Goal: Task Accomplishment & Management: Manage account settings

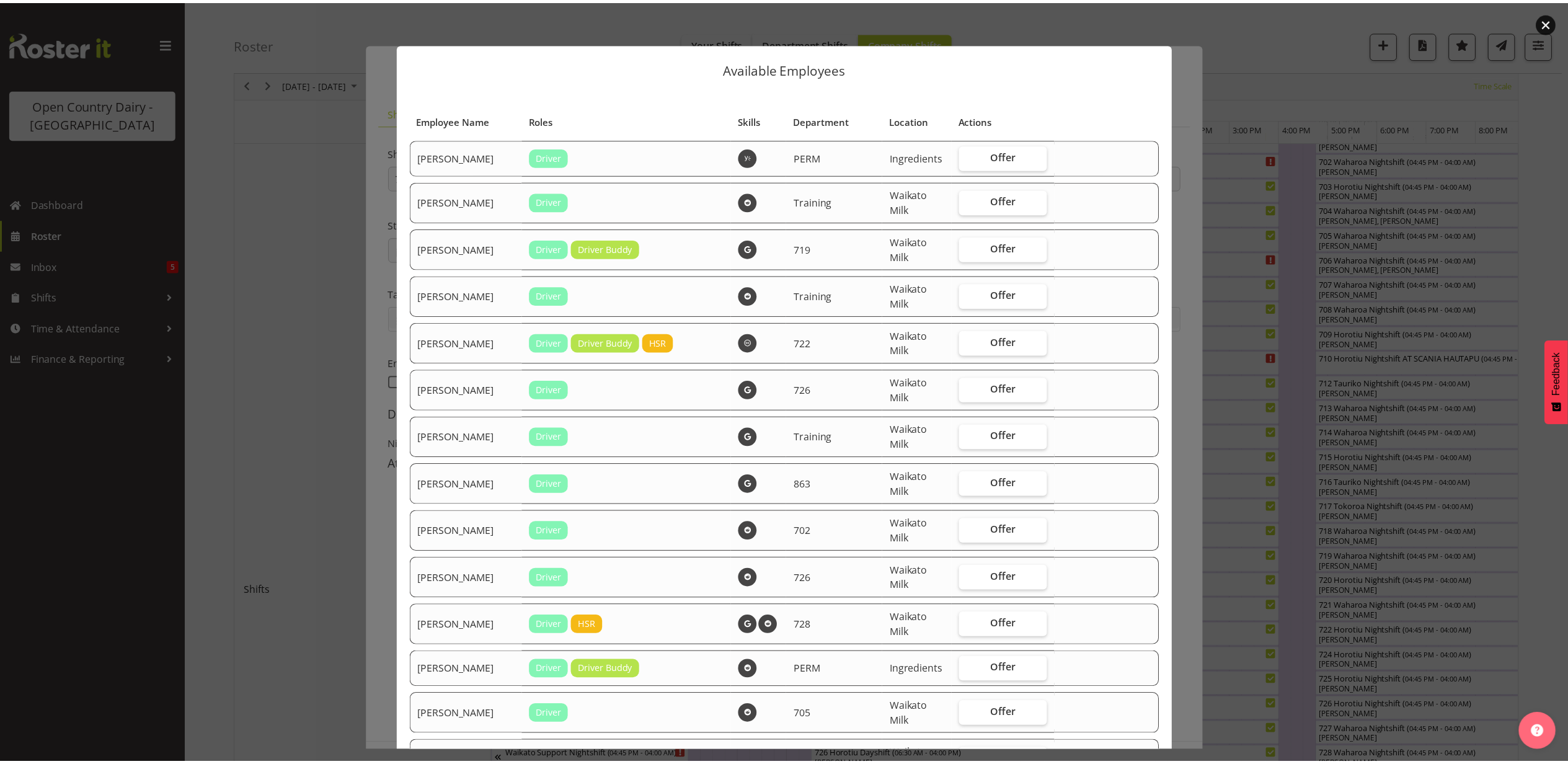
scroll to position [2439, 0]
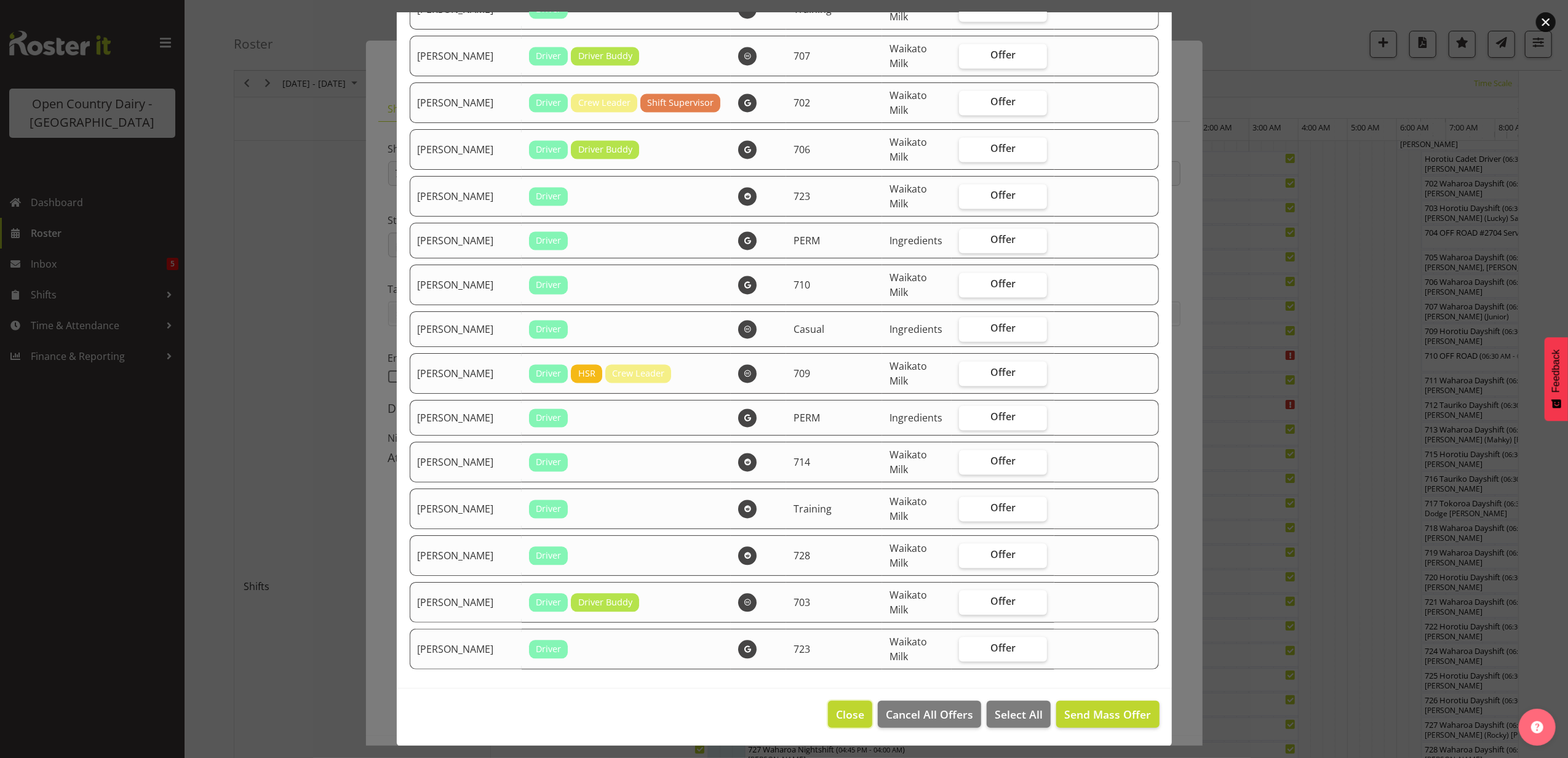
click at [836, 707] on span "Close" at bounding box center [851, 714] width 28 height 16
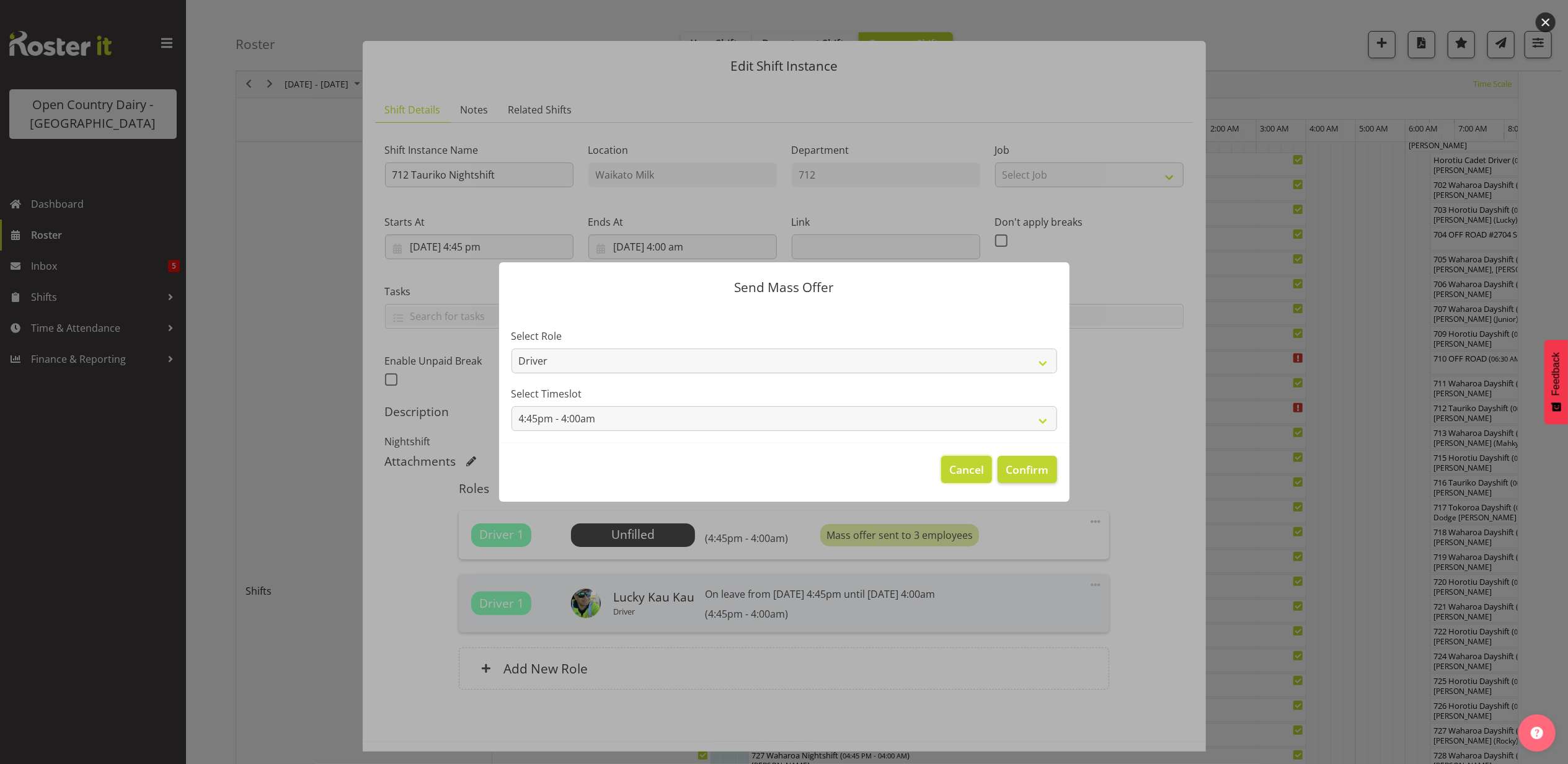
click at [961, 464] on span "Cancel" at bounding box center [966, 469] width 35 height 16
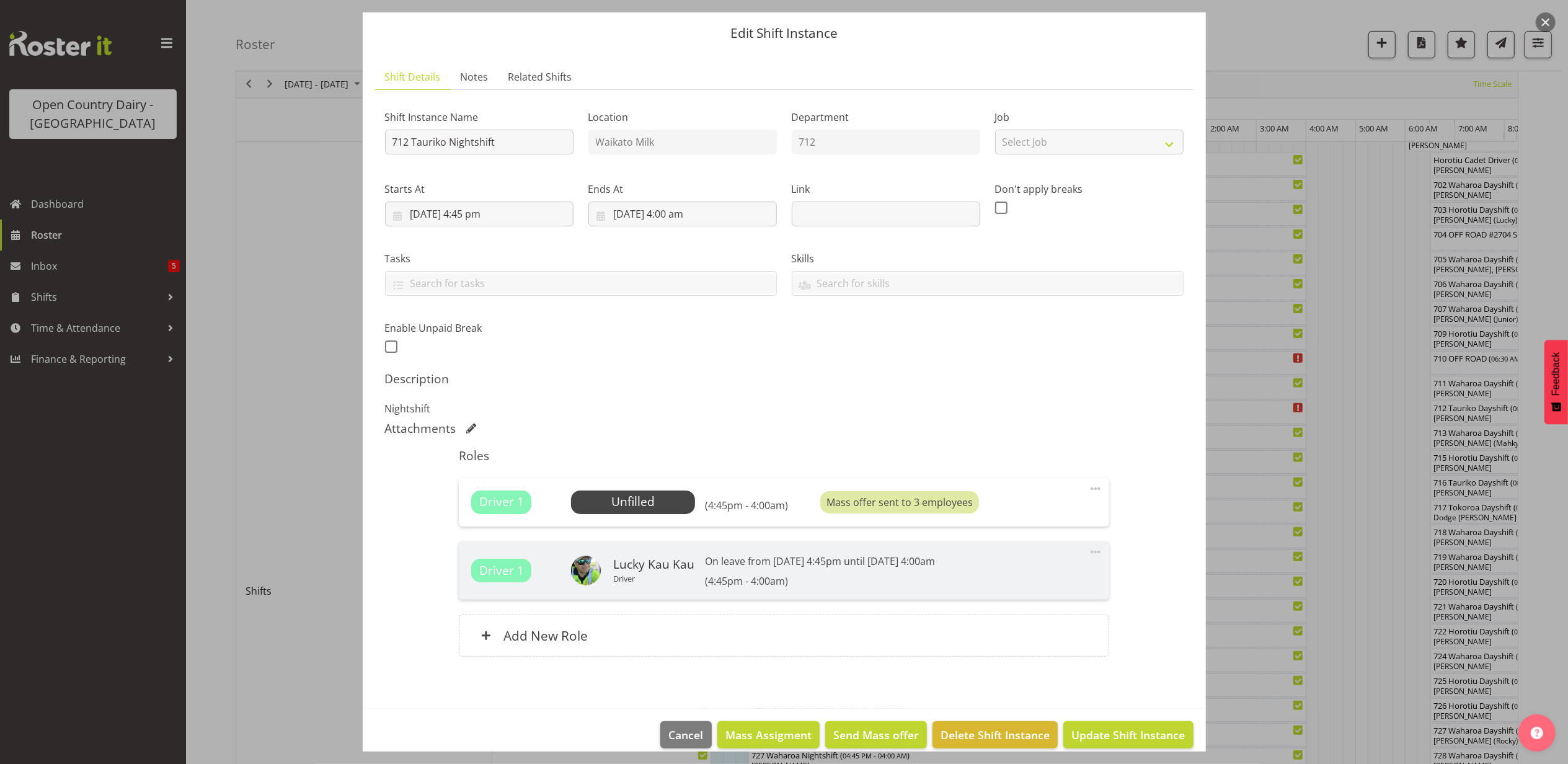
scroll to position [52, 0]
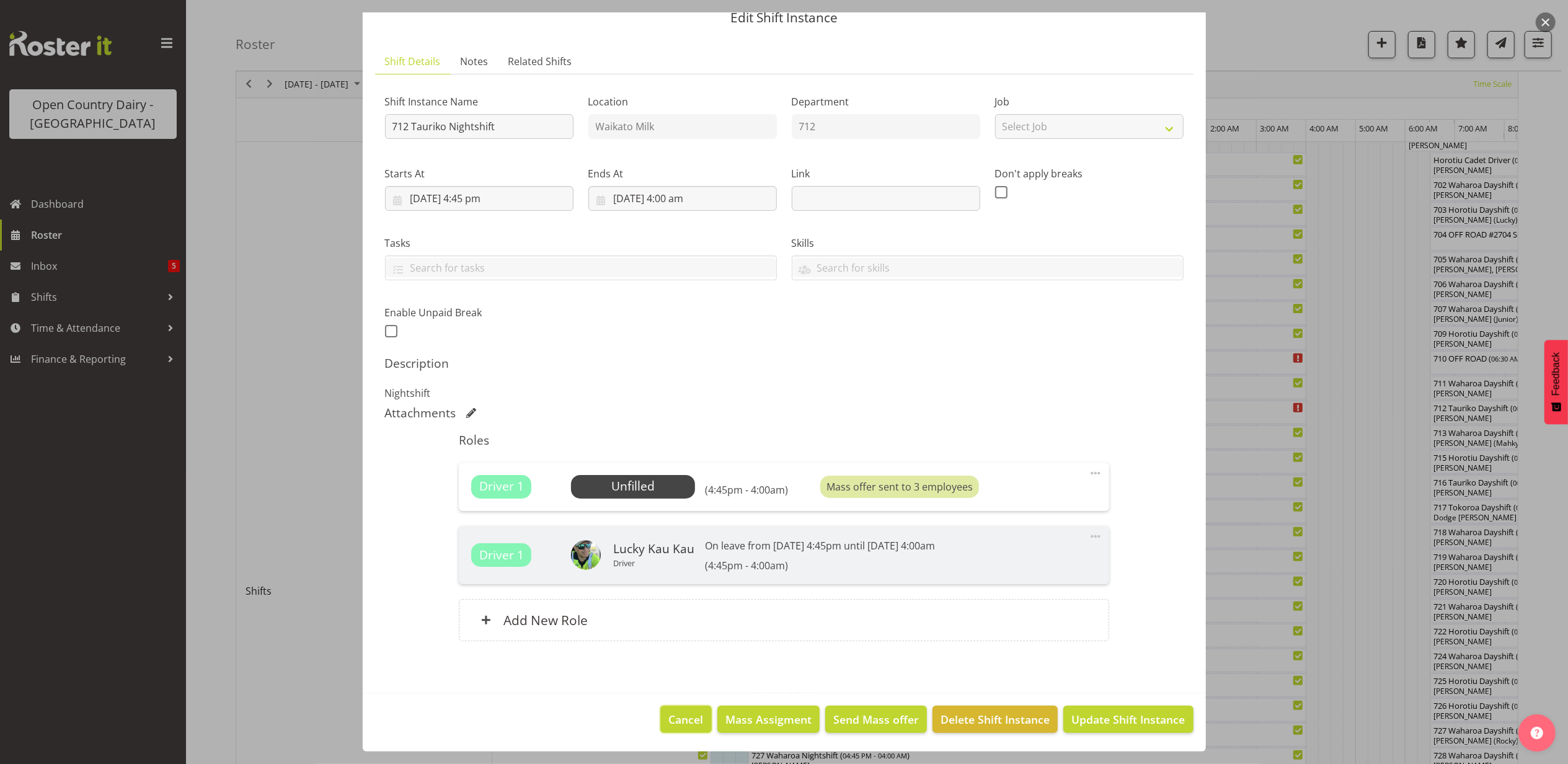
click at [683, 720] on span "Cancel" at bounding box center [686, 719] width 35 height 16
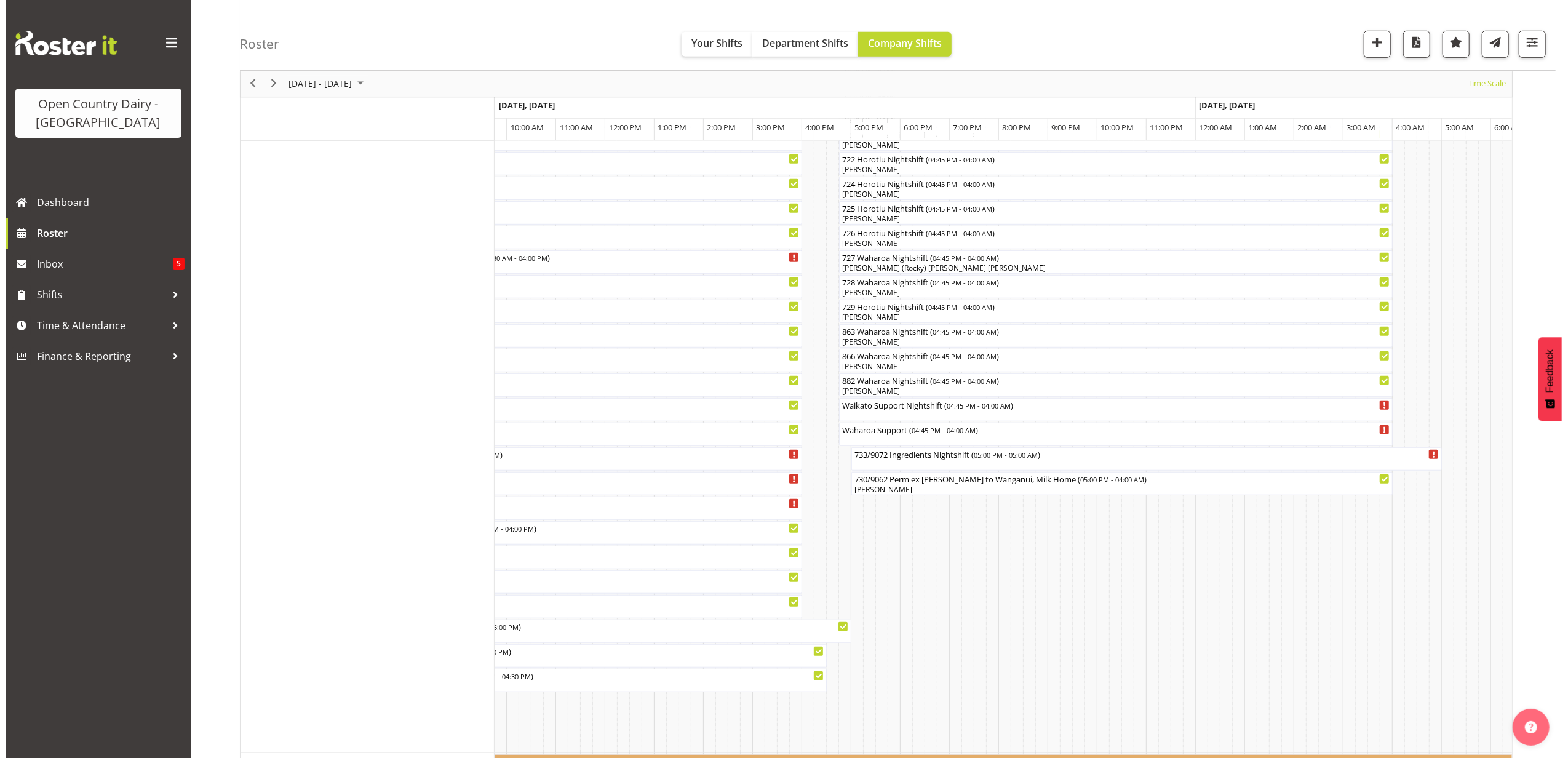
scroll to position [738, 0]
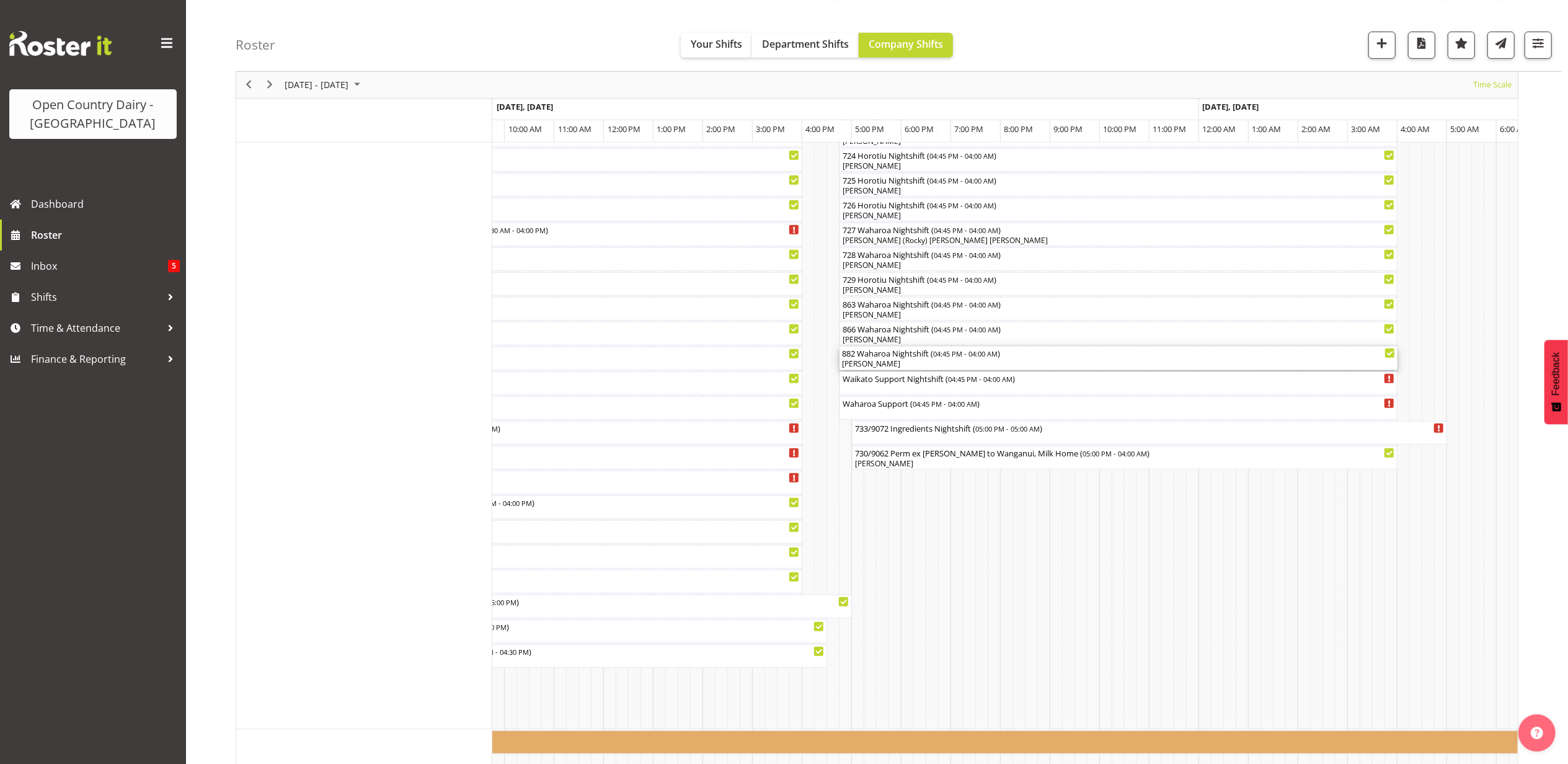
click at [902, 358] on div "882 Waharoa Nightshift ( 04:45 PM - 04:00 AM )" at bounding box center [1118, 352] width 553 height 12
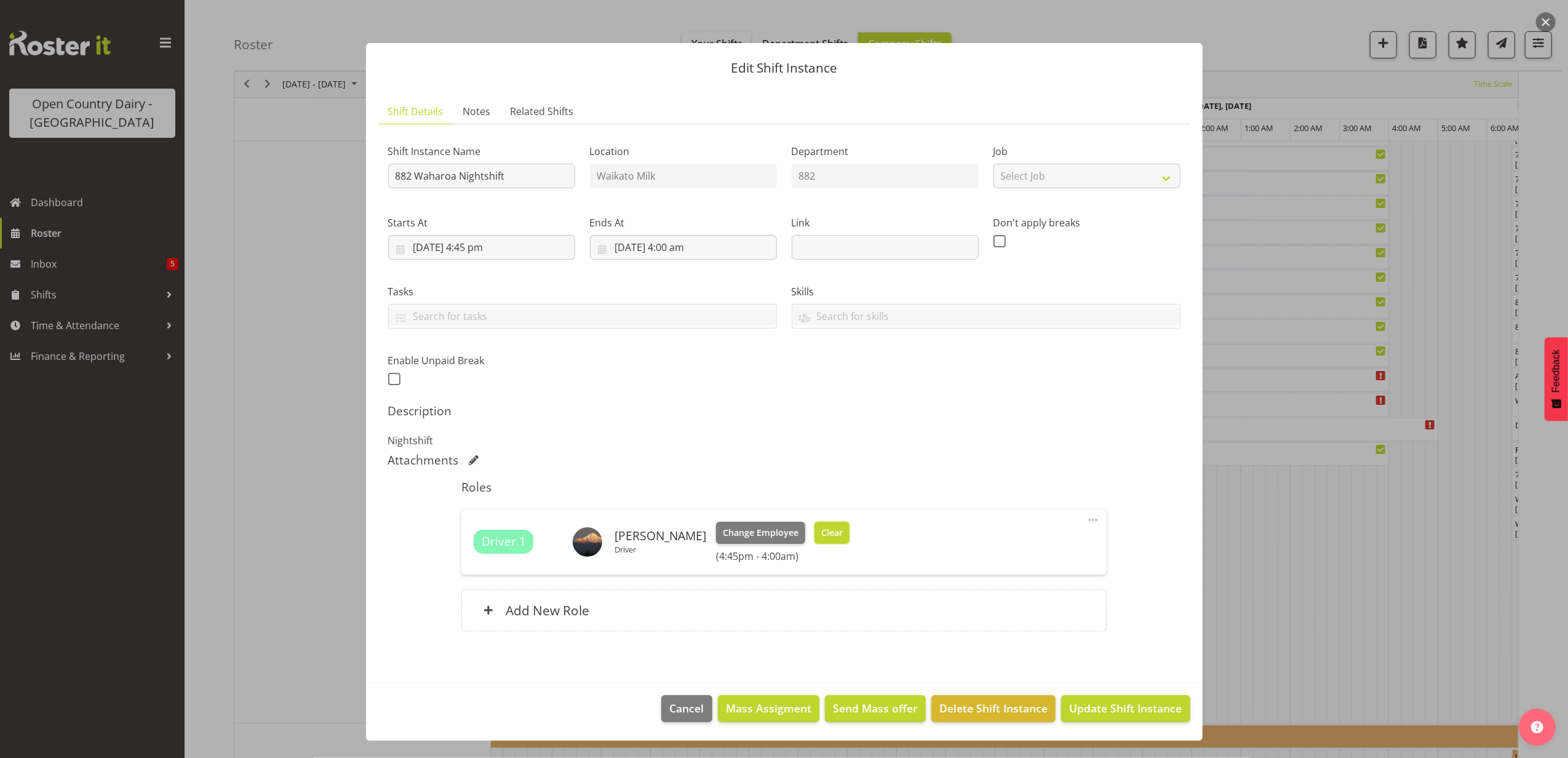
click at [825, 530] on span "Clear" at bounding box center [832, 532] width 22 height 13
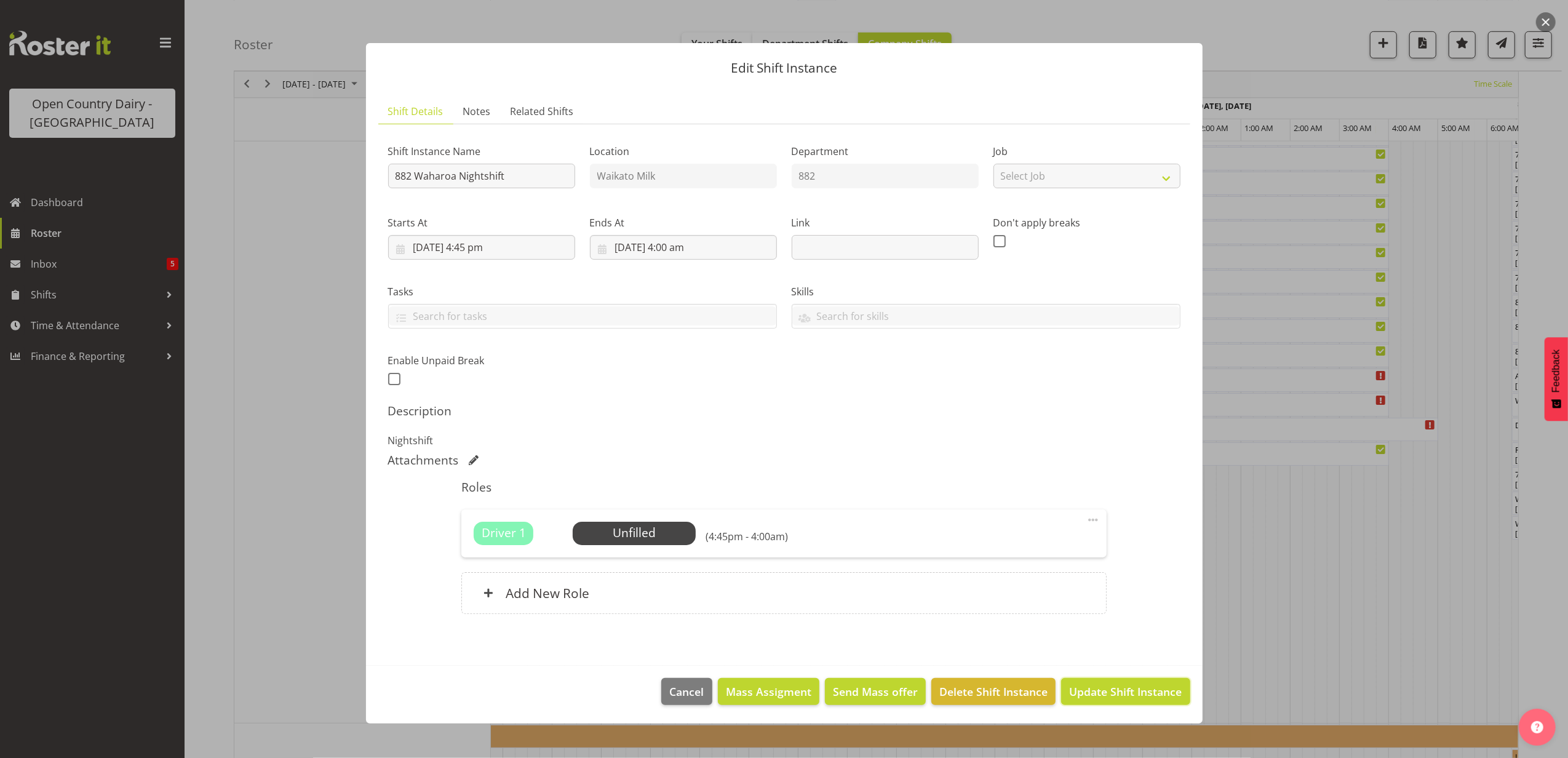
click at [1098, 682] on button "Update Shift Instance" at bounding box center [1125, 691] width 129 height 27
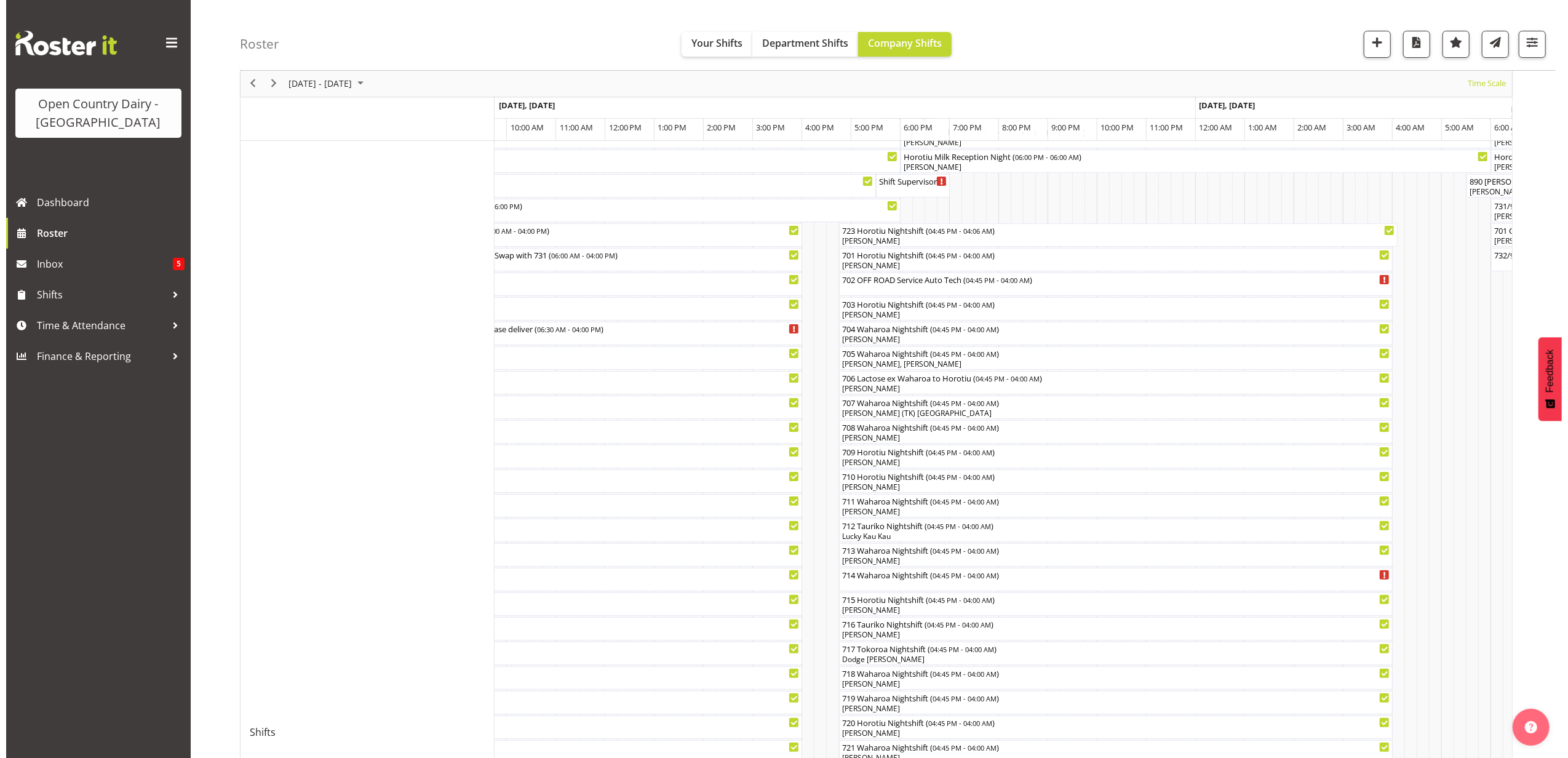
scroll to position [0, 0]
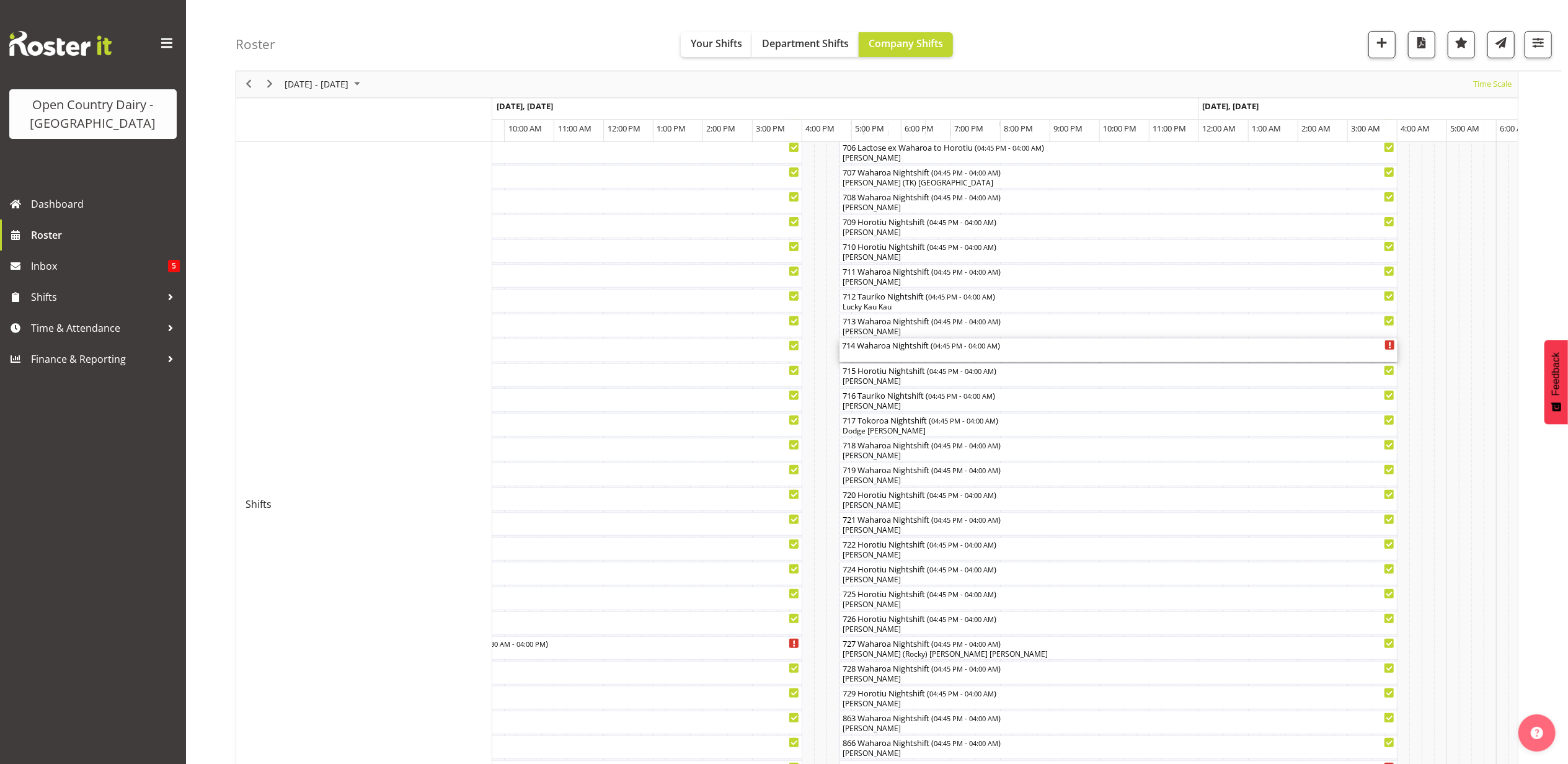
click at [905, 350] on div "714 Waharoa Nightshift ( 04:45 PM - 04:00 AM )" at bounding box center [1118, 344] width 553 height 12
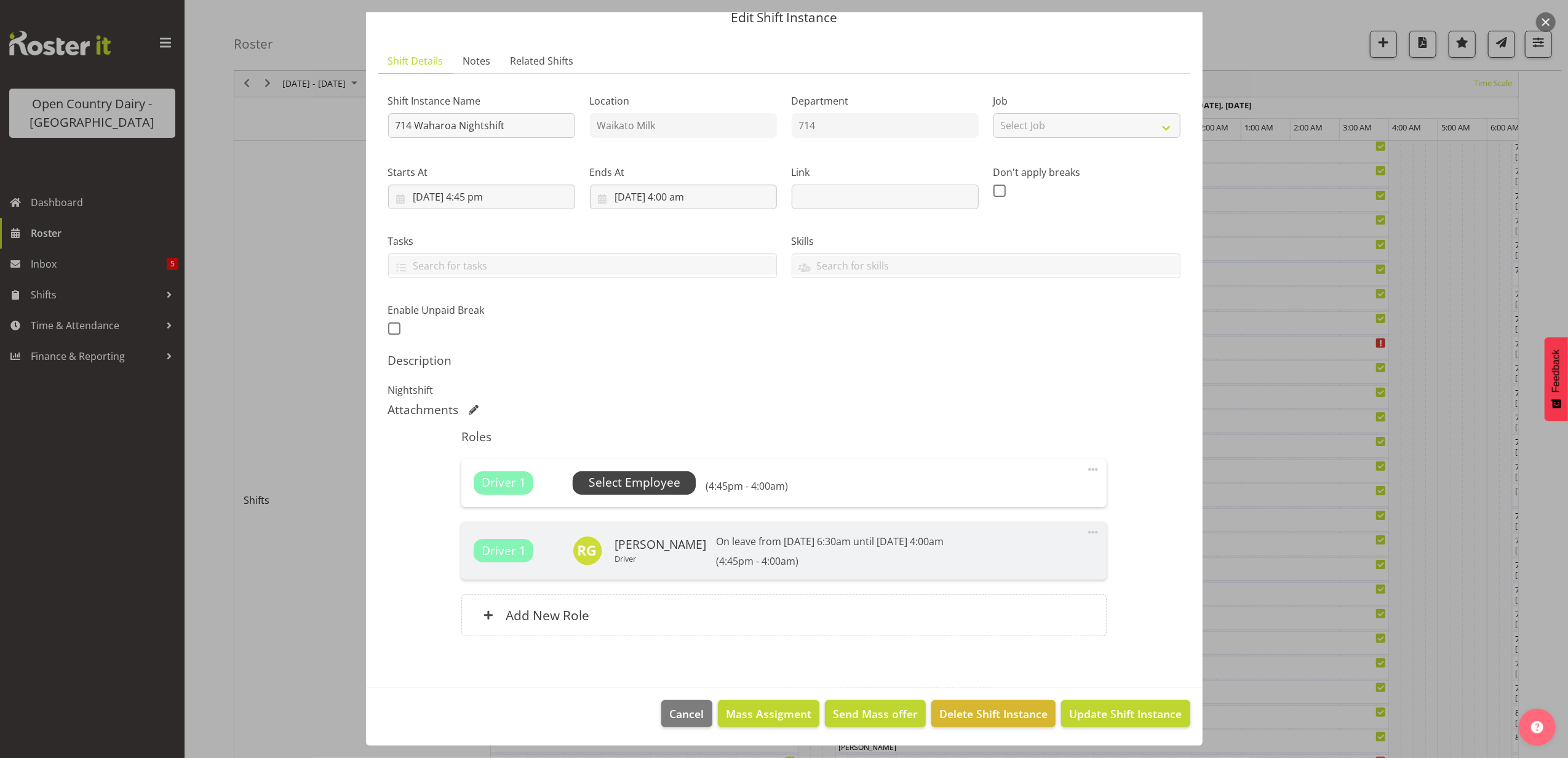
click at [632, 482] on span "Select Employee" at bounding box center [634, 482] width 92 height 18
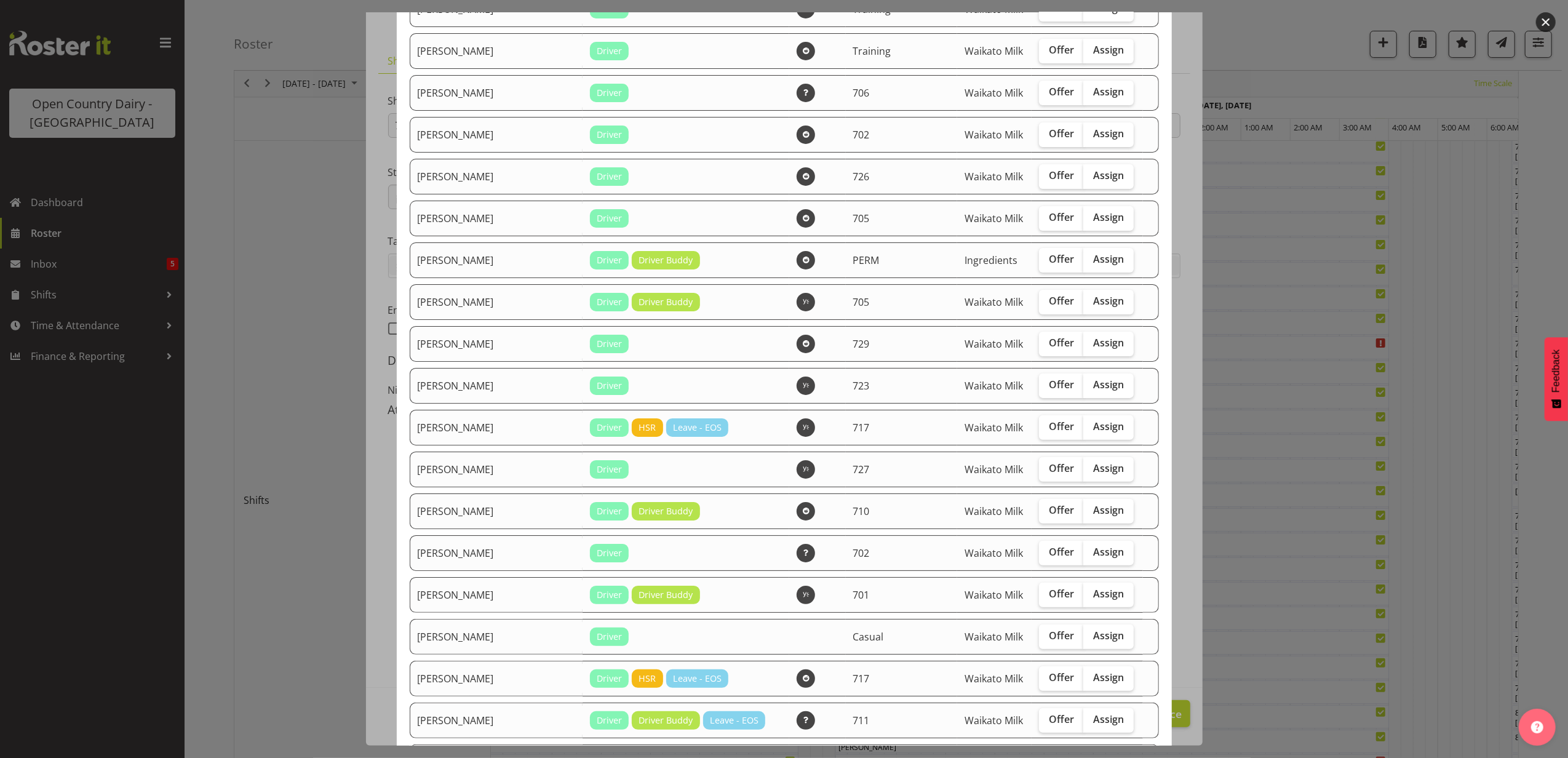
scroll to position [246, 0]
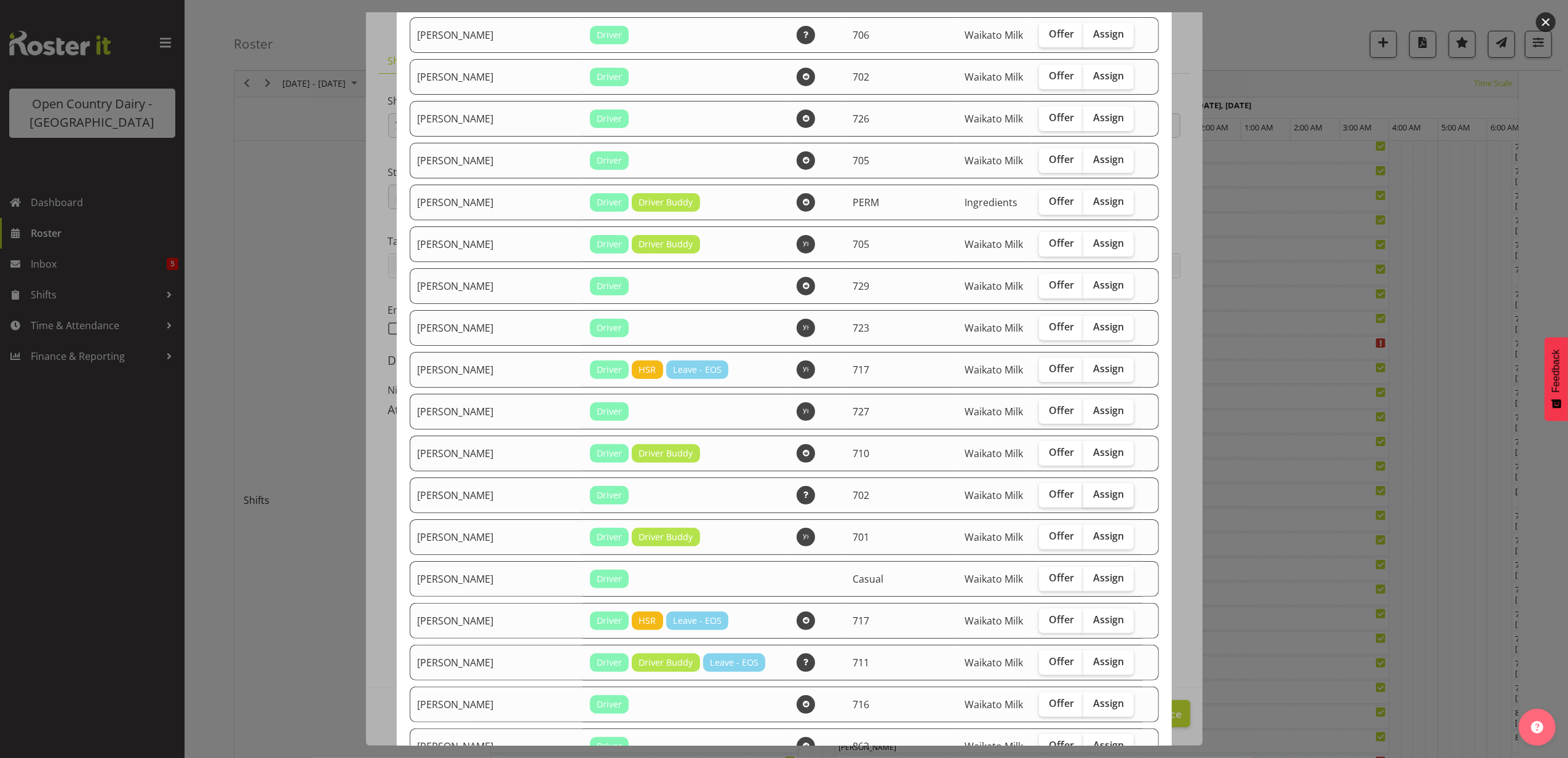
click at [1098, 490] on span "Assign" at bounding box center [1109, 493] width 31 height 12
click at [1091, 490] on input "Assign" at bounding box center [1087, 493] width 8 height 8
checkbox input "true"
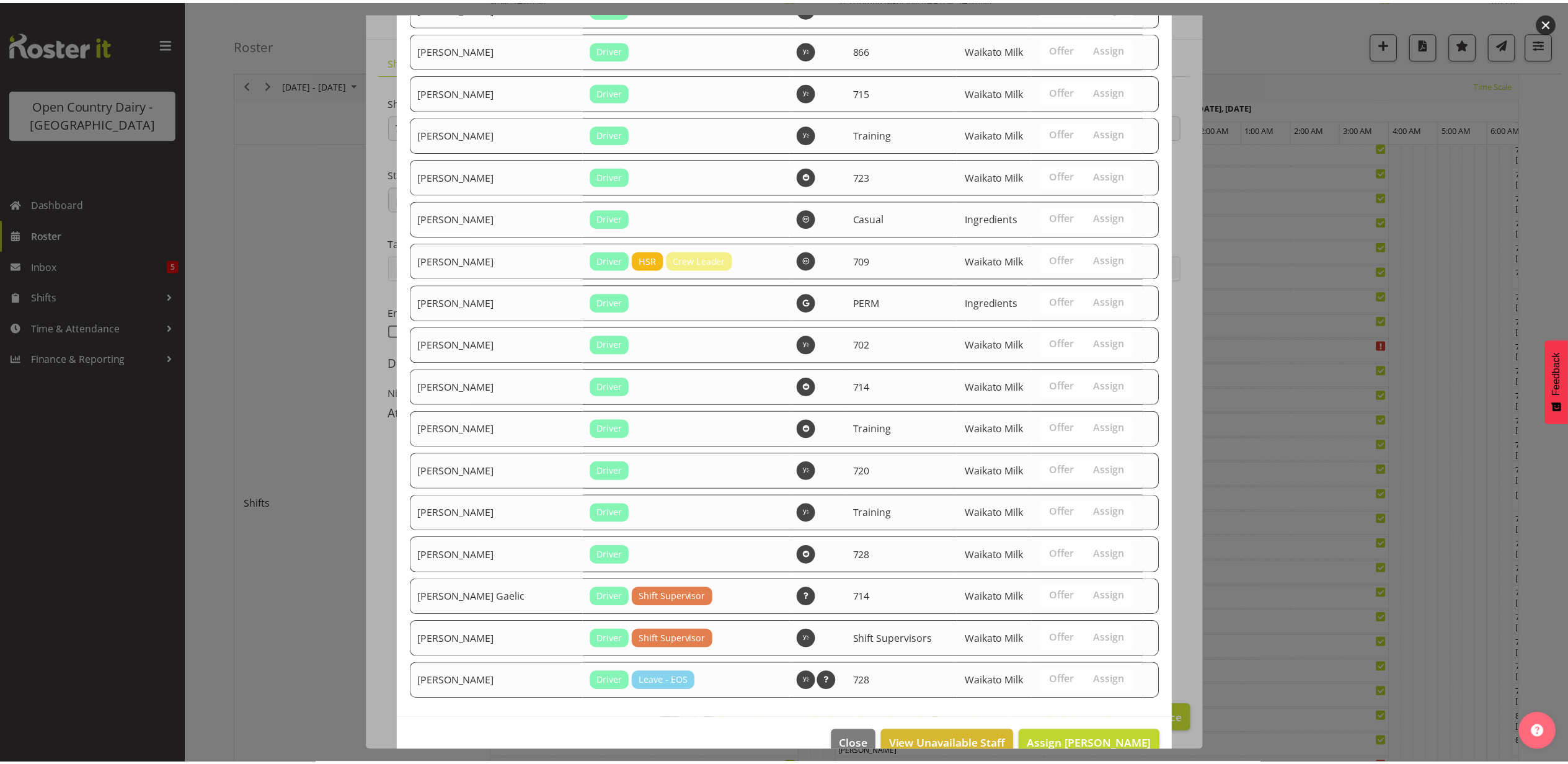
scroll to position [1988, 0]
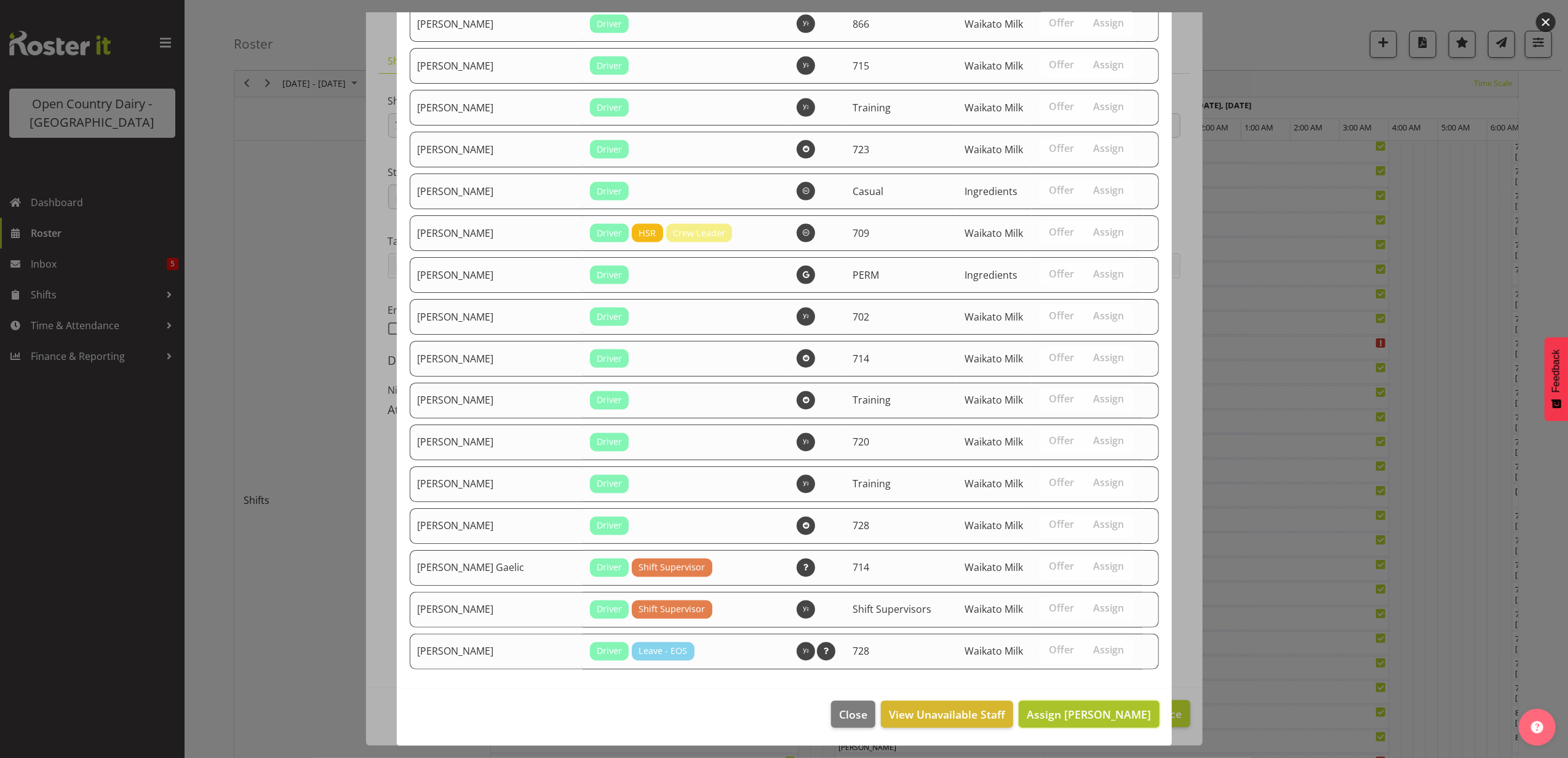
click at [1081, 719] on span "Assign [PERSON_NAME]" at bounding box center [1089, 714] width 125 height 16
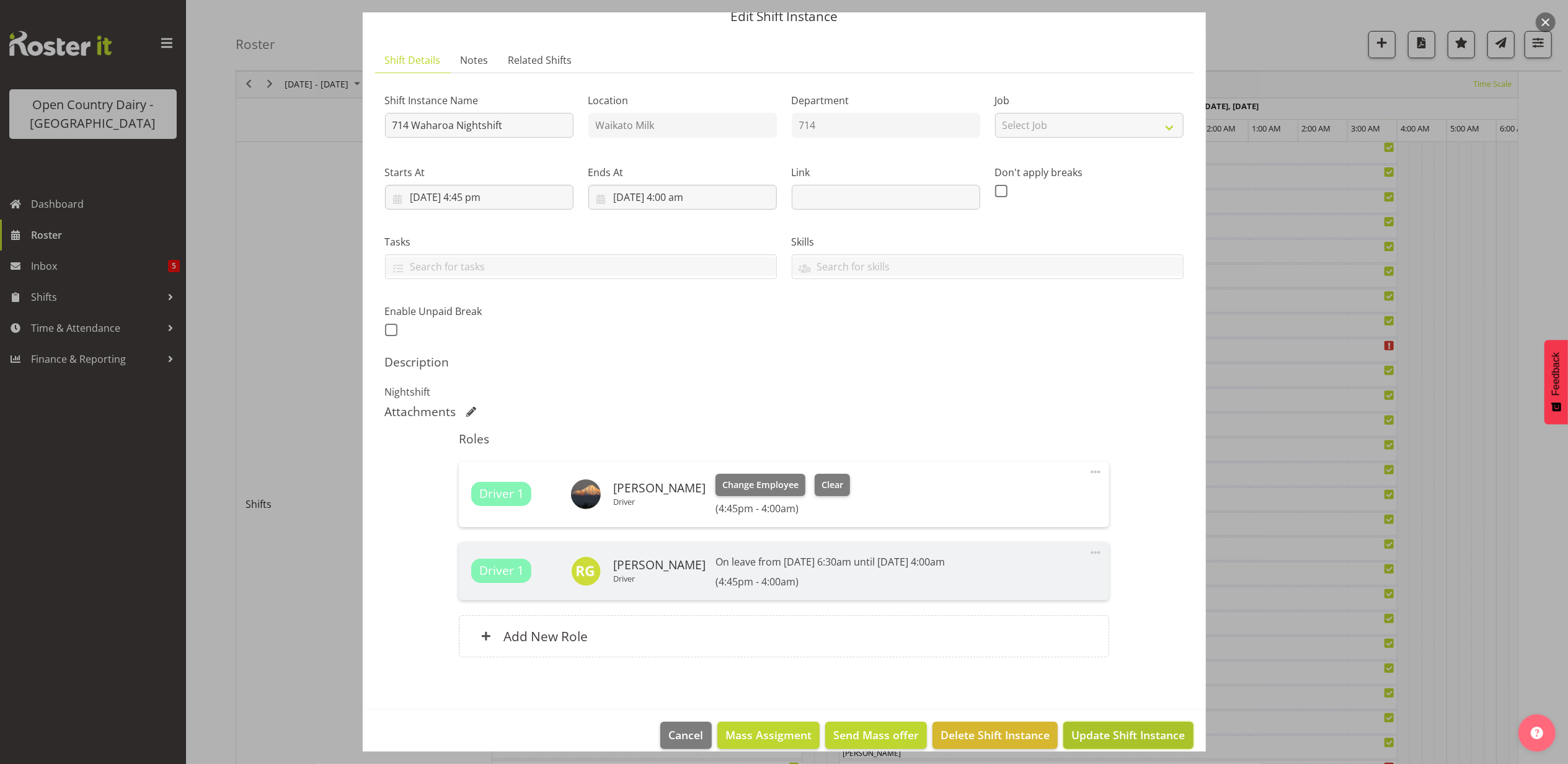
click at [1100, 726] on button "Update Shift Instance" at bounding box center [1128, 735] width 130 height 27
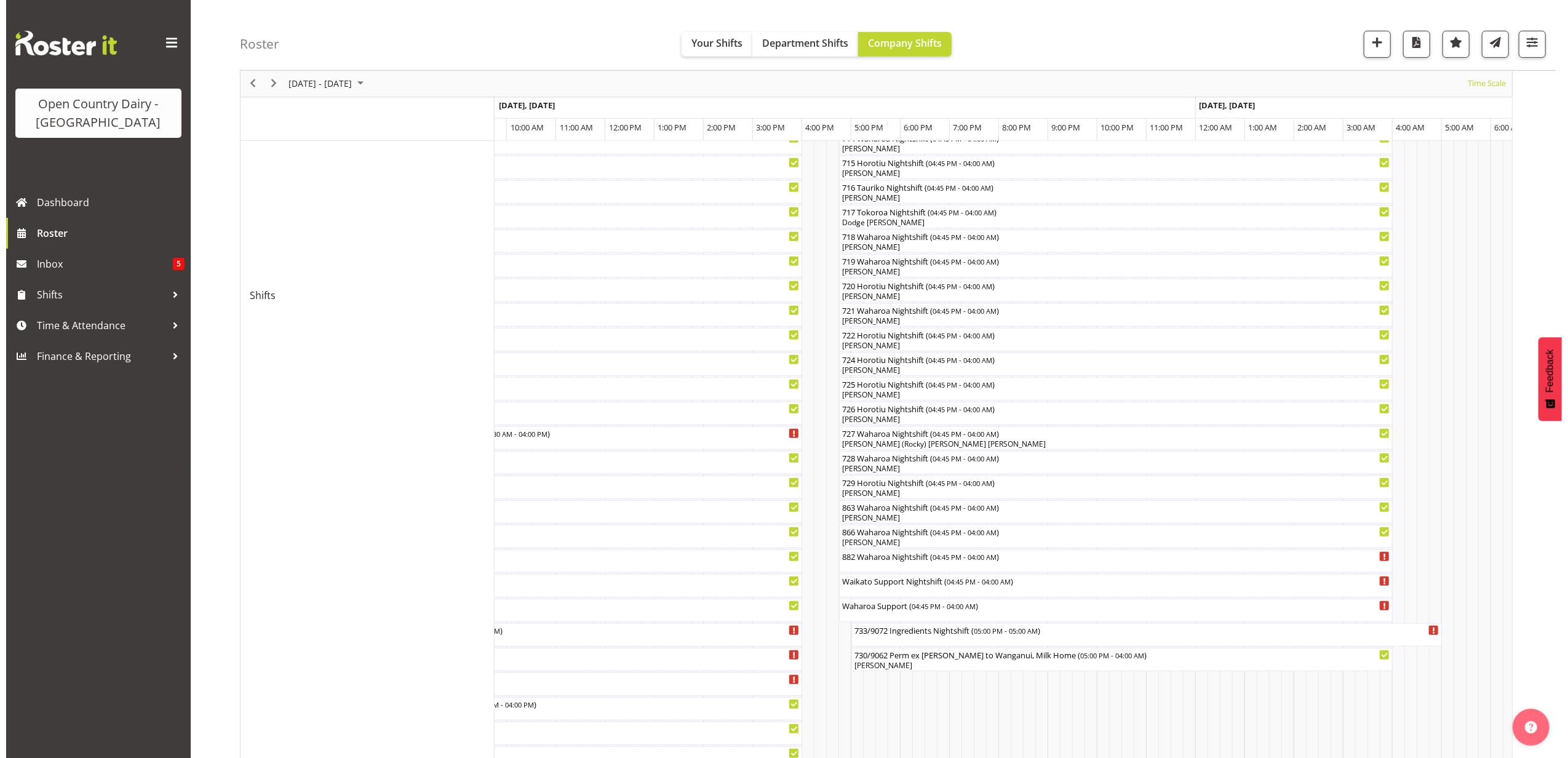
scroll to position [492, 0]
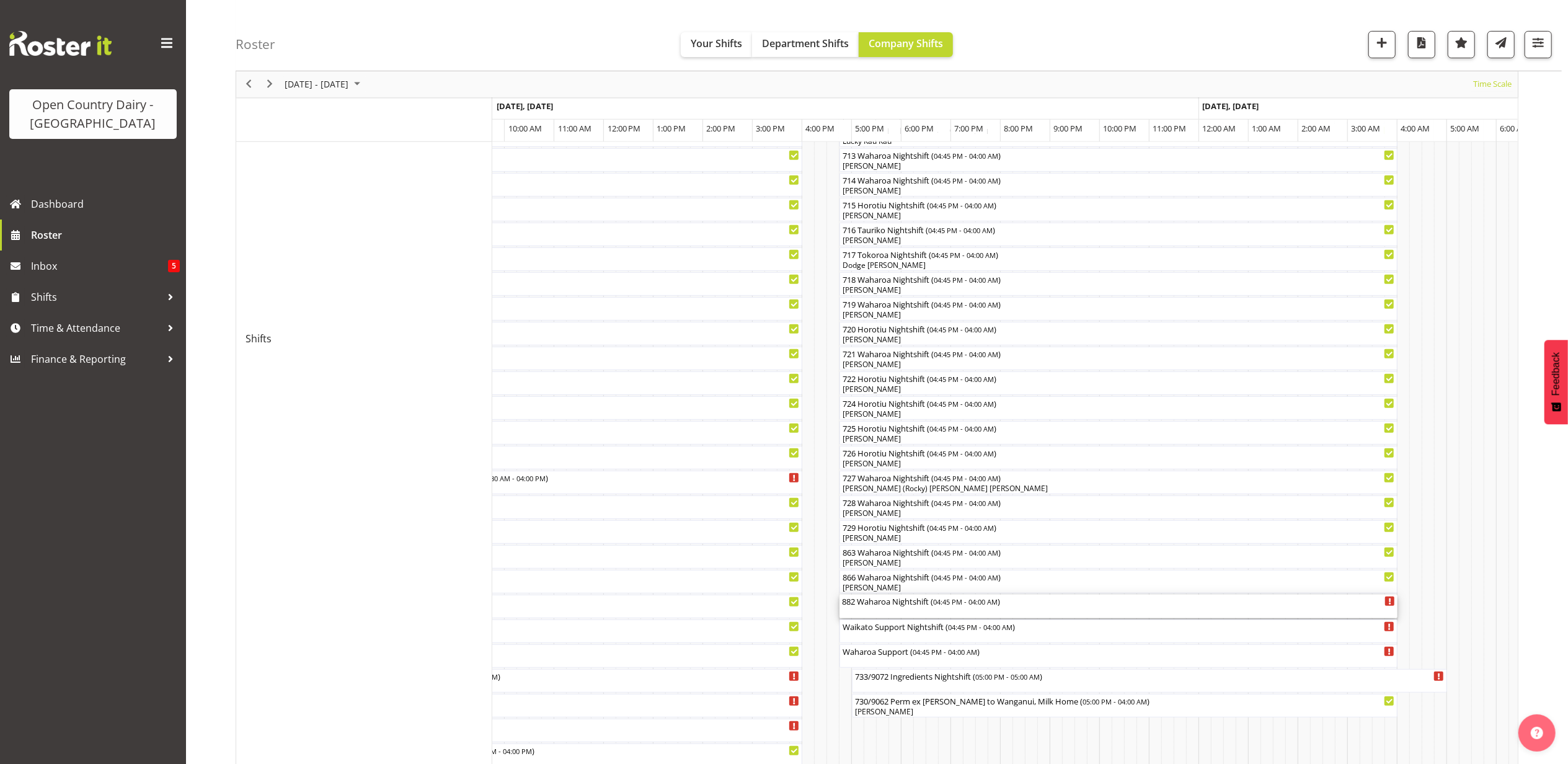
click at [878, 607] on div "882 Waharoa Nightshift ( 04:45 PM - 04:00 AM )" at bounding box center [1118, 600] width 553 height 12
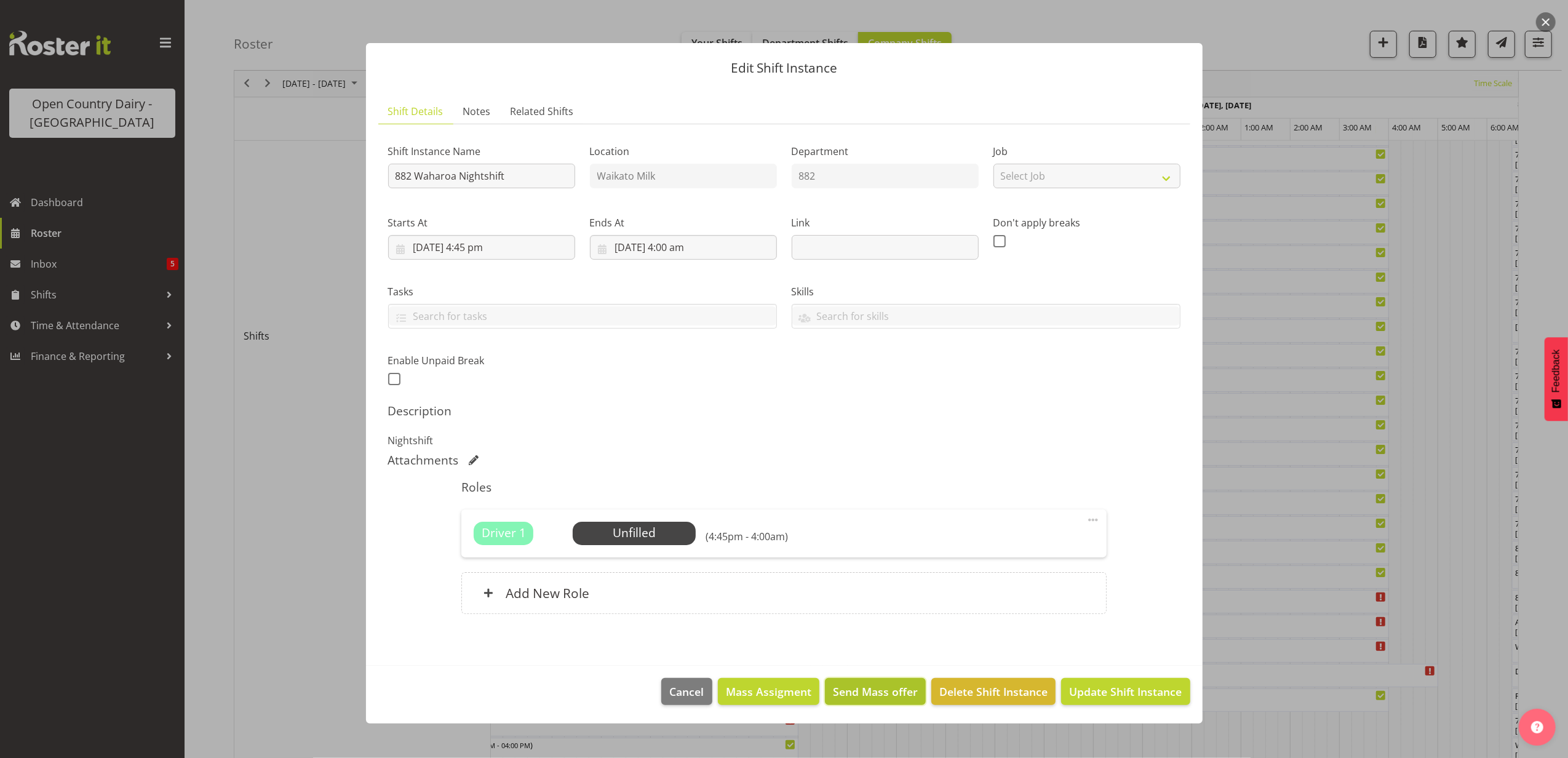
click at [876, 684] on button "Send Mass offer" at bounding box center [875, 691] width 101 height 27
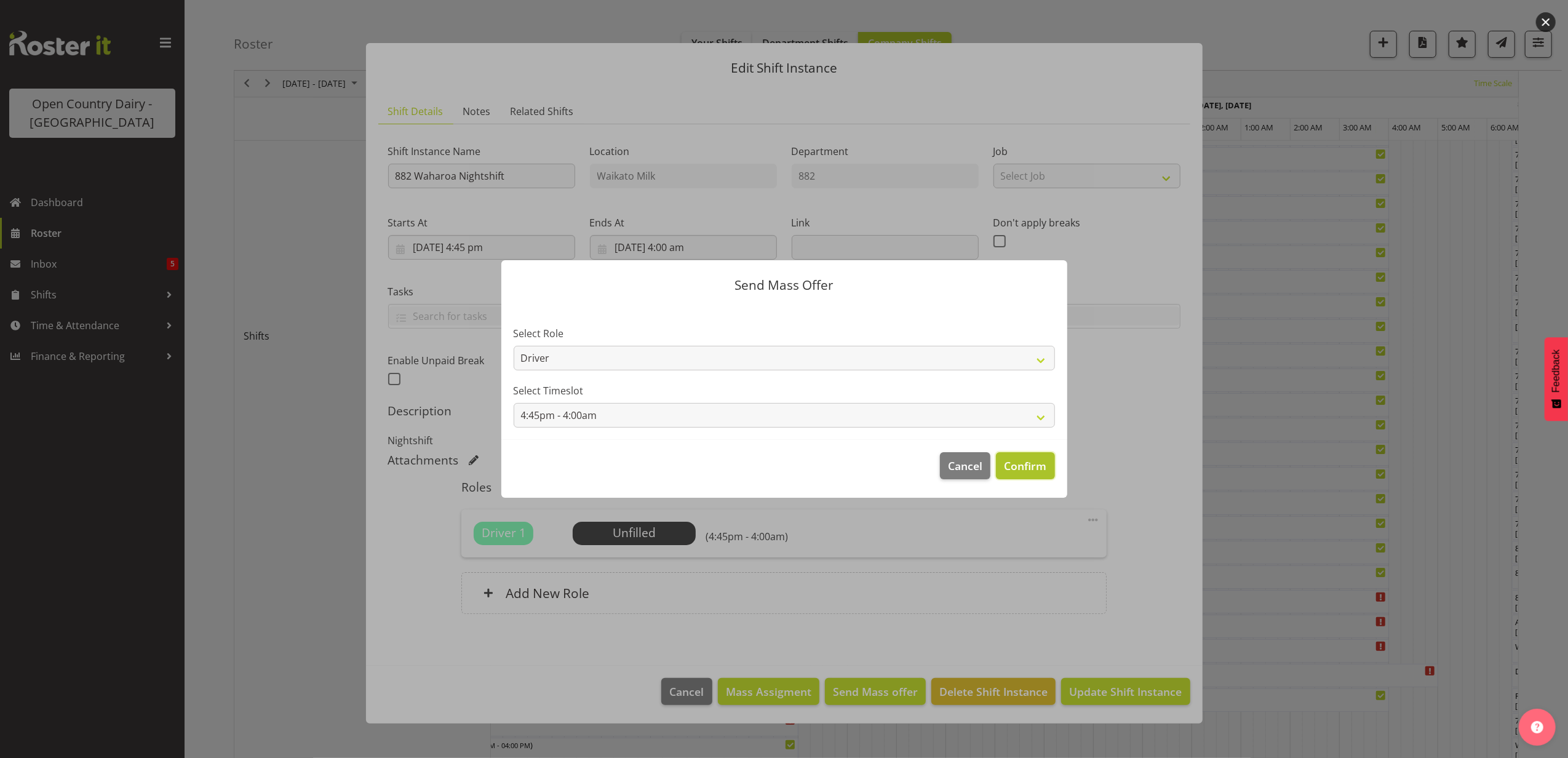
click at [1012, 457] on span "Confirm" at bounding box center [1025, 465] width 42 height 16
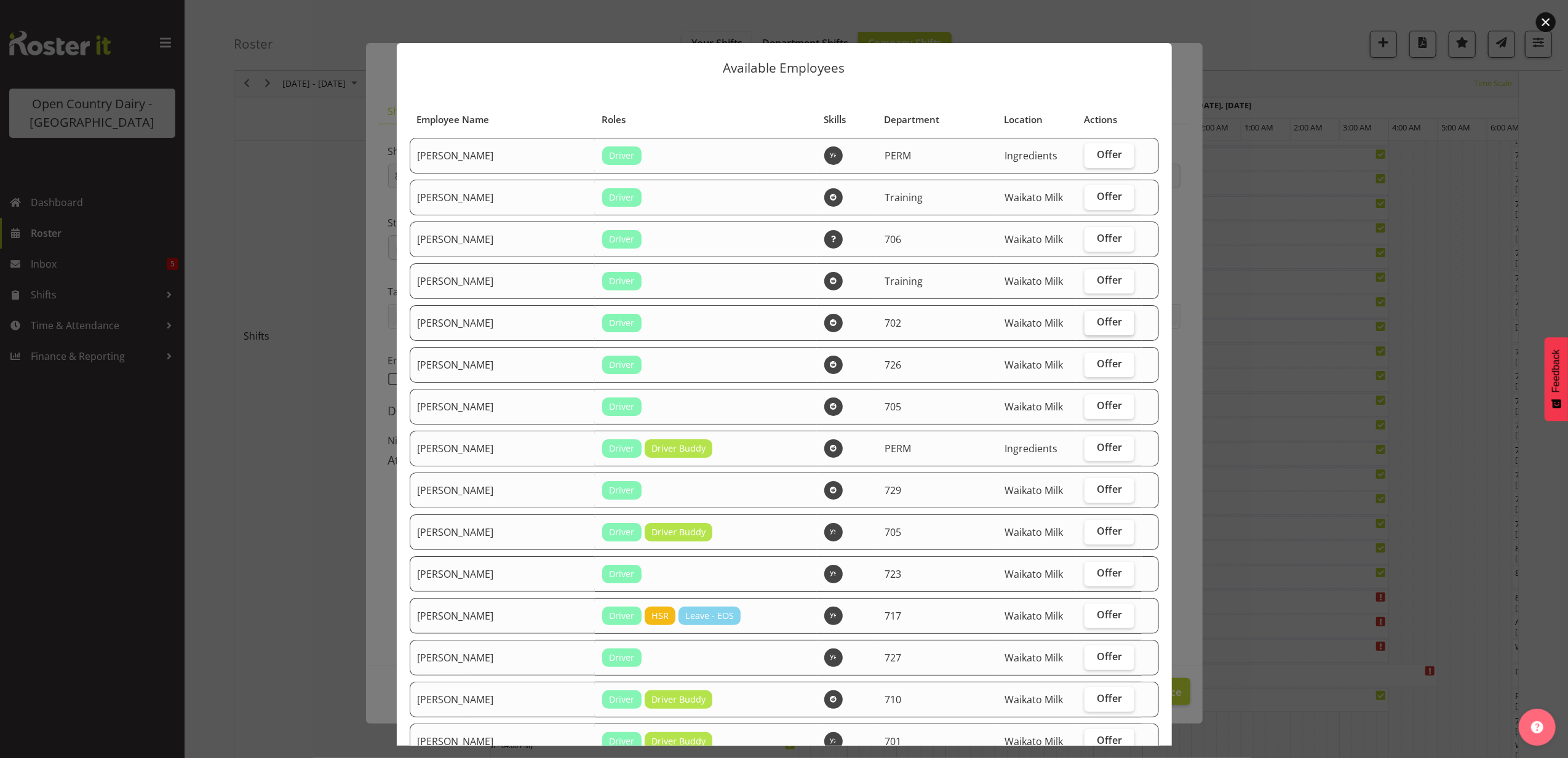
click at [1097, 319] on span "Offer" at bounding box center [1110, 321] width 25 height 12
click at [1093, 319] on input "Offer" at bounding box center [1089, 322] width 8 height 8
checkbox input "true"
click at [1097, 399] on span "Offer" at bounding box center [1110, 405] width 25 height 12
click at [1093, 402] on input "Offer" at bounding box center [1089, 405] width 8 height 8
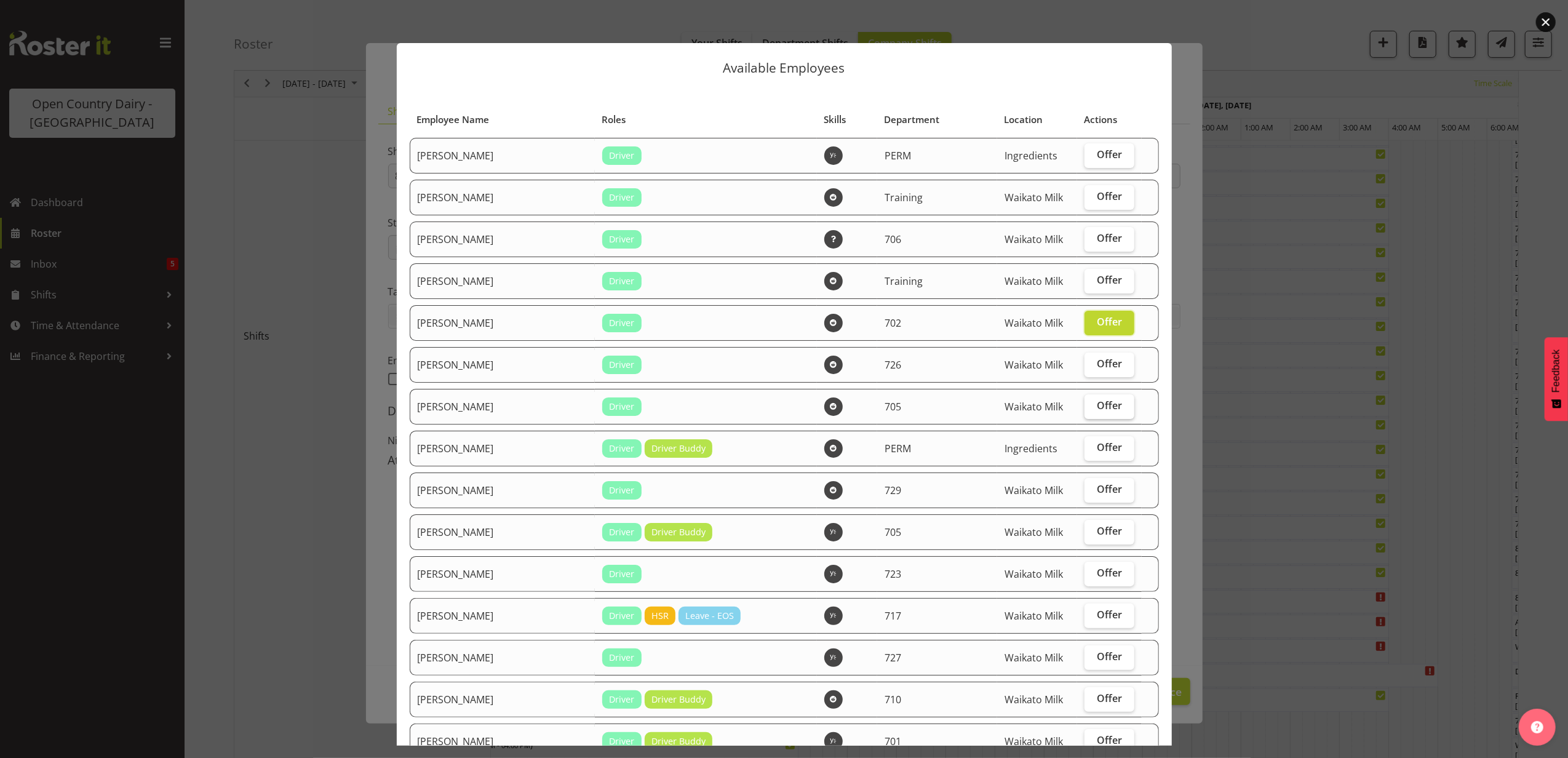
checkbox input "true"
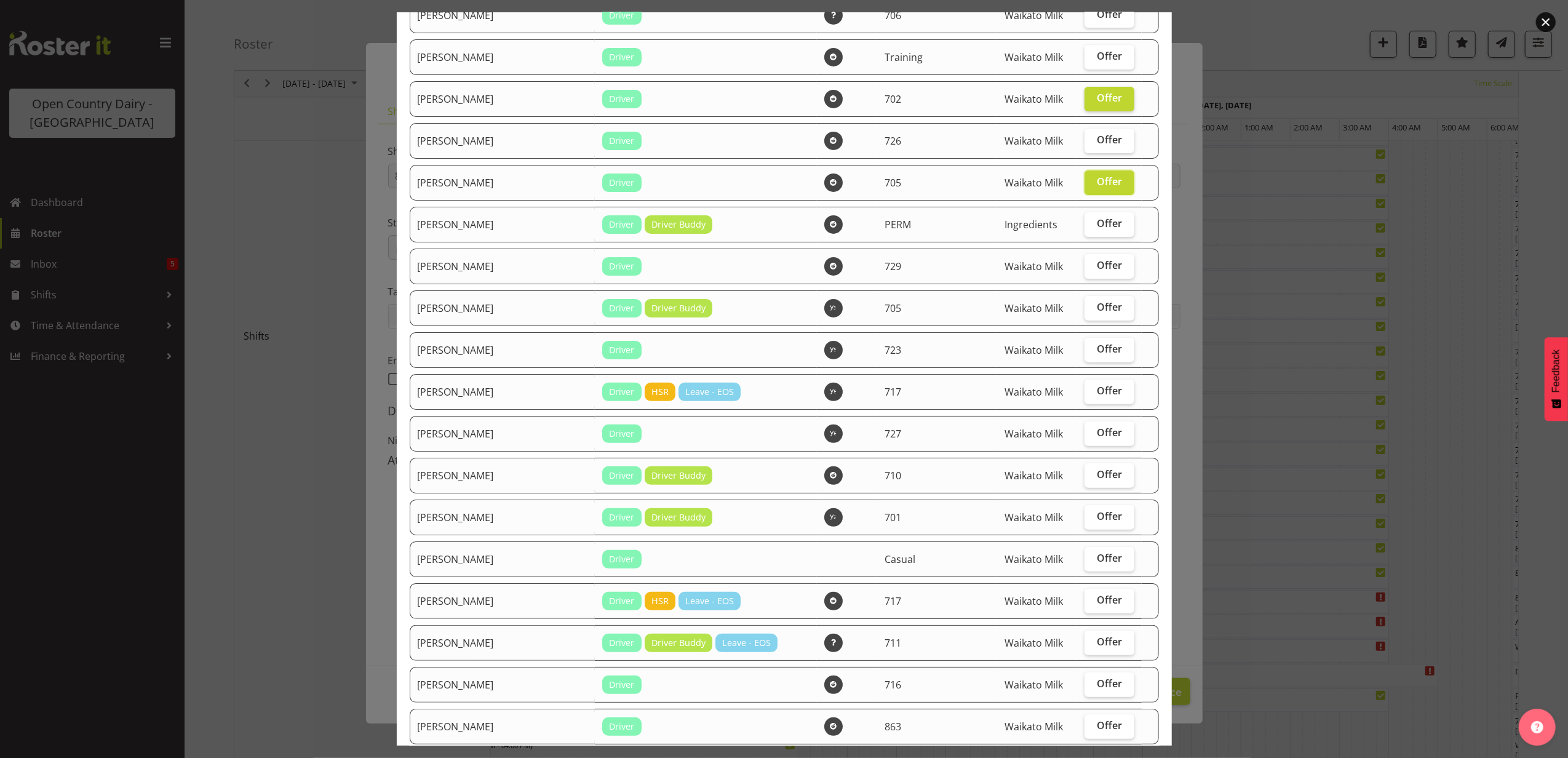
scroll to position [246, 0]
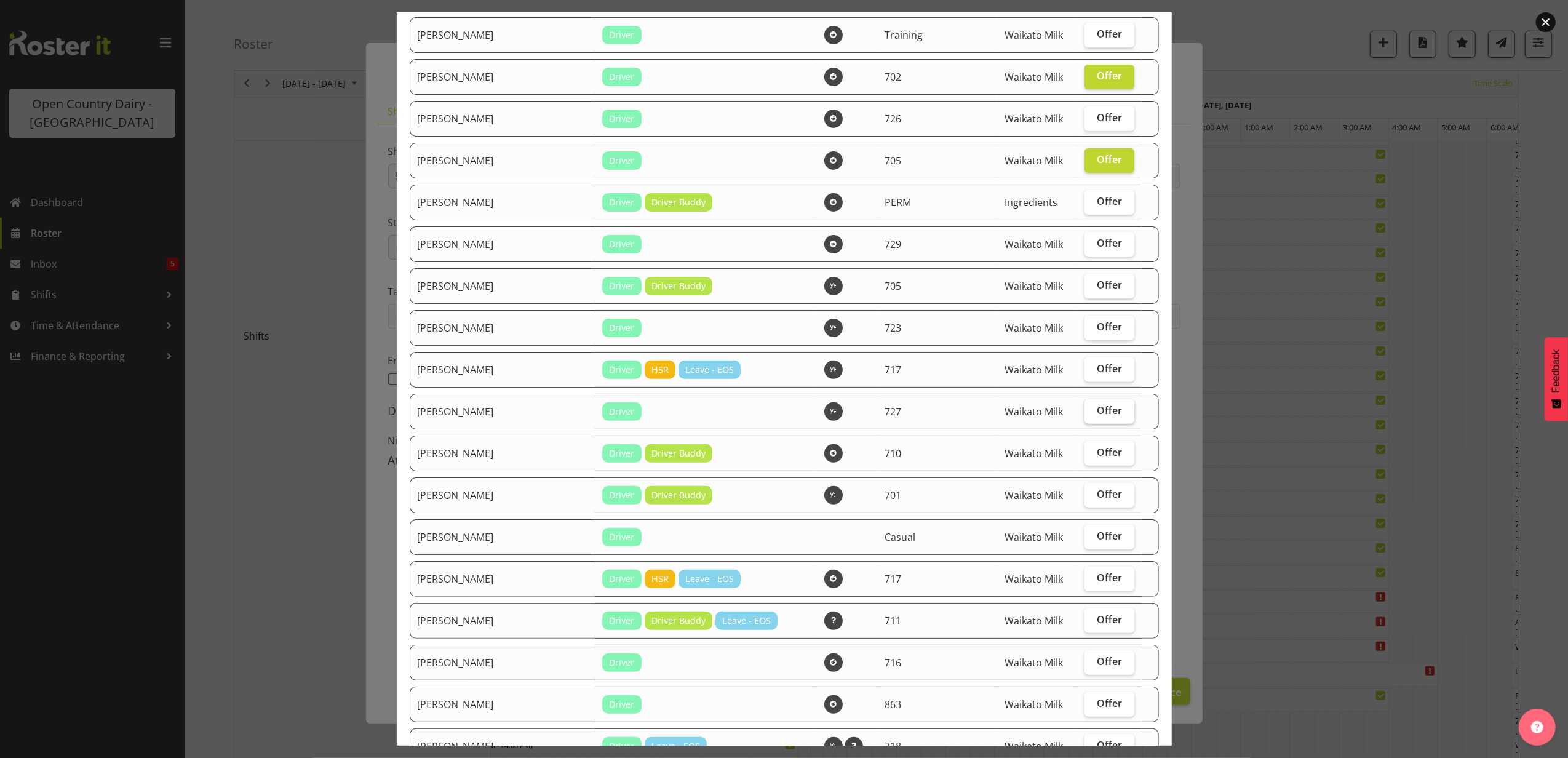
click at [1097, 405] on span "Offer" at bounding box center [1110, 410] width 25 height 12
click at [1089, 407] on input "Offer" at bounding box center [1089, 410] width 8 height 8
checkbox input "true"
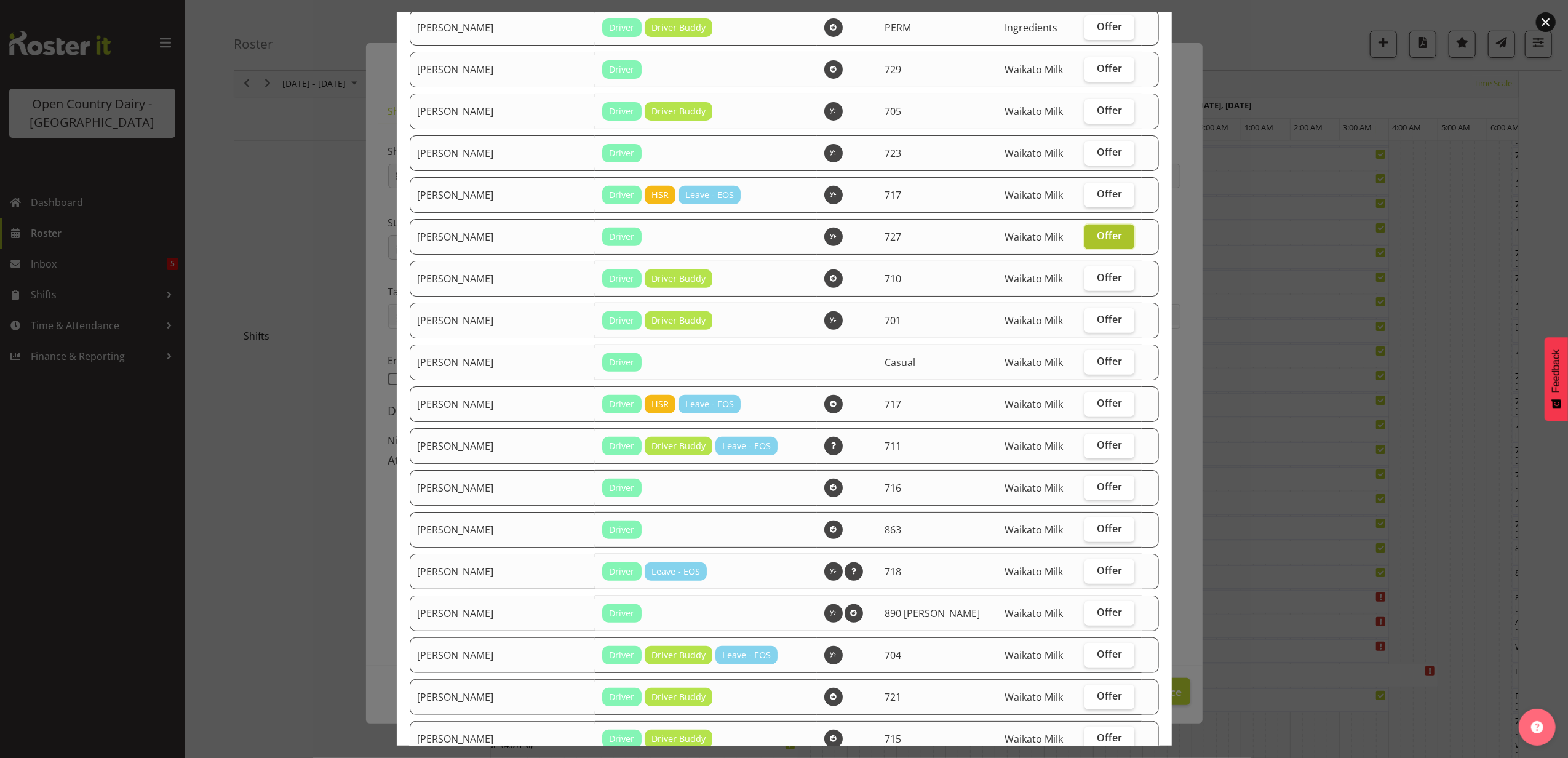
scroll to position [492, 0]
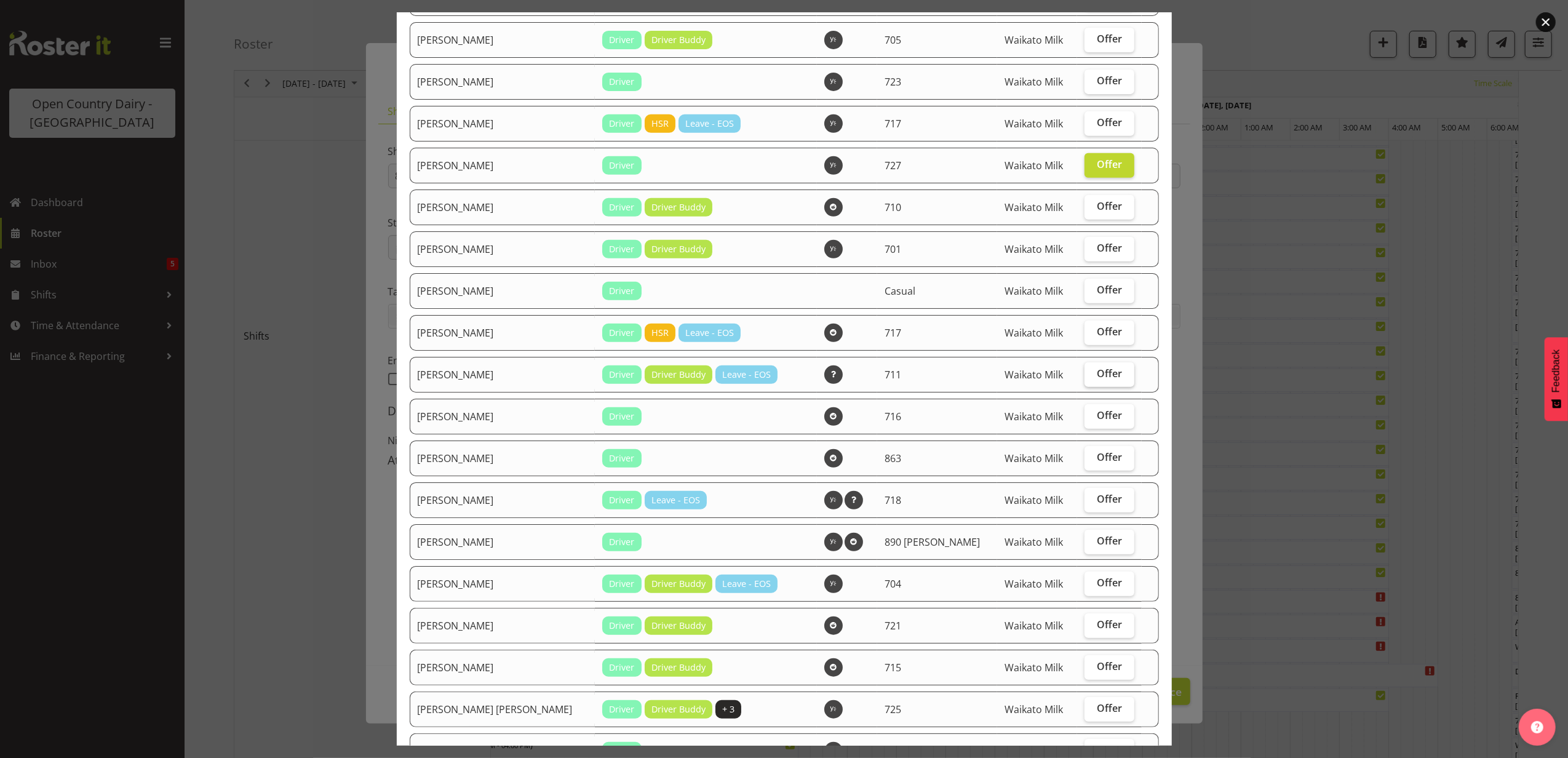
click at [1097, 367] on span "Offer" at bounding box center [1110, 373] width 25 height 12
click at [1088, 369] on input "Offer" at bounding box center [1089, 373] width 8 height 8
checkbox input "true"
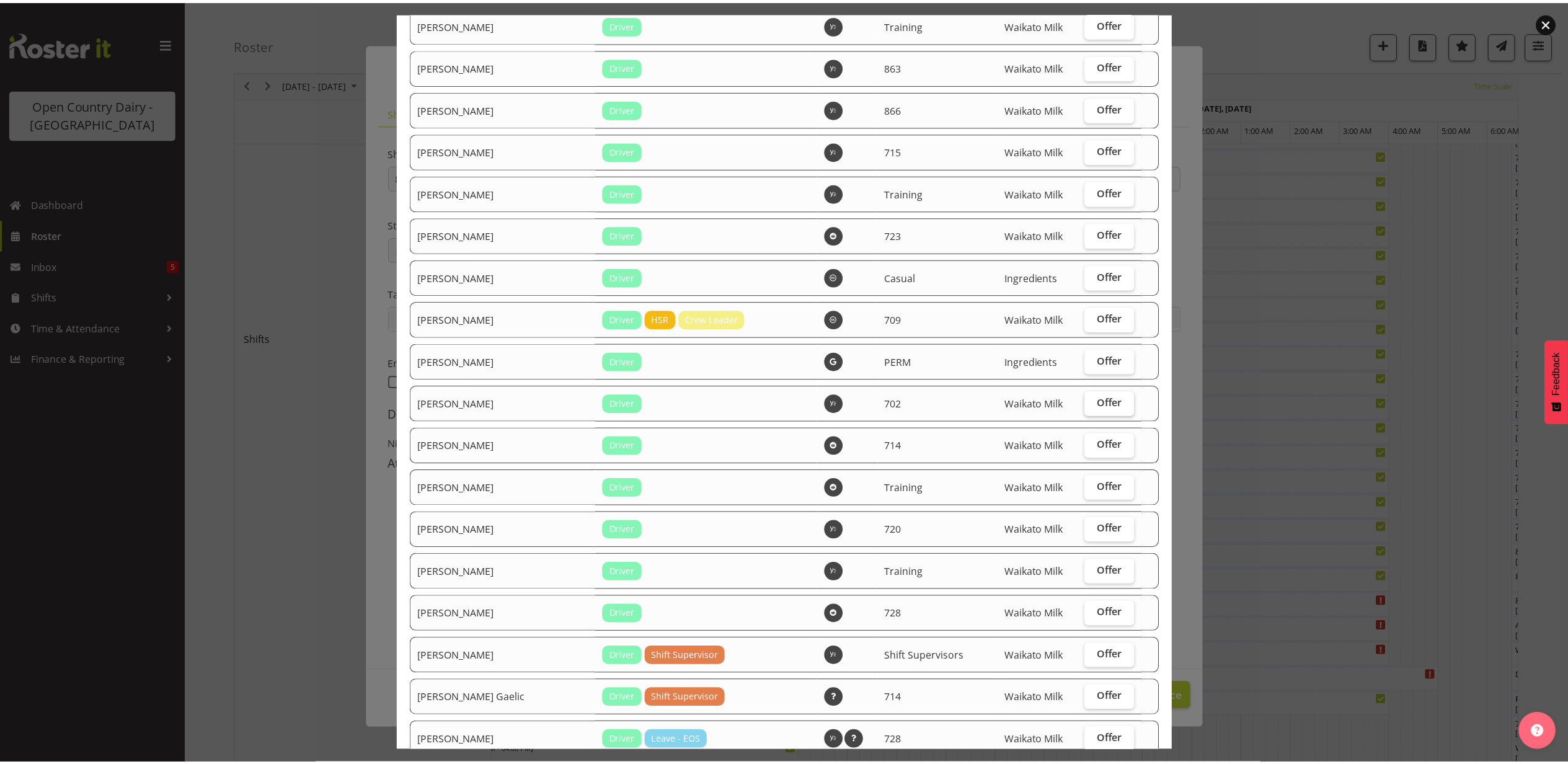
scroll to position [1945, 0]
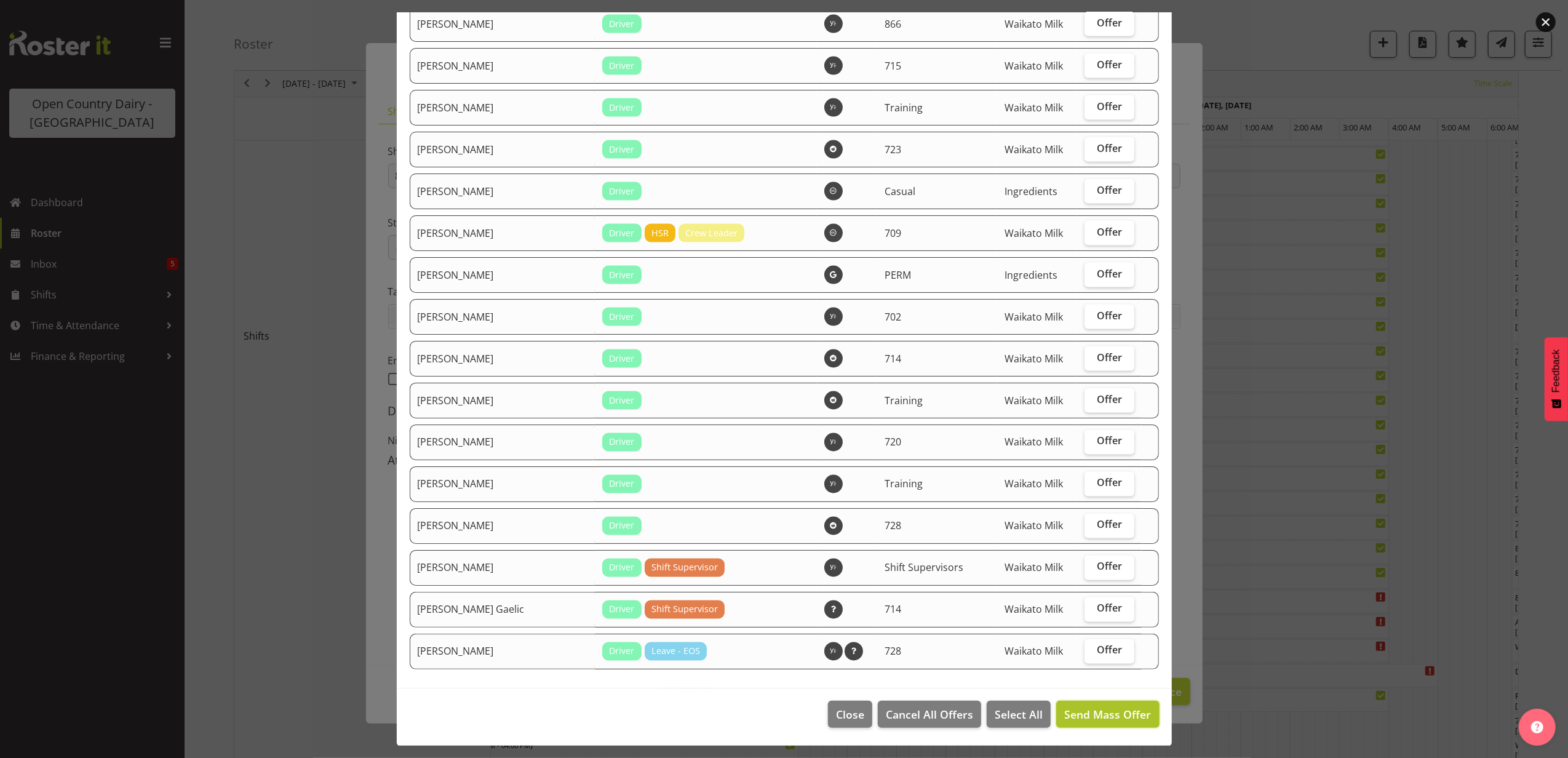
click at [1103, 712] on span "Send Mass Offer" at bounding box center [1108, 714] width 87 height 15
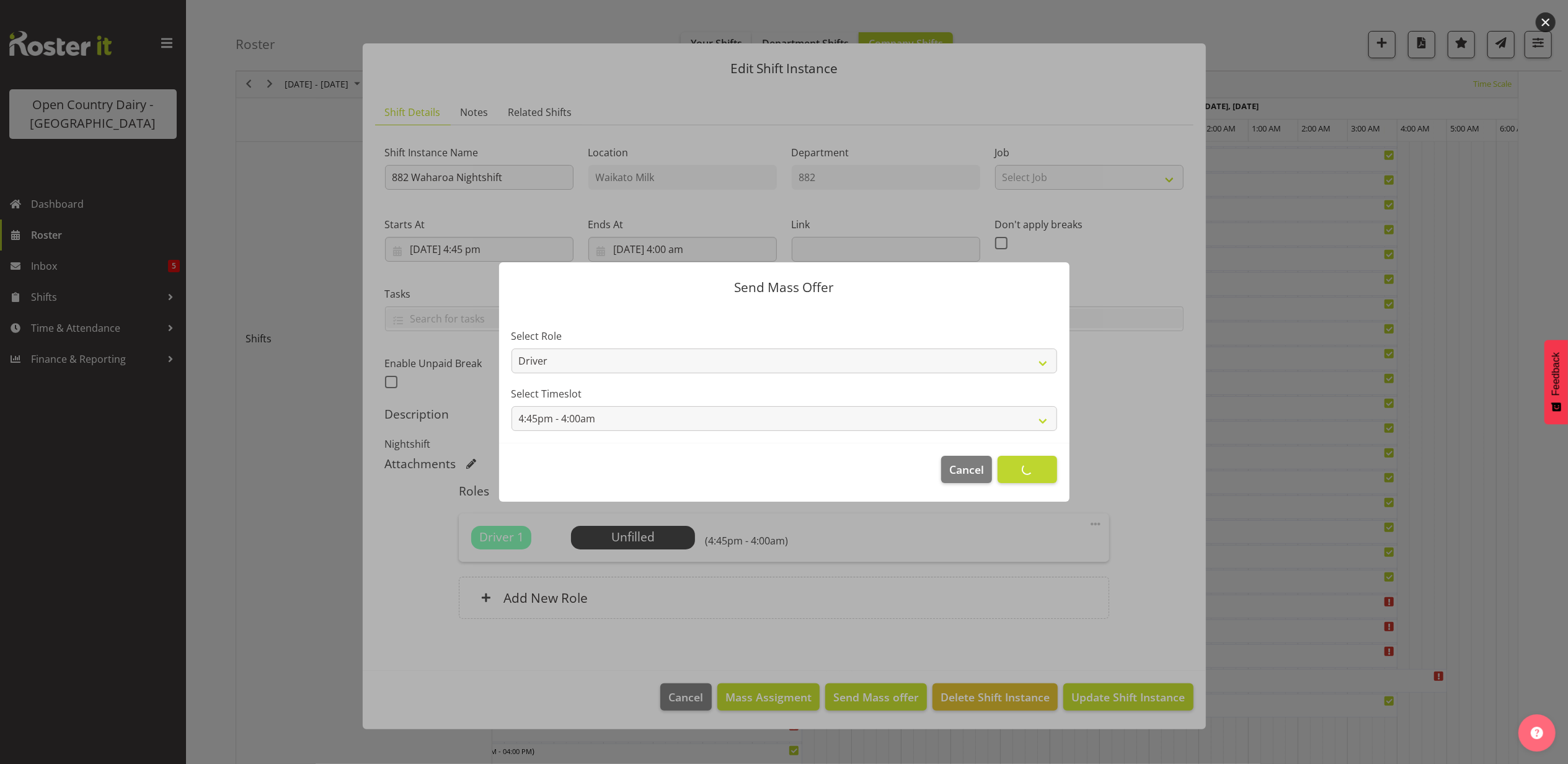
scroll to position [0, 0]
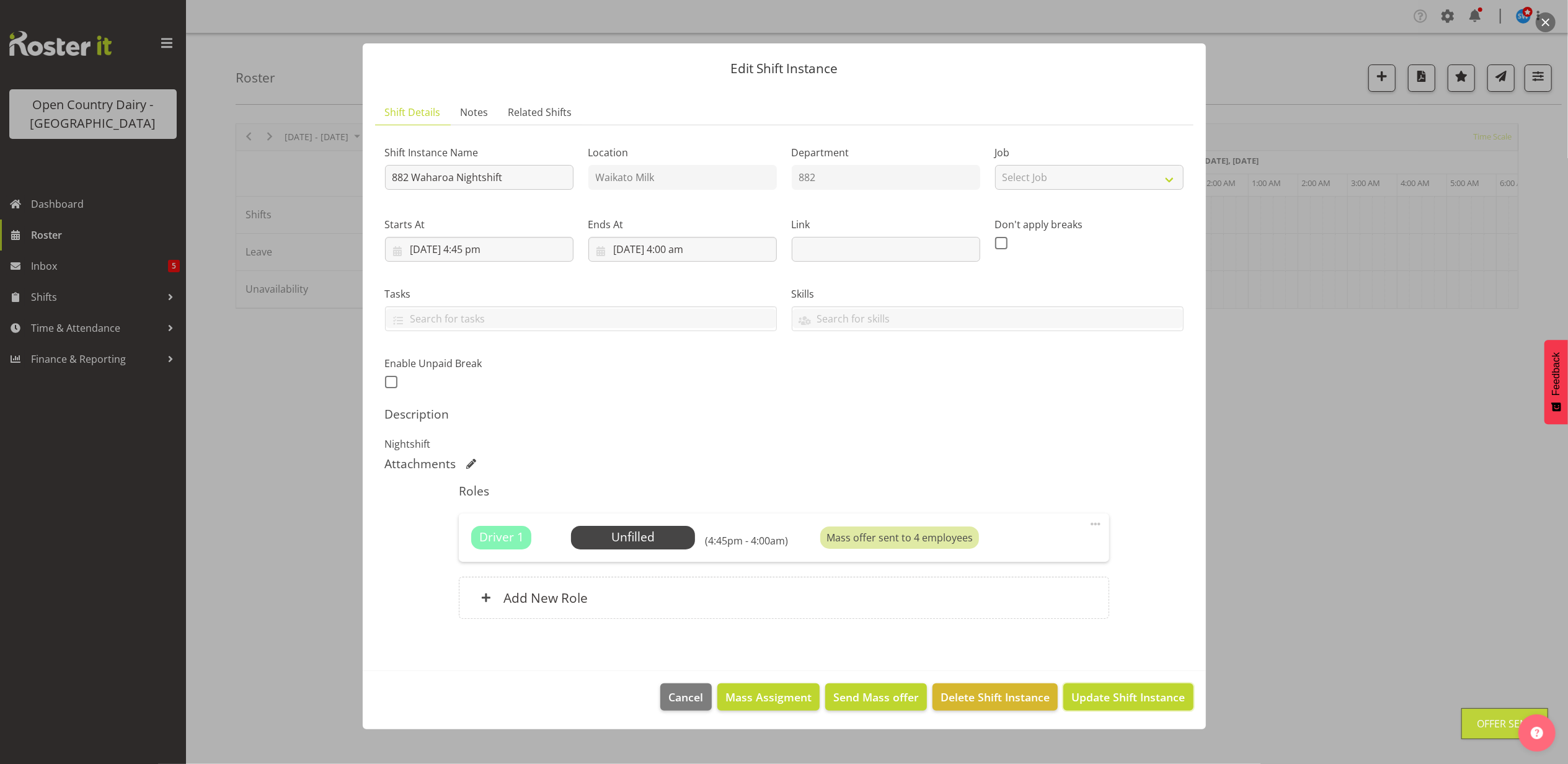
click at [1132, 698] on span "Update Shift Instance" at bounding box center [1128, 697] width 114 height 16
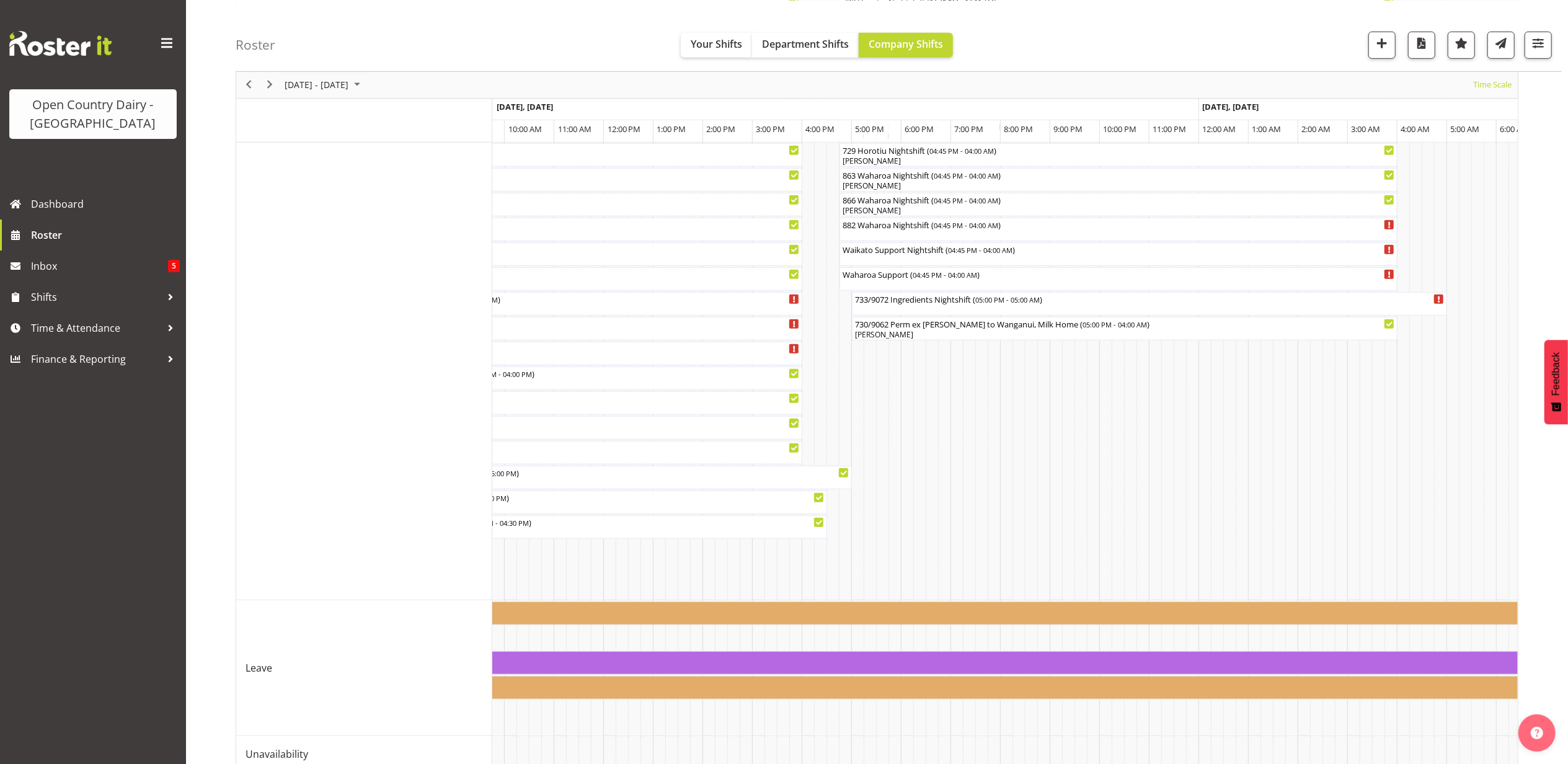
scroll to position [905, 0]
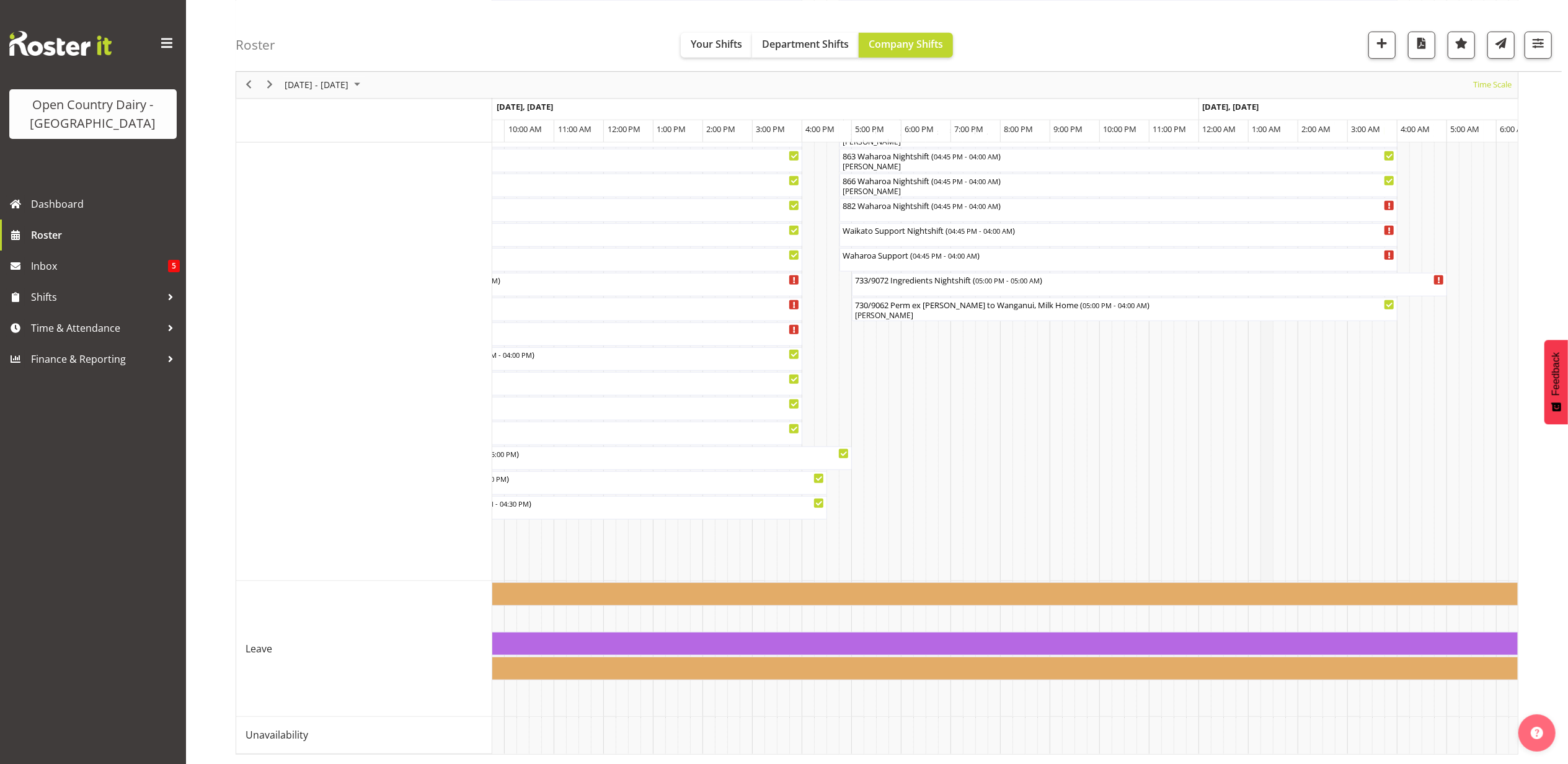
click at [1183, 752] on tr "Timeline Week of September 23, 2025" at bounding box center [603, 735] width 8333 height 37
click at [1293, 749] on tr "Timeline Week of September 23, 2025" at bounding box center [603, 735] width 8333 height 37
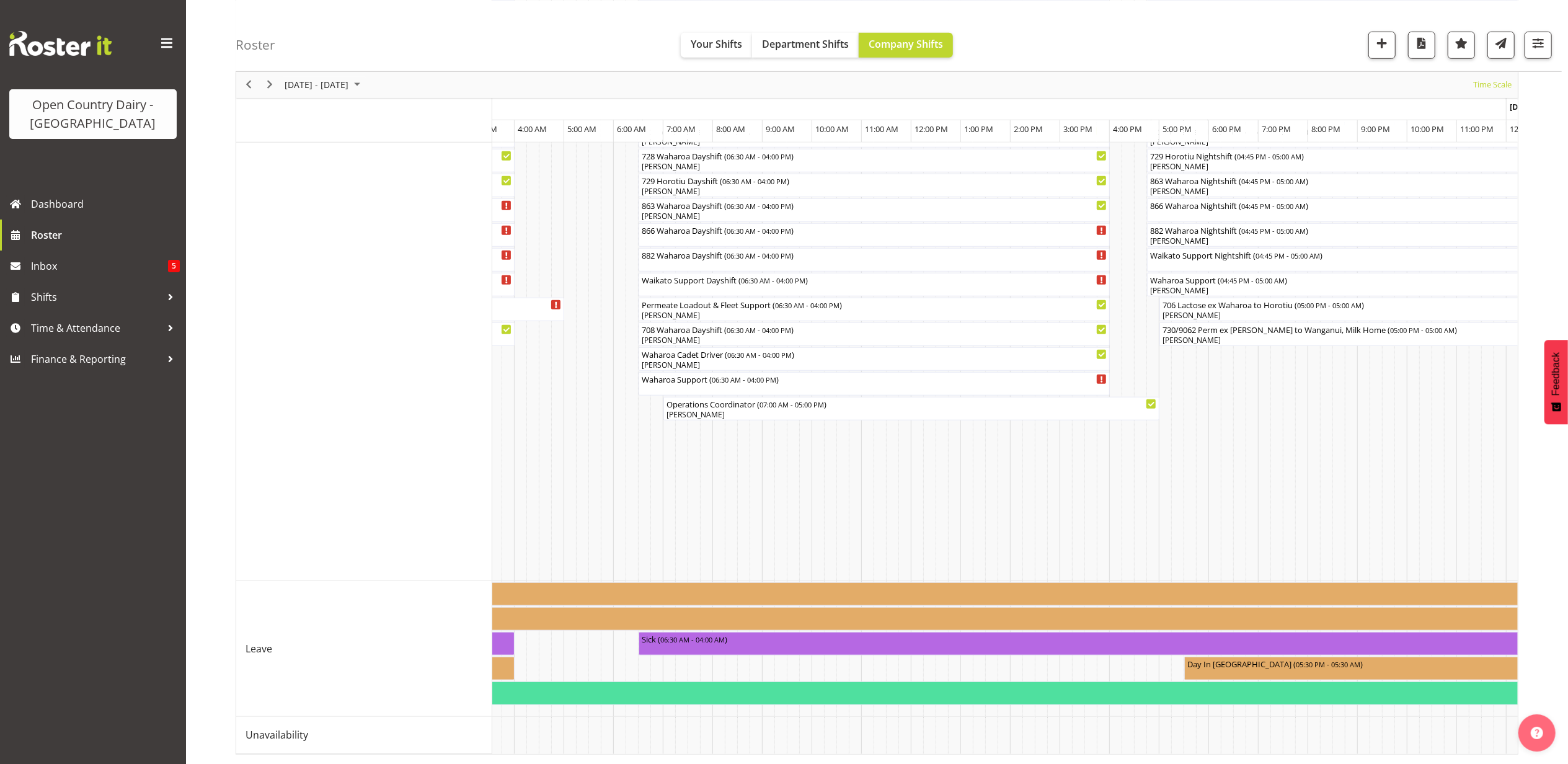
scroll to position [0, 6045]
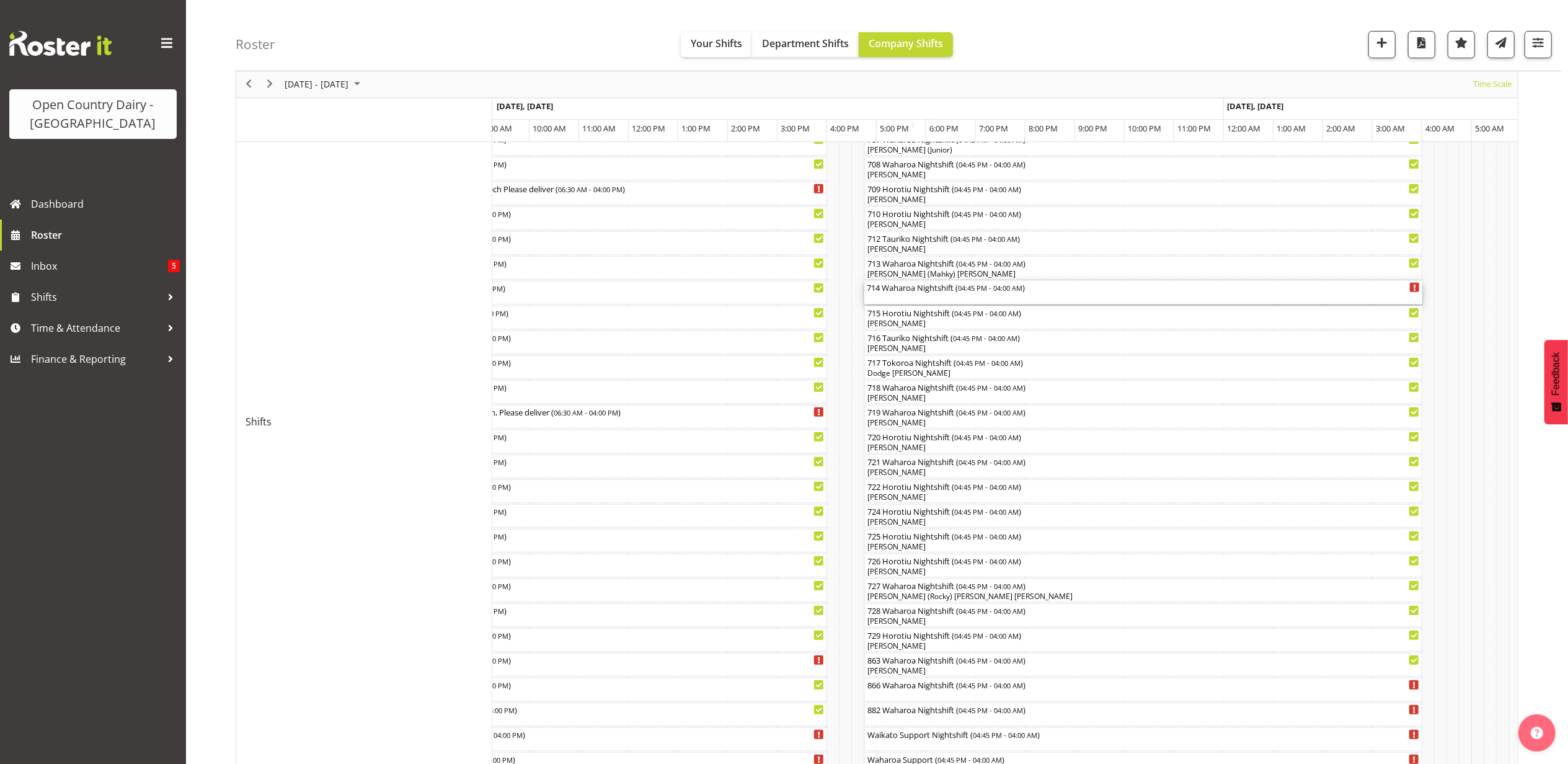
click at [938, 296] on div "714 Waharoa Nightshift ( 04:45 PM - 04:00 AM )" at bounding box center [1143, 292] width 553 height 23
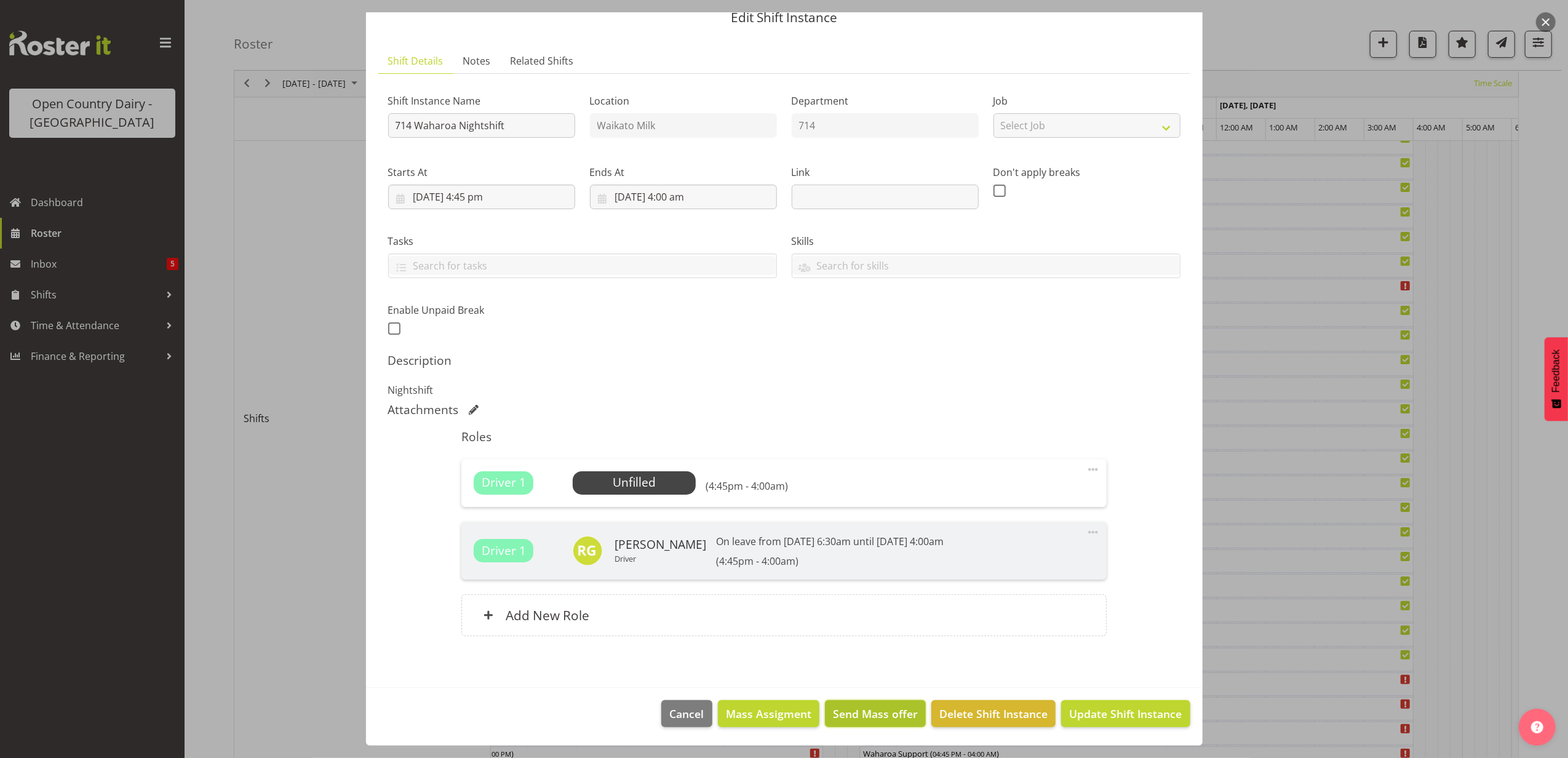
click at [874, 712] on span "Send Mass offer" at bounding box center [875, 713] width 85 height 16
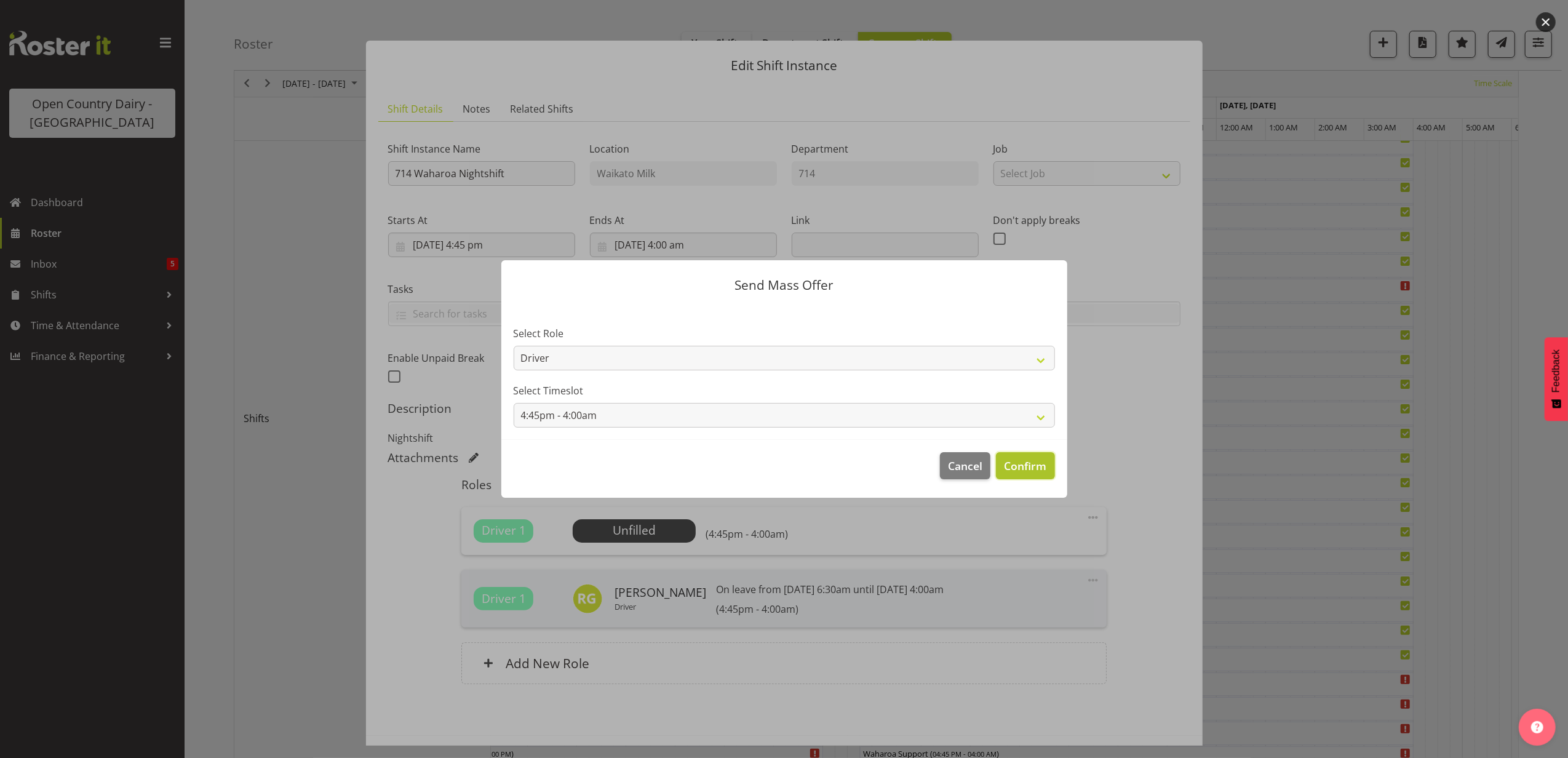
click at [1022, 461] on span "Confirm" at bounding box center [1025, 465] width 42 height 16
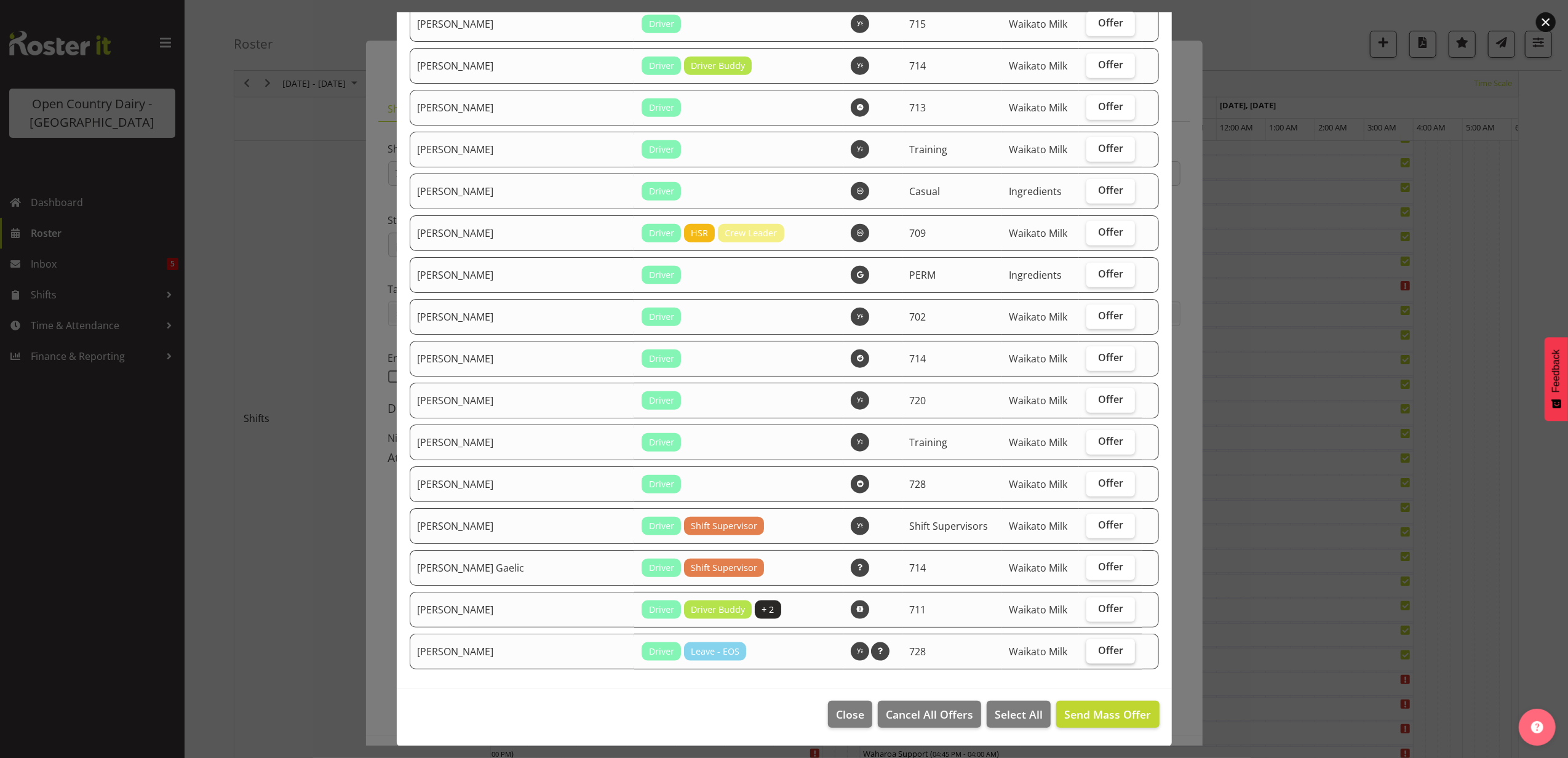
click at [1088, 640] on label "Offer" at bounding box center [1110, 651] width 49 height 25
click at [1088, 646] on input "Offer" at bounding box center [1090, 650] width 8 height 8
checkbox input "true"
click at [1098, 360] on span "Offer" at bounding box center [1111, 357] width 25 height 12
click at [1086, 360] on input "Offer" at bounding box center [1090, 357] width 8 height 8
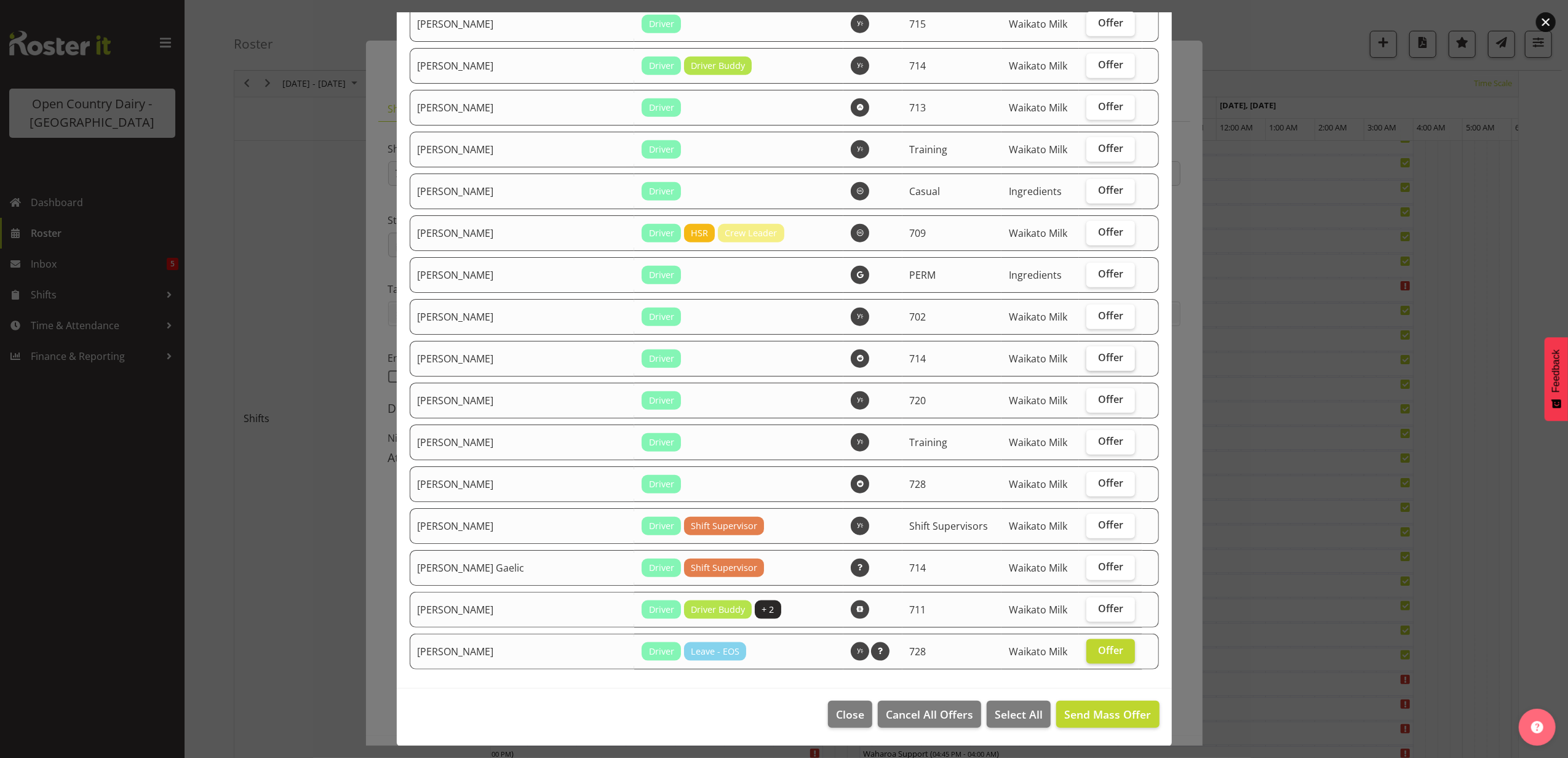
checkbox input "true"
click at [1086, 310] on label "Offer" at bounding box center [1110, 317] width 49 height 25
click at [1086, 312] on input "Offer" at bounding box center [1090, 315] width 8 height 8
checkbox input "true"
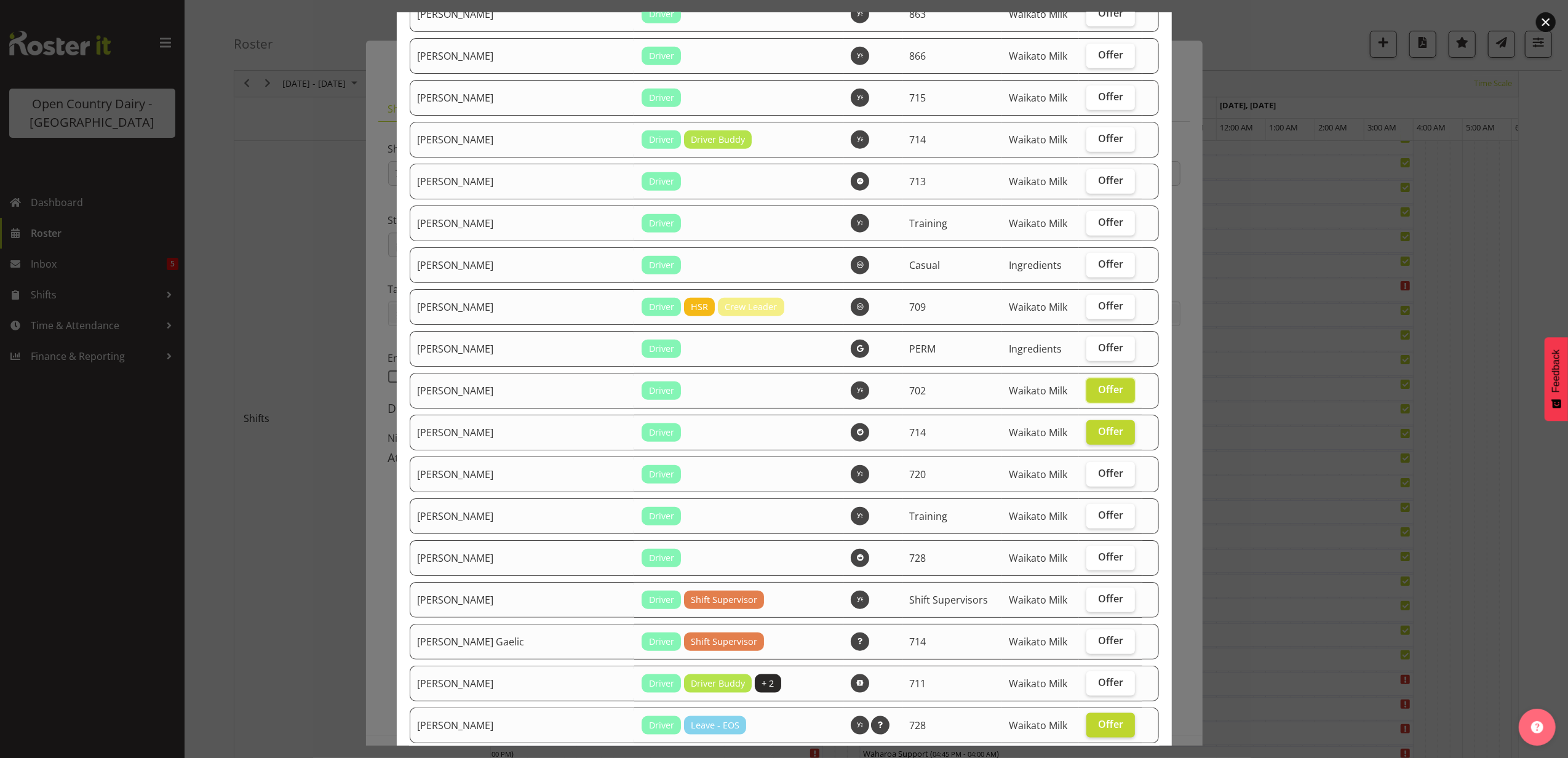
scroll to position [1013, 0]
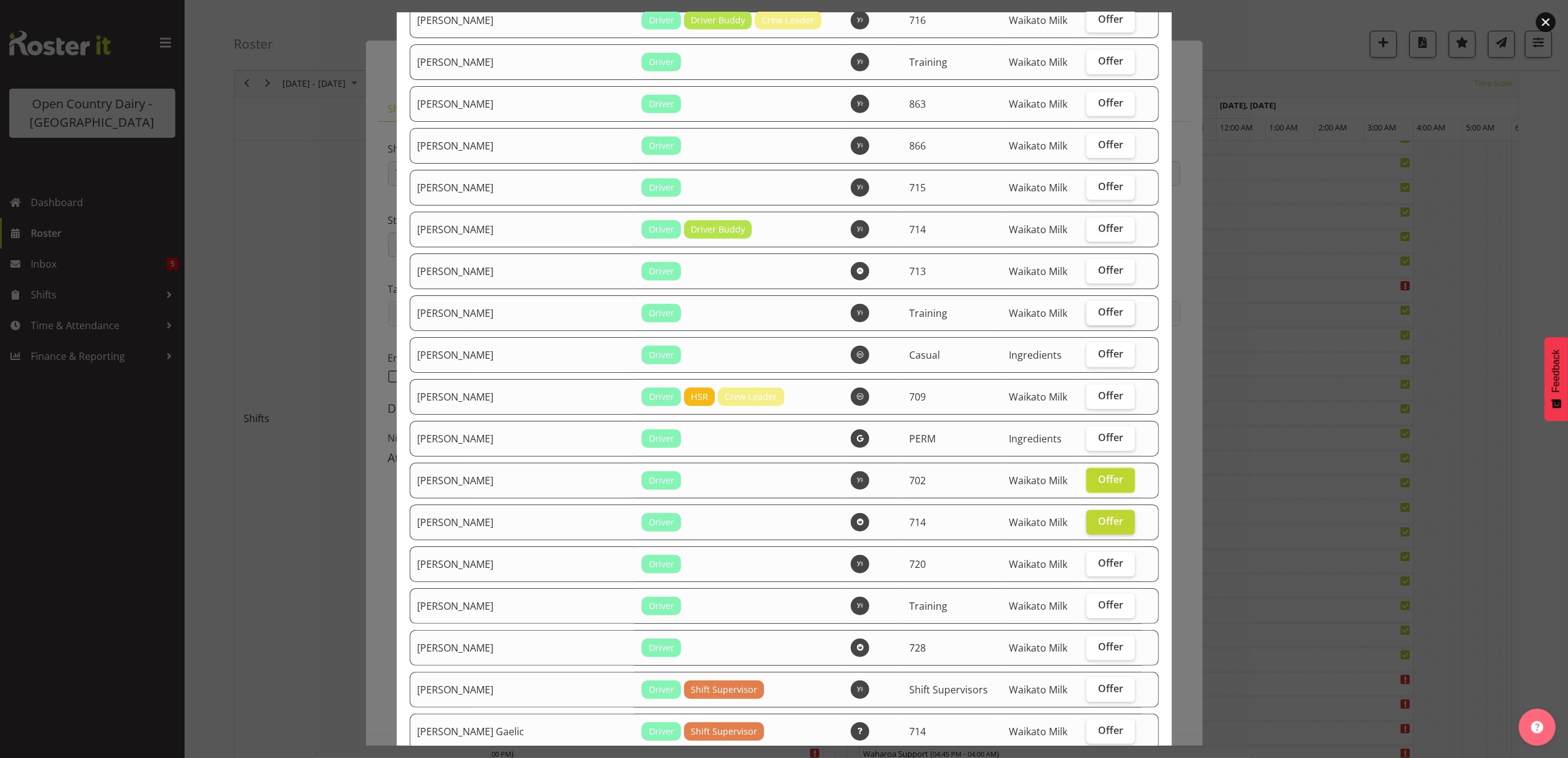
click at [1098, 313] on span "Offer" at bounding box center [1111, 311] width 25 height 12
click at [1093, 313] on input "Offer" at bounding box center [1090, 312] width 8 height 8
checkbox input "true"
click at [1098, 274] on span "Offer" at bounding box center [1111, 270] width 25 height 12
click at [1089, 274] on input "Offer" at bounding box center [1090, 270] width 8 height 8
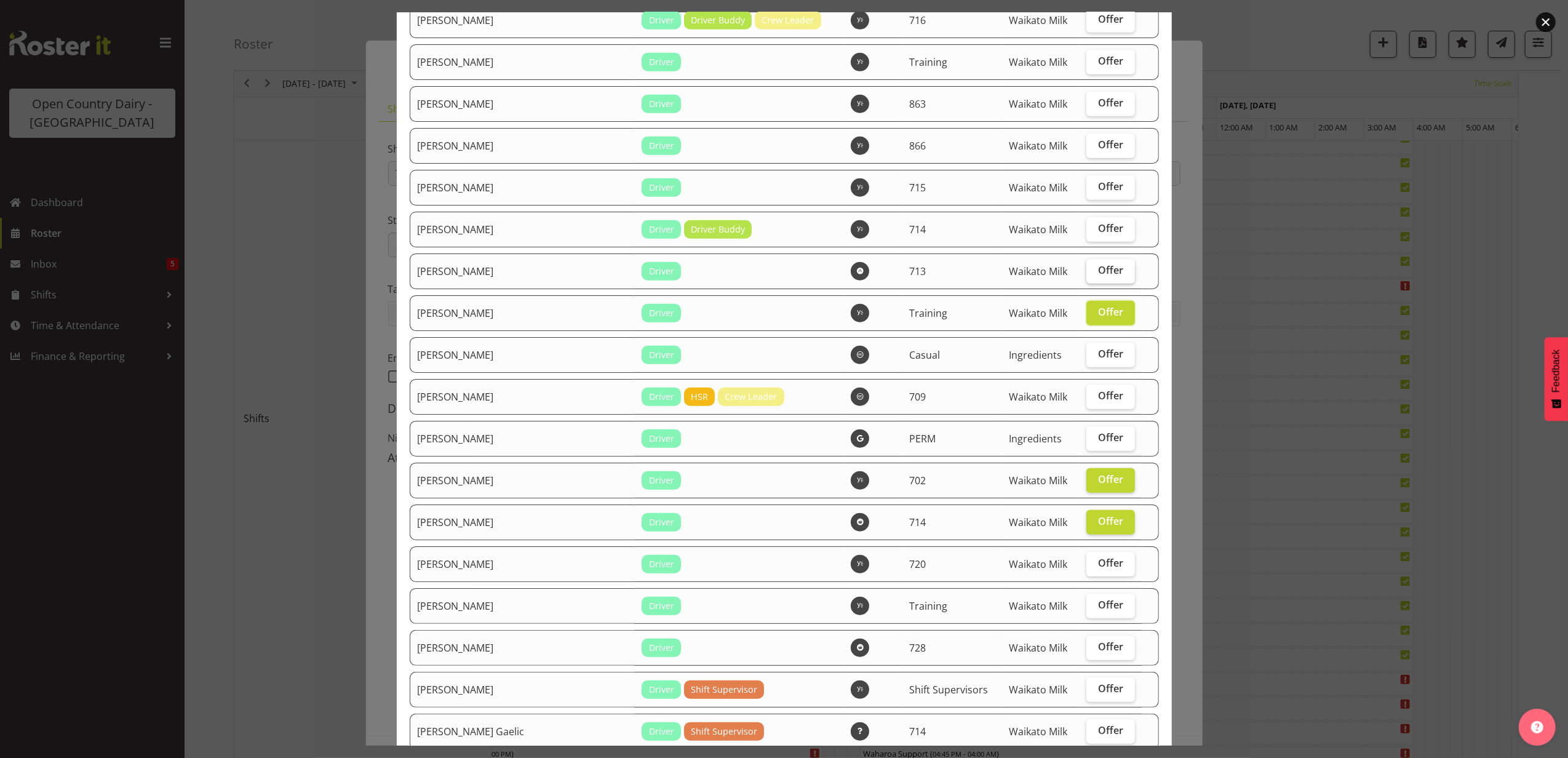
checkbox input "true"
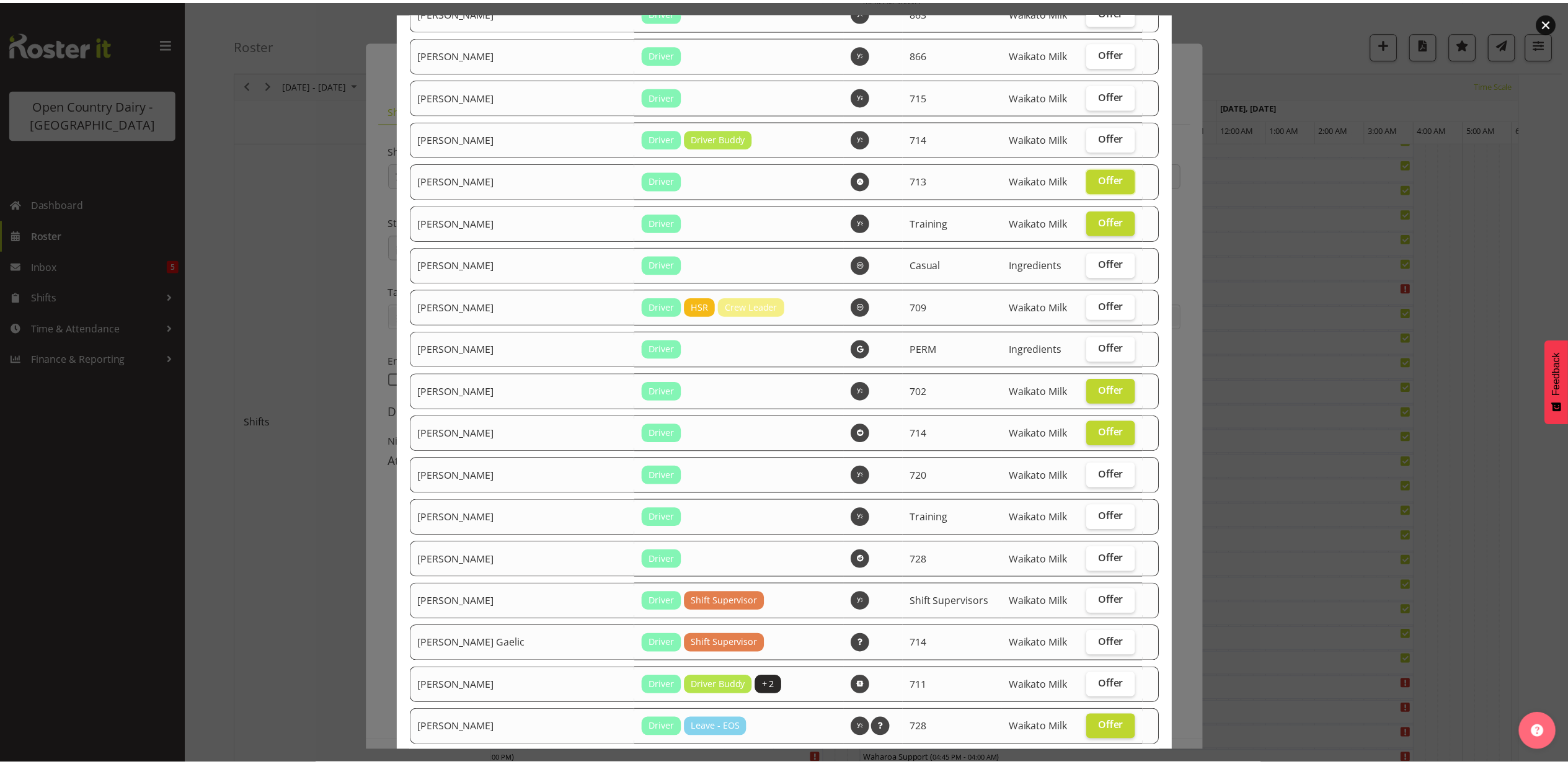
scroll to position [1187, 0]
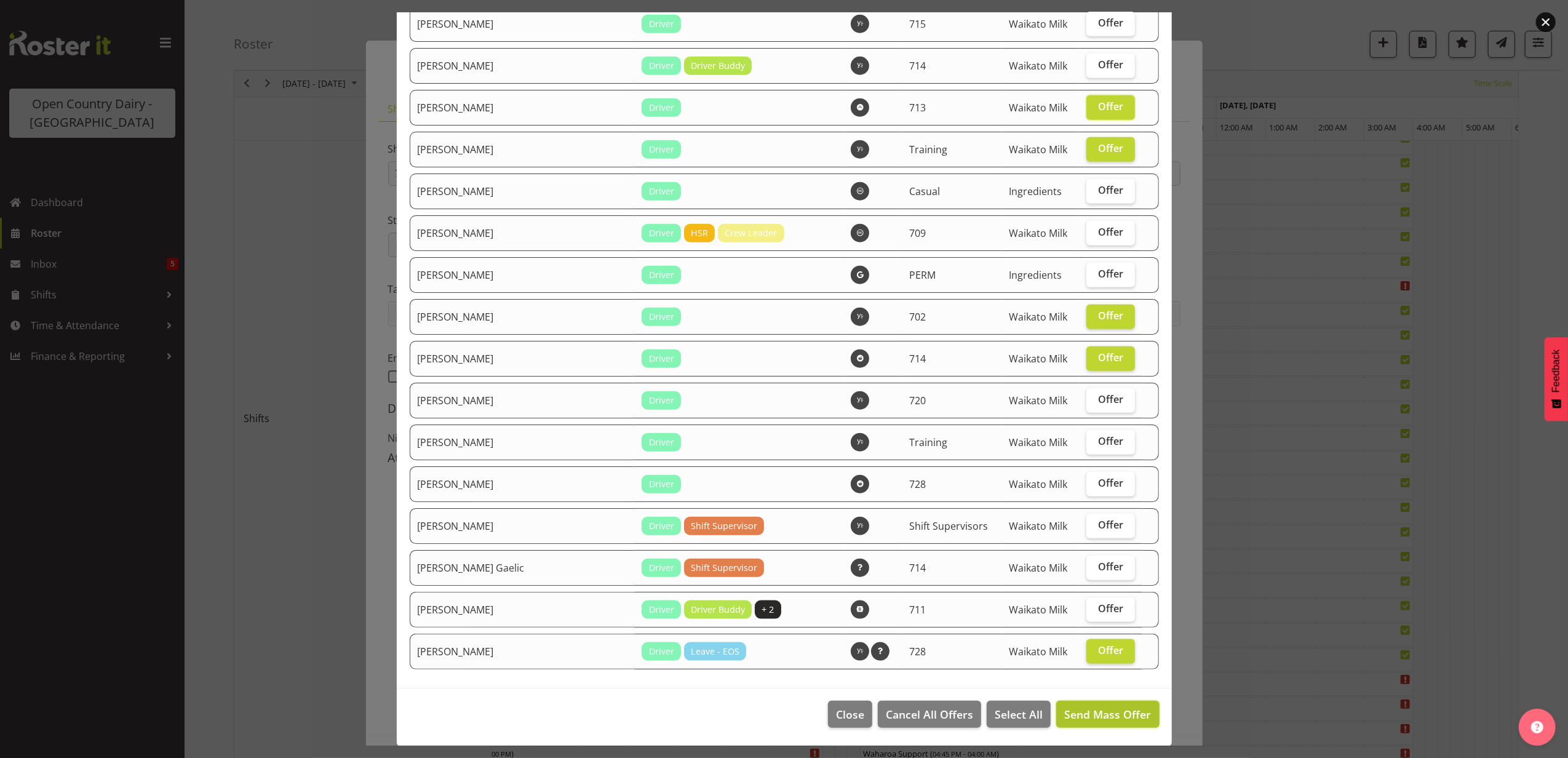
click at [1079, 716] on span "Send Mass Offer" at bounding box center [1108, 714] width 87 height 15
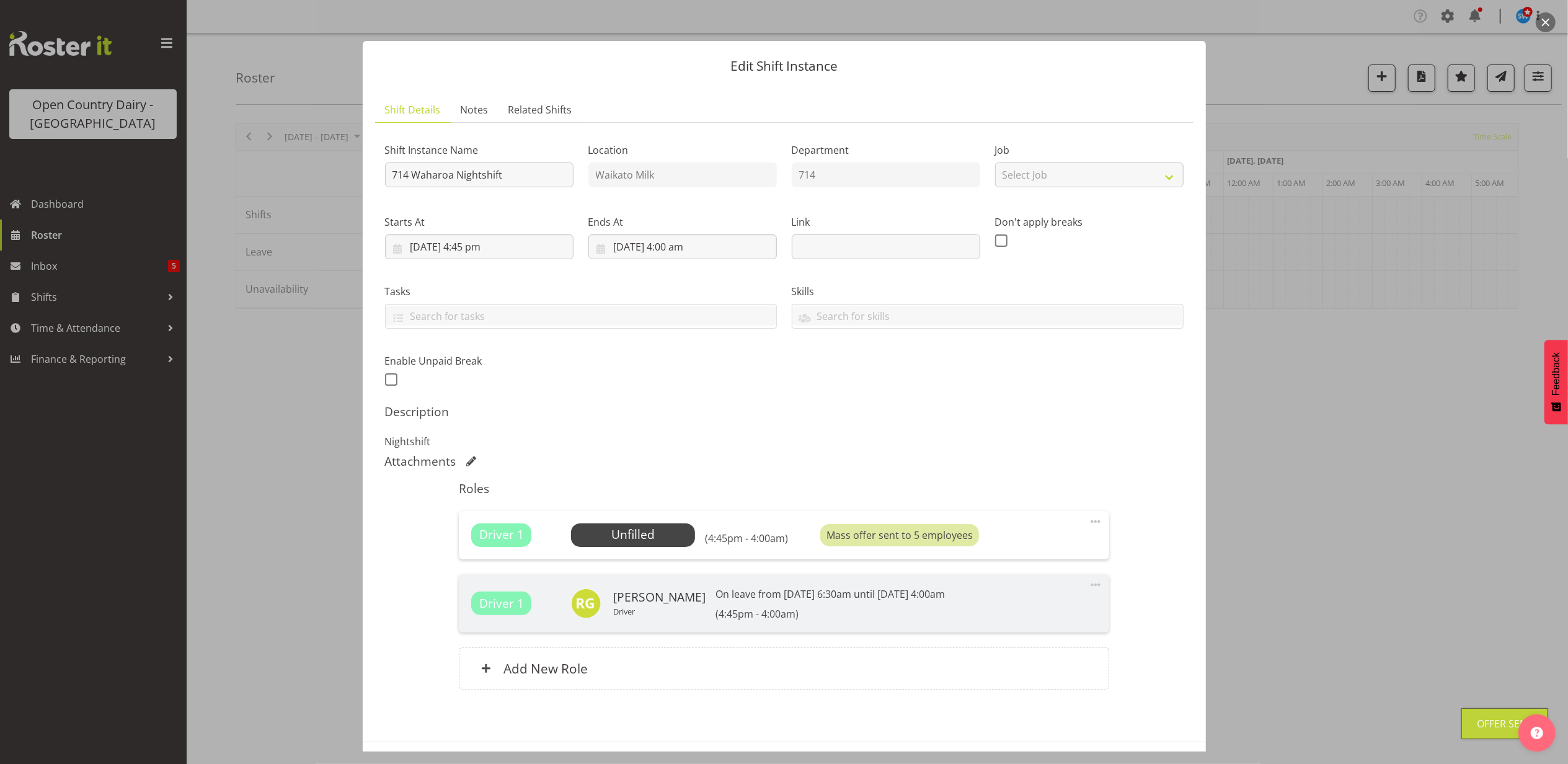
scroll to position [52, 0]
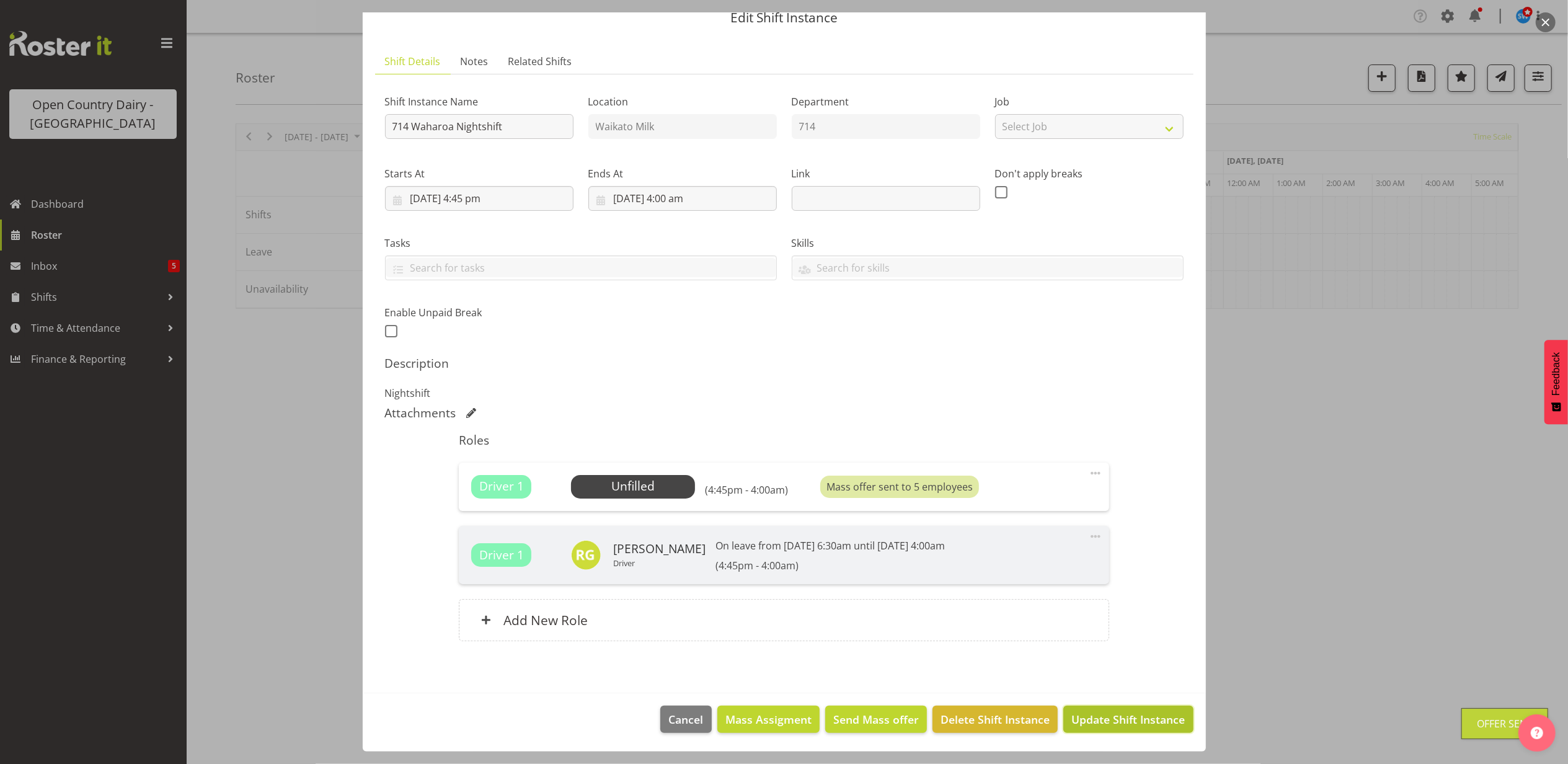
click at [1103, 721] on span "Update Shift Instance" at bounding box center [1128, 719] width 114 height 16
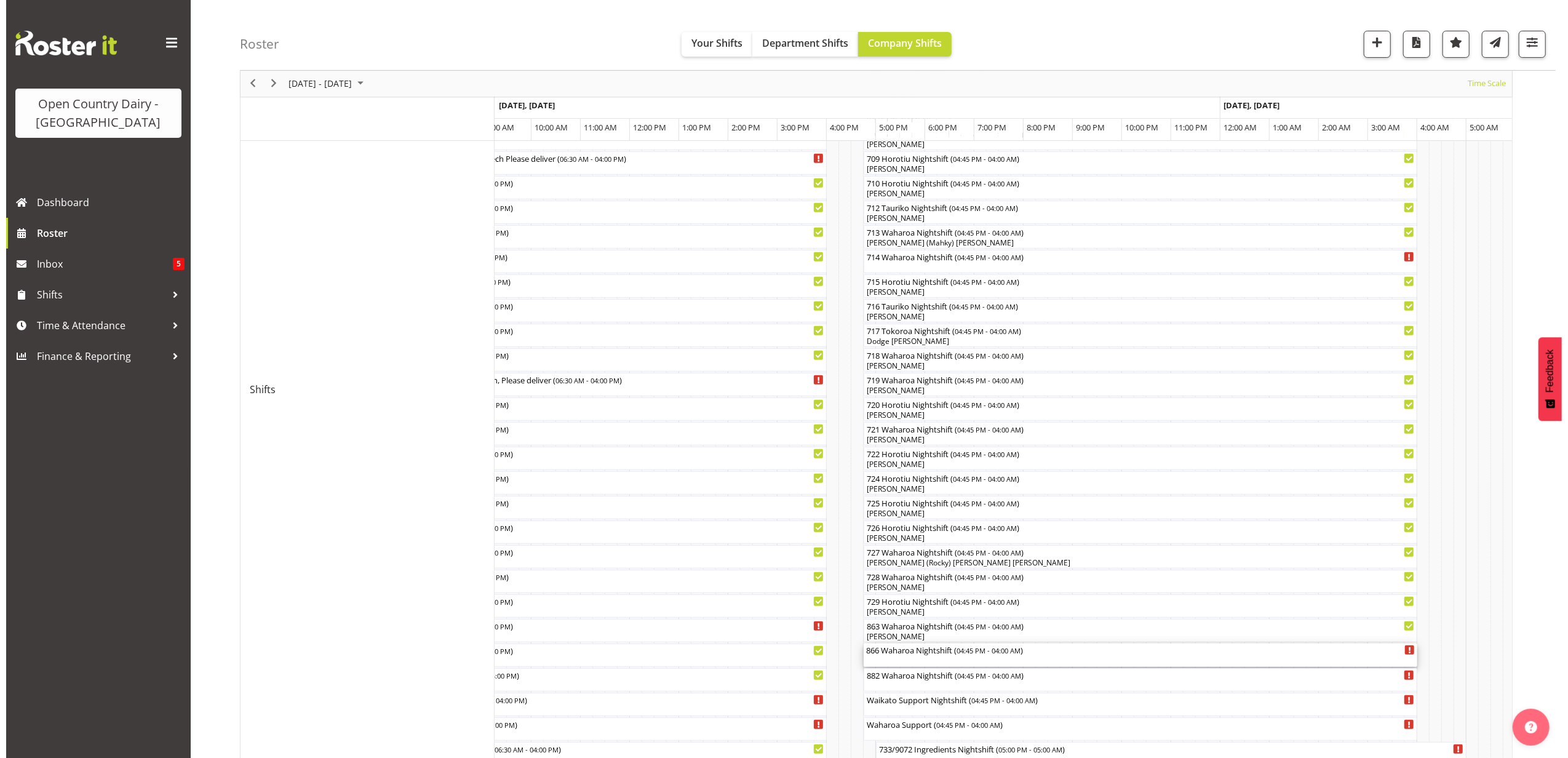
scroll to position [574, 0]
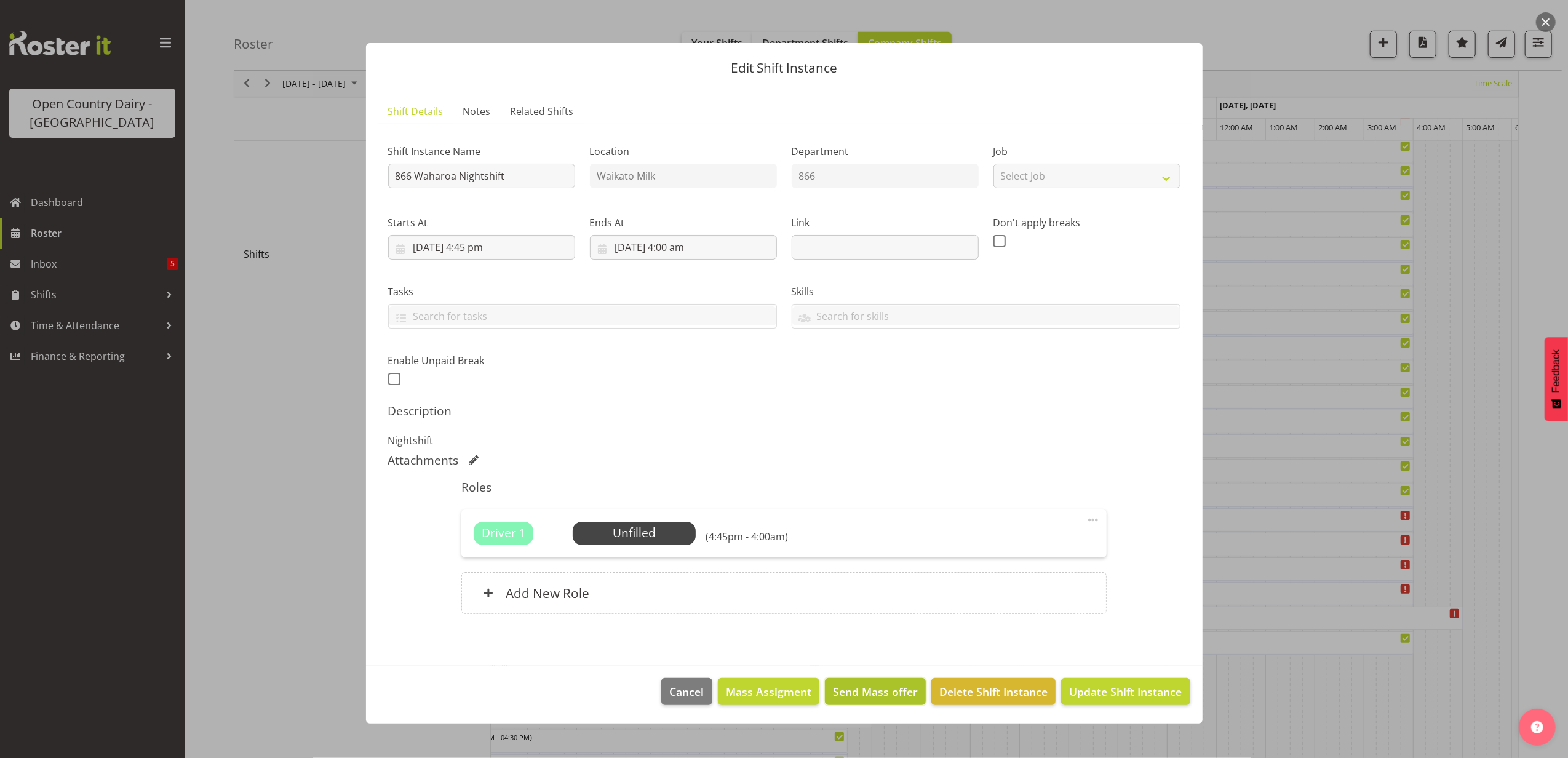
click at [889, 684] on button "Send Mass offer" at bounding box center [875, 691] width 101 height 27
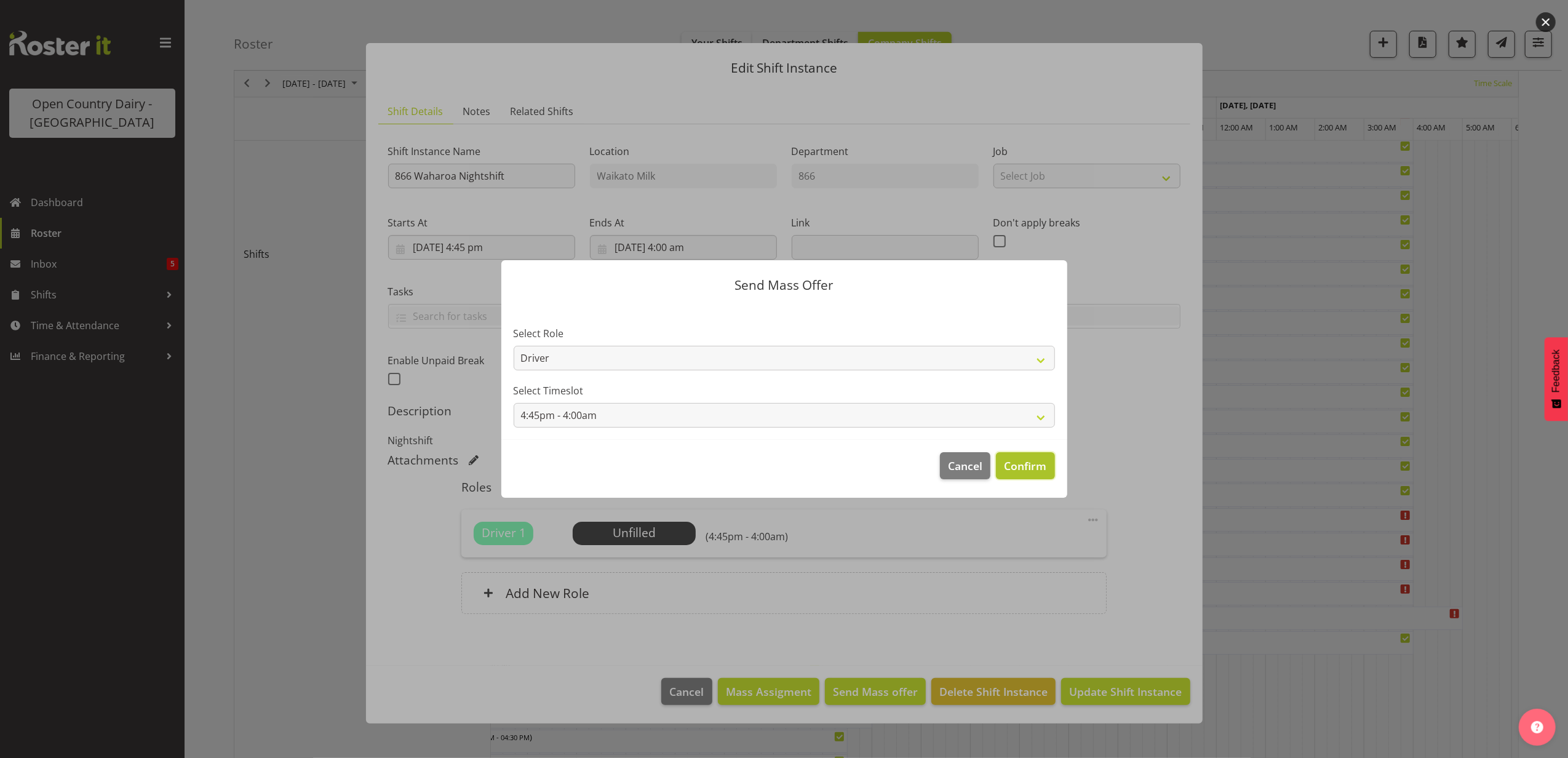
click at [1015, 459] on span "Confirm" at bounding box center [1025, 465] width 42 height 16
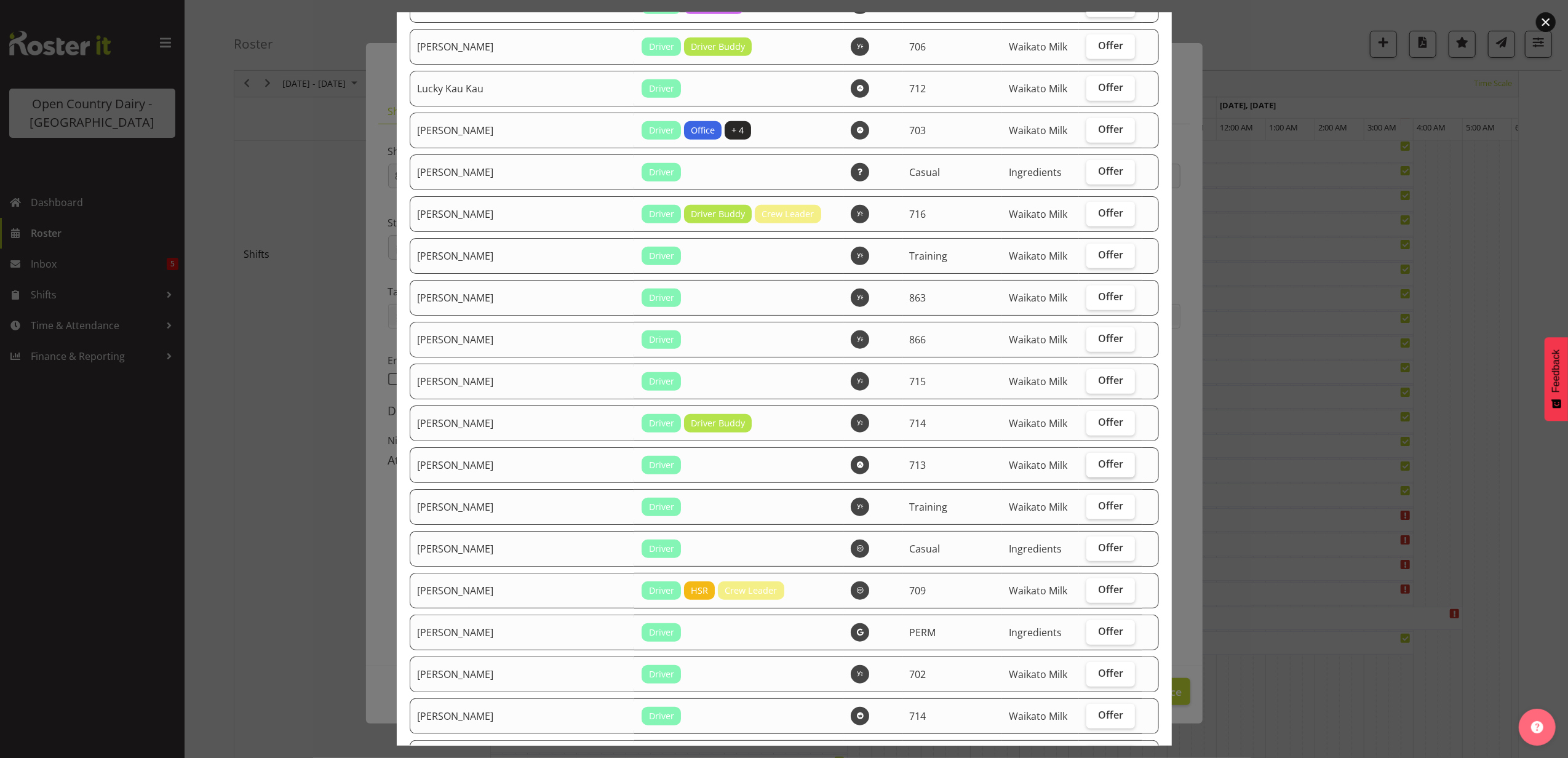
scroll to position [738, 0]
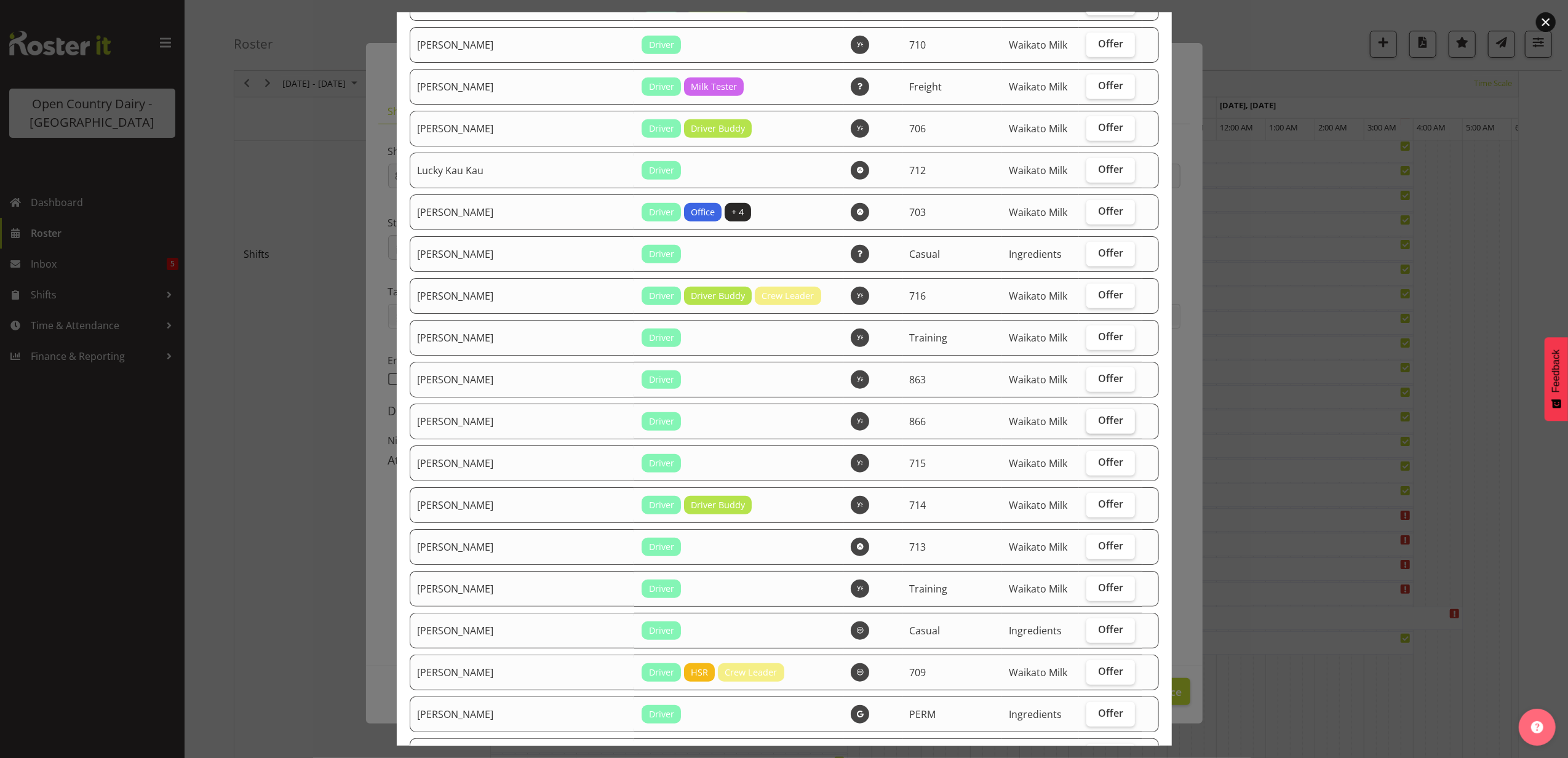
click at [1098, 417] on span "Offer" at bounding box center [1111, 419] width 25 height 12
click at [1086, 417] on input "Offer" at bounding box center [1090, 420] width 8 height 8
checkbox input "true"
click at [1098, 377] on span "Offer" at bounding box center [1111, 378] width 25 height 12
click at [1088, 377] on input "Offer" at bounding box center [1090, 378] width 8 height 8
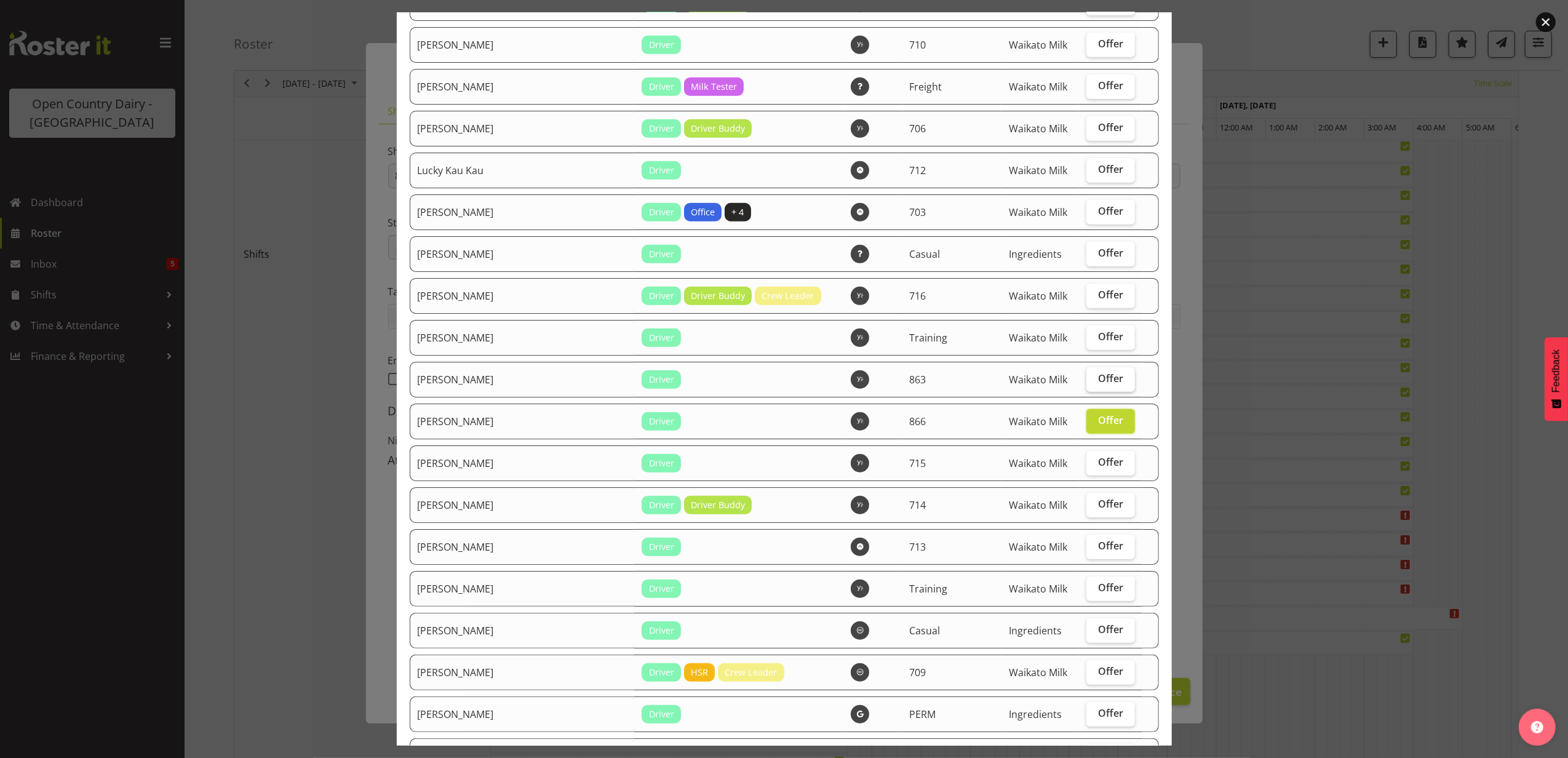
checkbox input "true"
click at [1086, 296] on label "Offer" at bounding box center [1110, 296] width 49 height 25
click at [1086, 296] on input "Offer" at bounding box center [1090, 294] width 8 height 8
checkbox input "true"
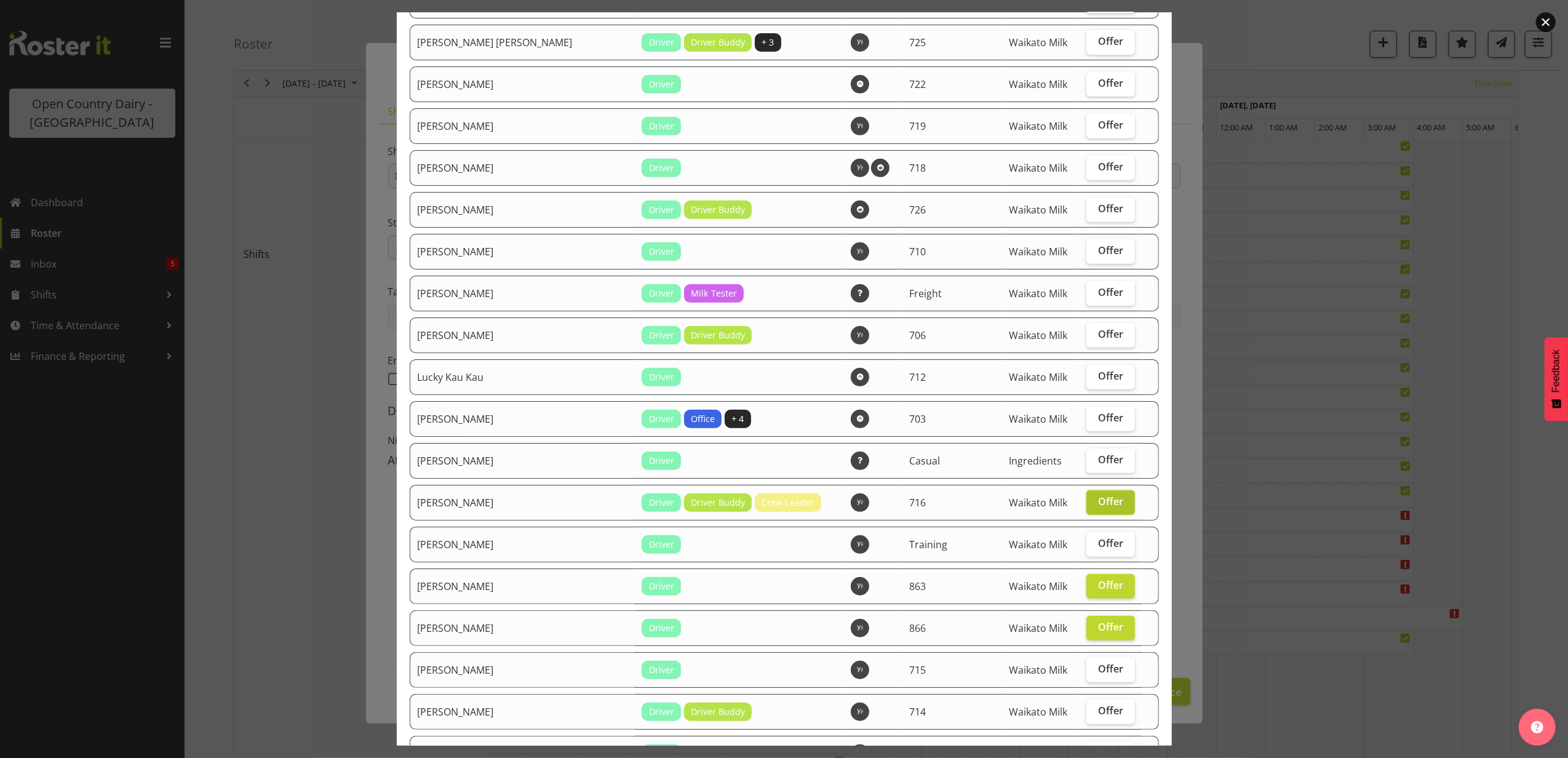
scroll to position [492, 0]
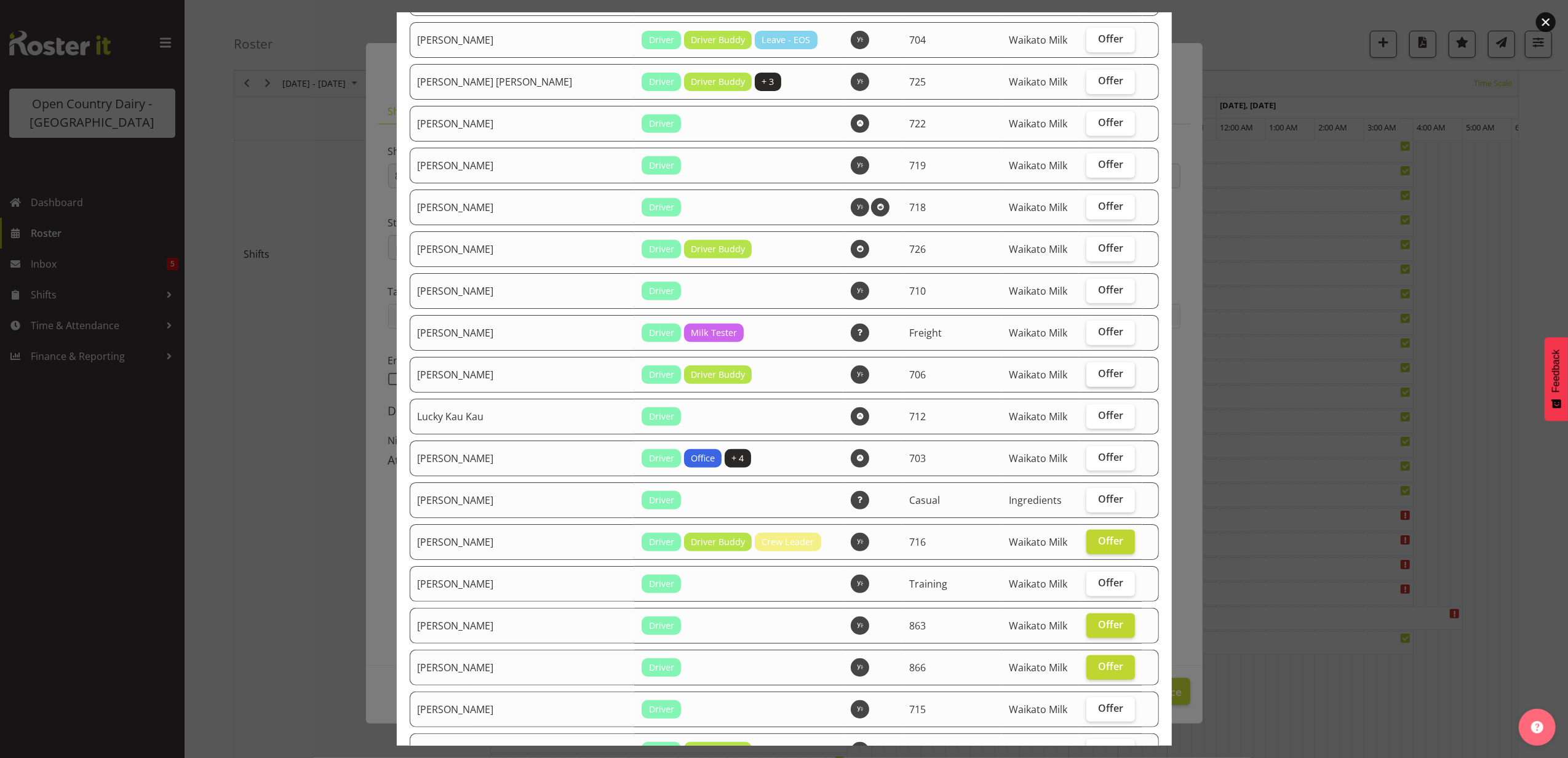
click at [1086, 372] on label "Offer" at bounding box center [1110, 374] width 49 height 25
click at [1086, 372] on input "Offer" at bounding box center [1090, 373] width 8 height 8
checkbox input "true"
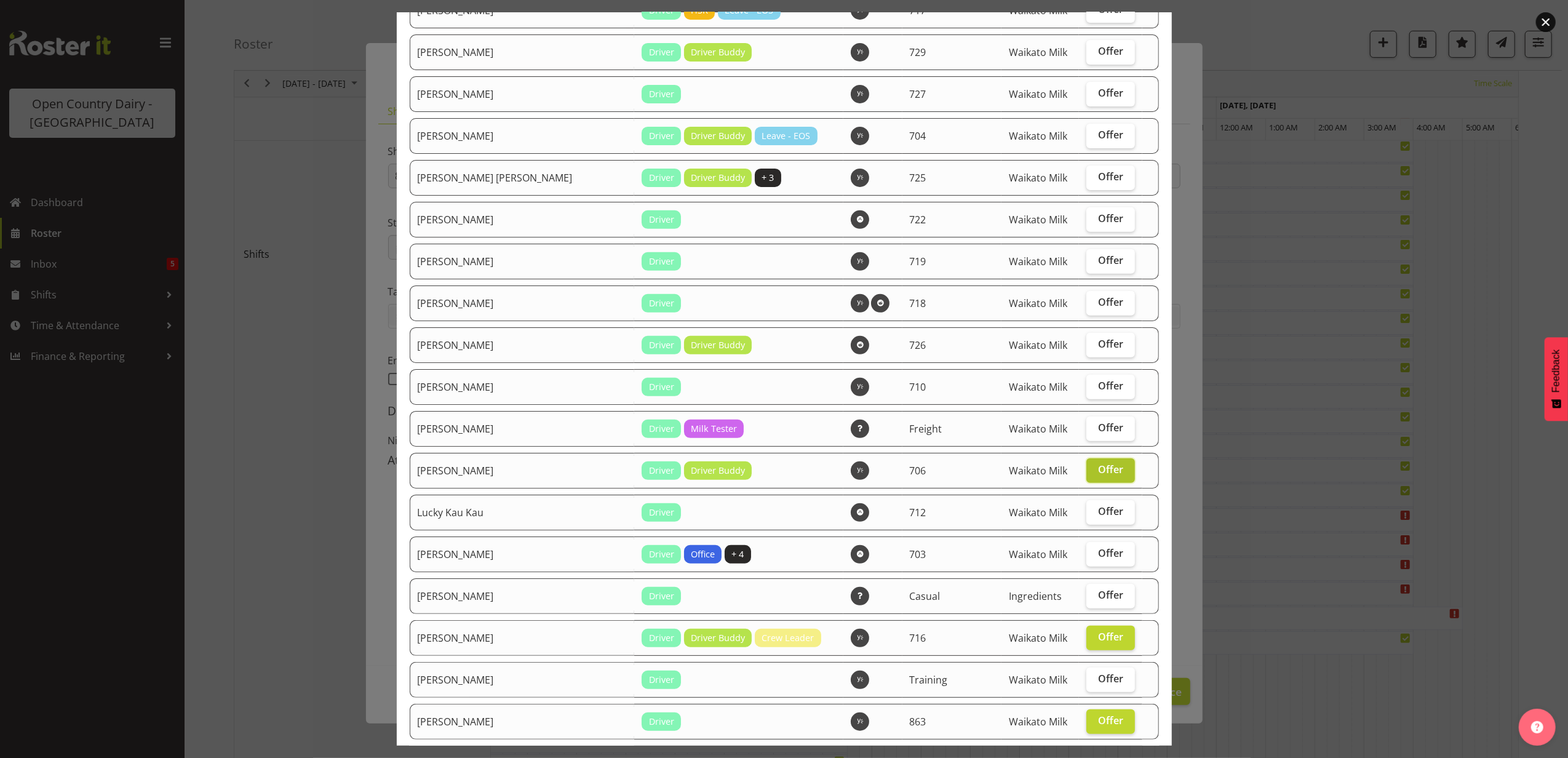
scroll to position [328, 0]
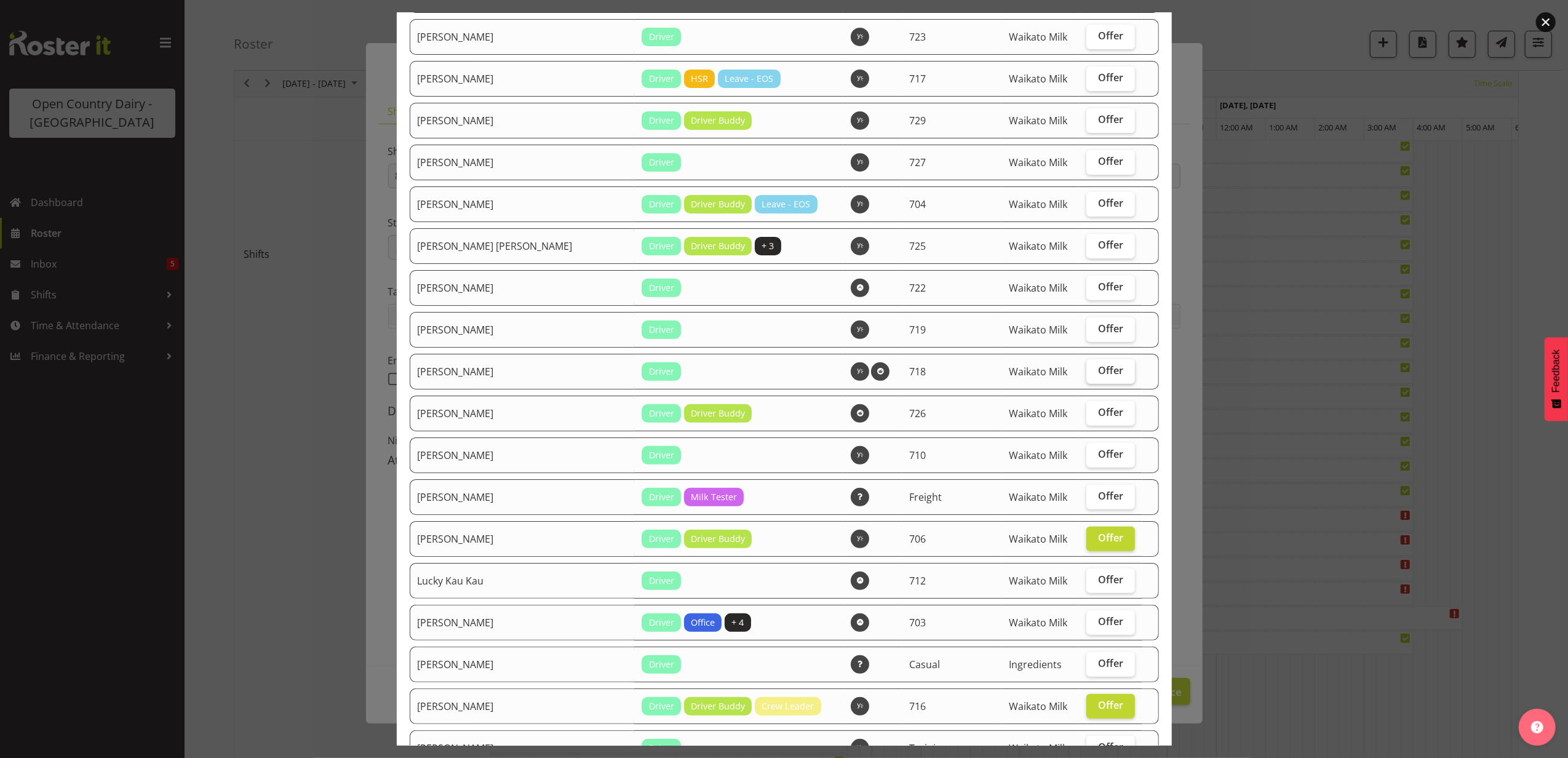
click at [1086, 362] on label "Offer" at bounding box center [1110, 371] width 49 height 25
click at [1086, 367] on input "Offer" at bounding box center [1090, 370] width 8 height 8
checkbox input "true"
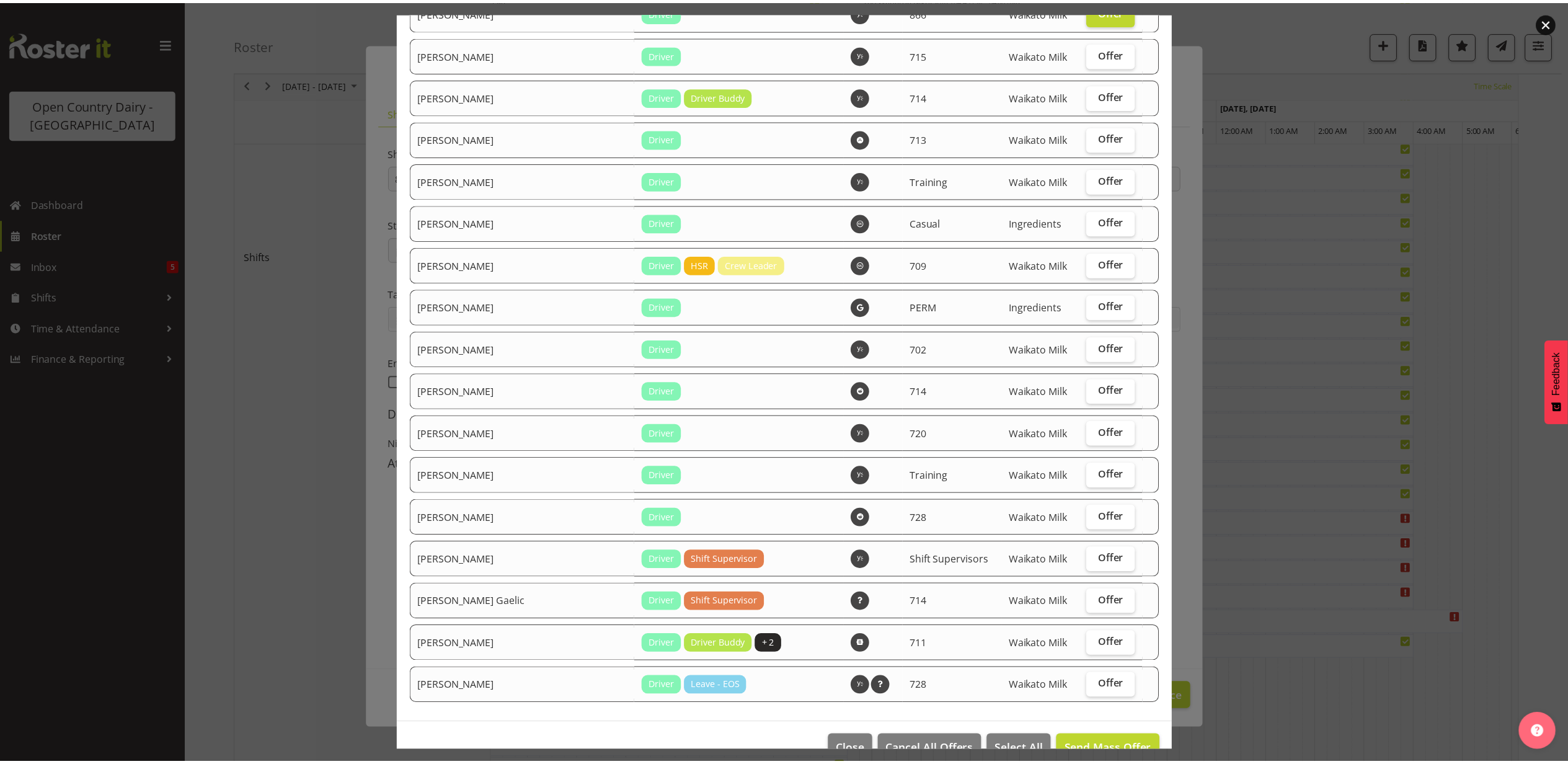
scroll to position [1187, 0]
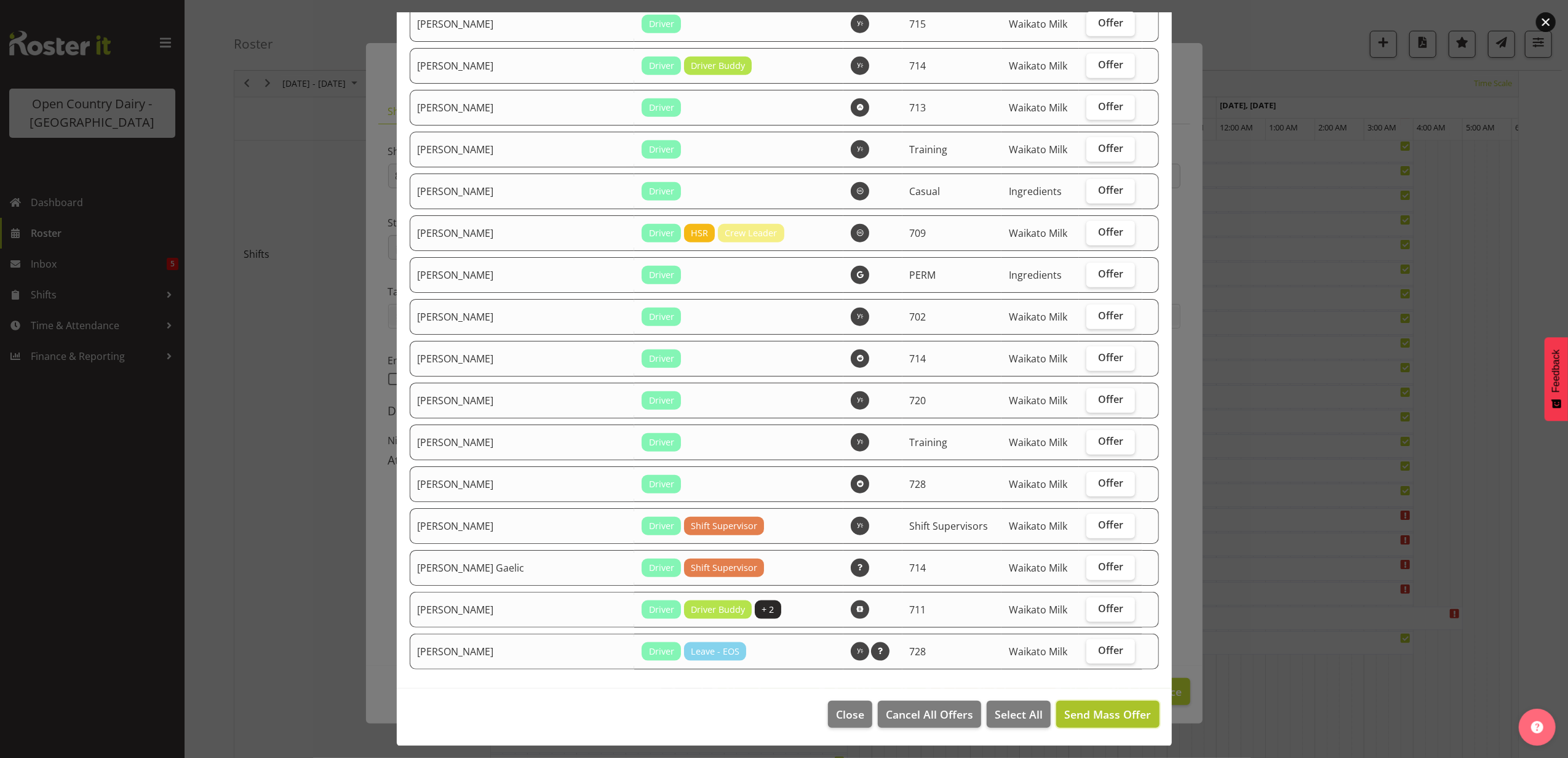
click at [1104, 712] on span "Send Mass Offer" at bounding box center [1108, 714] width 87 height 15
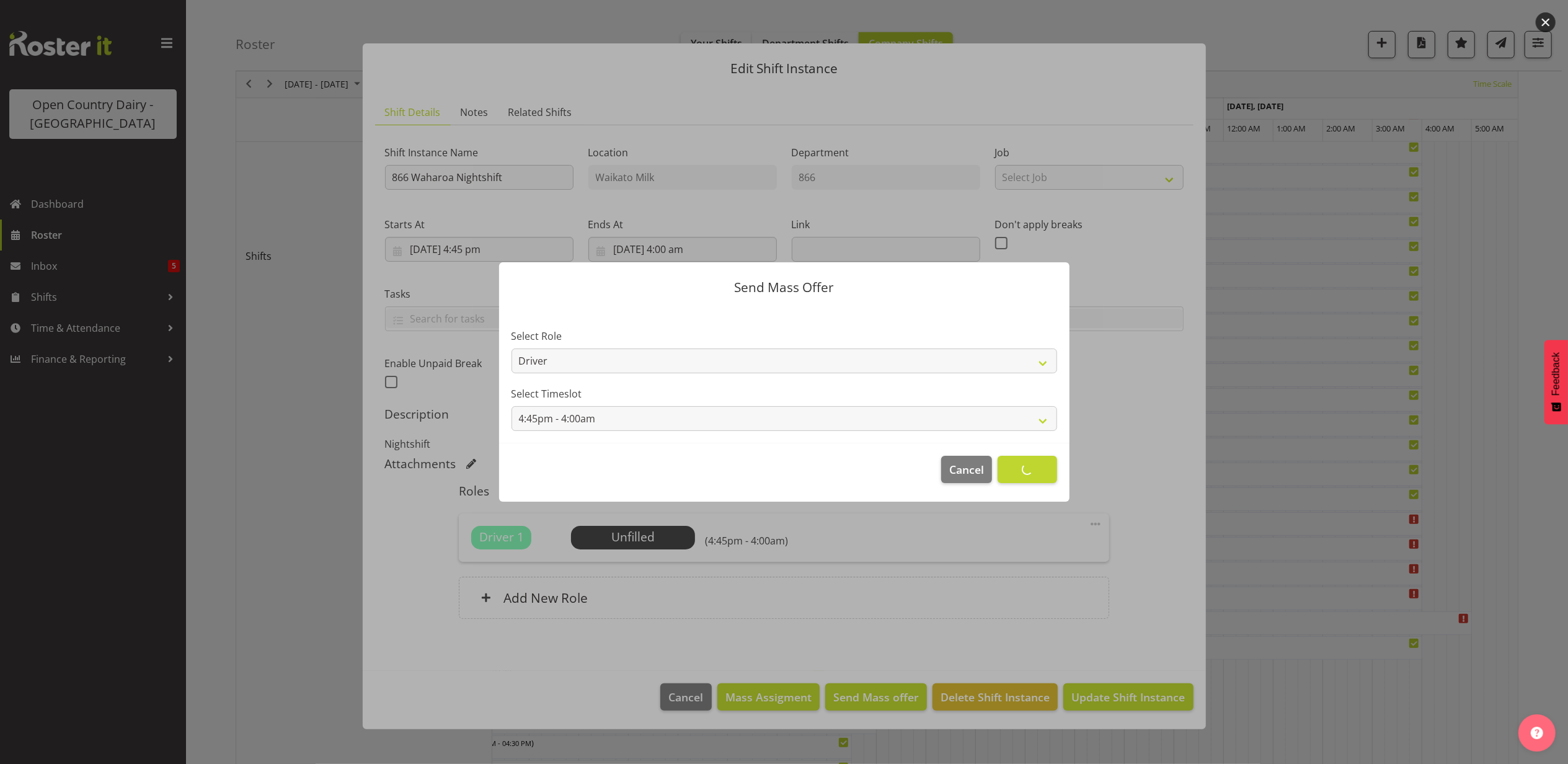
scroll to position [0, 0]
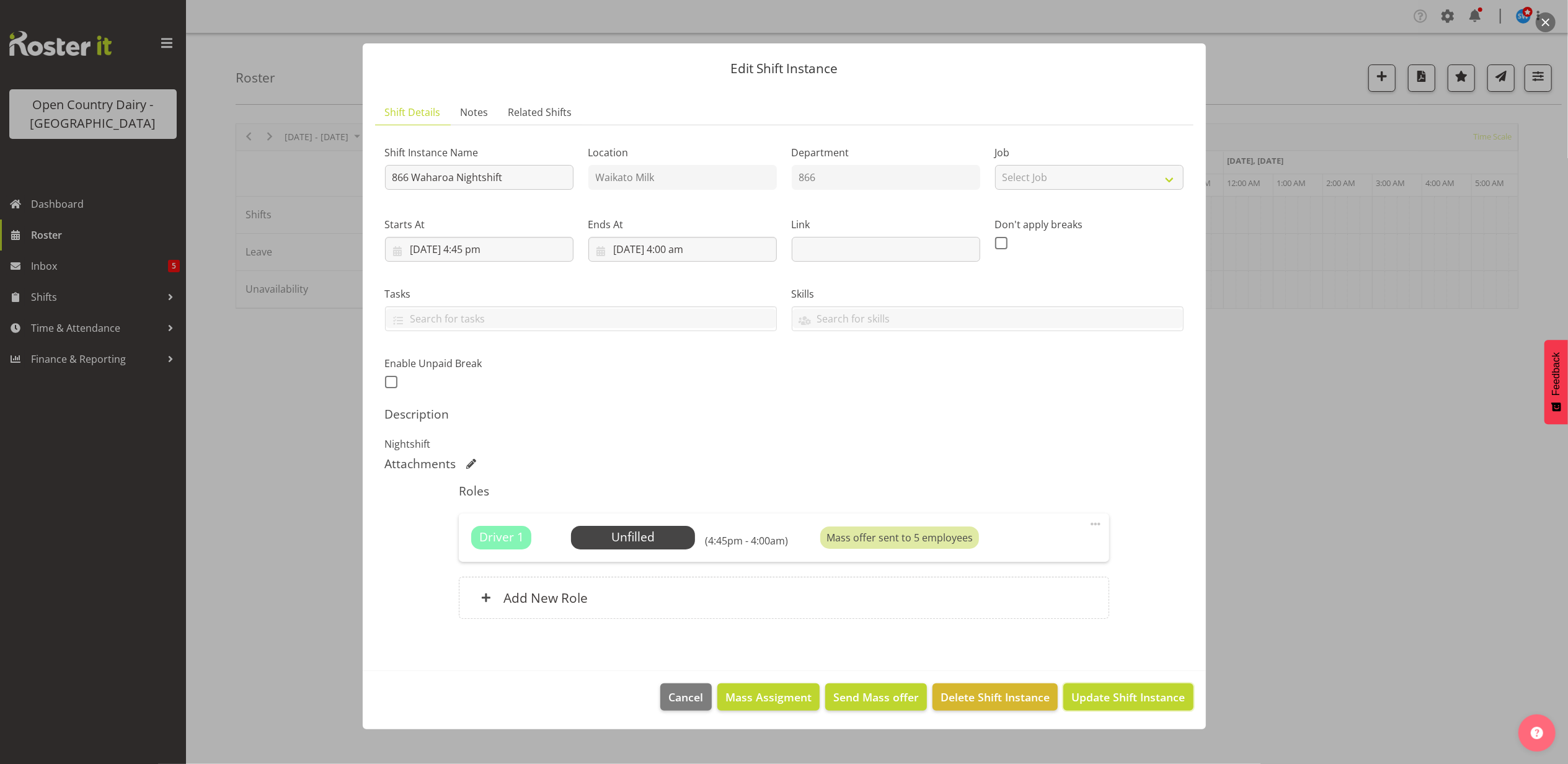
click at [1115, 697] on span "Update Shift Instance" at bounding box center [1128, 697] width 114 height 16
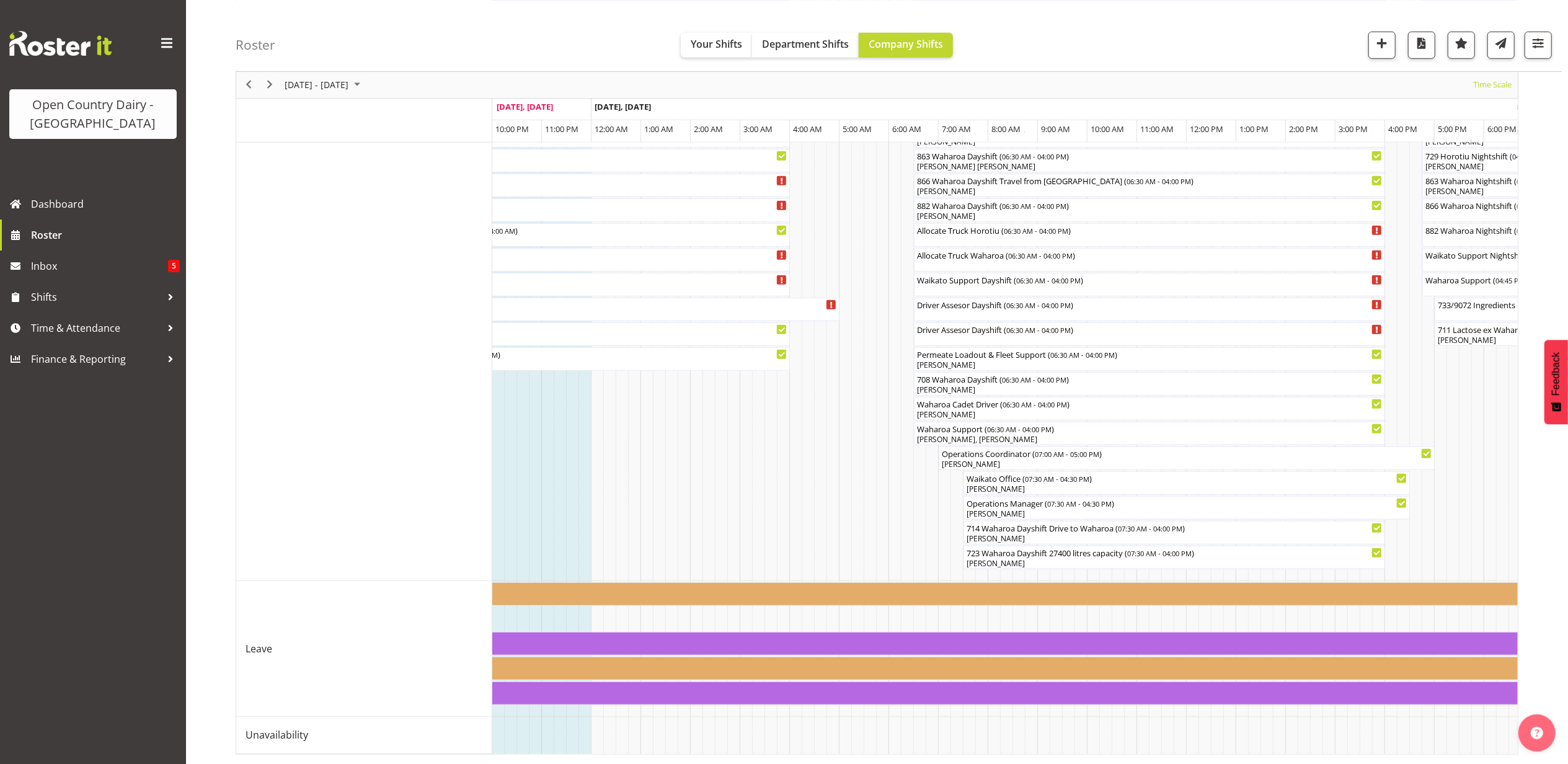
scroll to position [0, 2408]
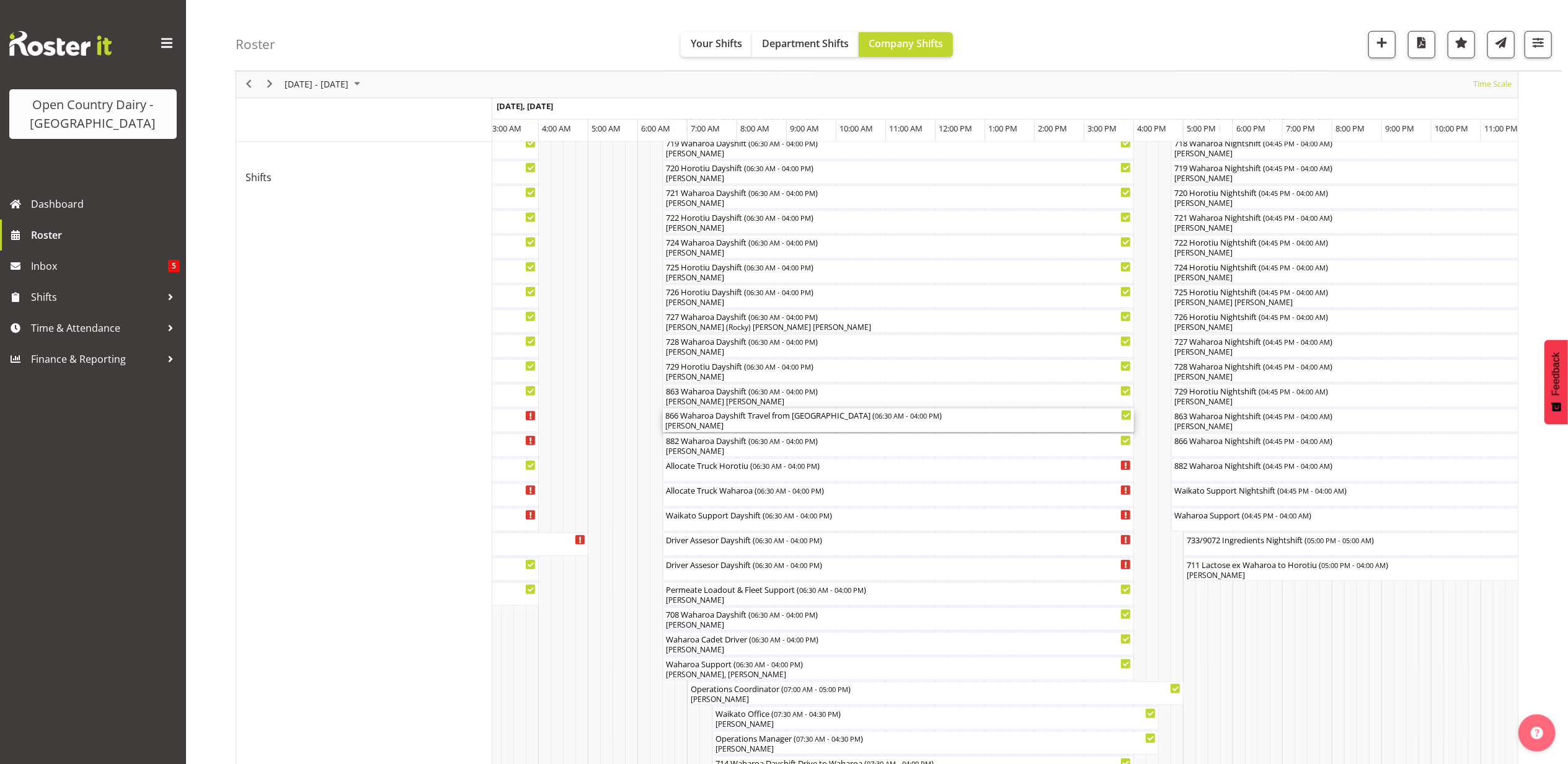
click at [705, 420] on div "866 Waharoa Dayshift Travel from [GEOGRAPHIC_DATA] ( 06:30 AM - 04:00 PM ) [PER…" at bounding box center [898, 420] width 466 height 23
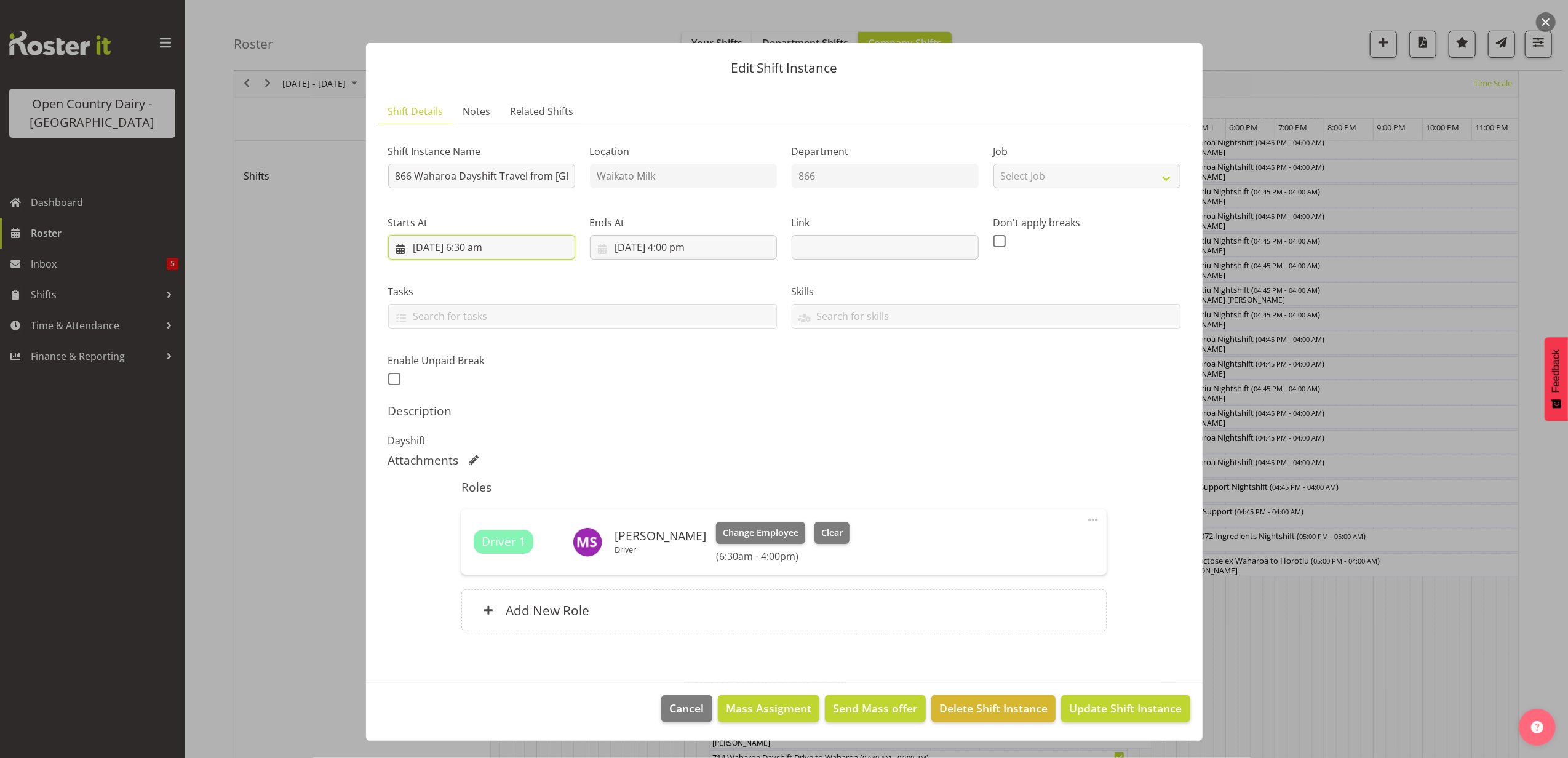
click at [478, 244] on input "[DATE] 6:30 am" at bounding box center [482, 247] width 187 height 25
click at [479, 510] on select "00 01 02 03 04 05 06 07 08 09 10 11 12 13 14 15 16 17 18 19 20 21 22 23" at bounding box center [482, 508] width 27 height 25
select select "7"
click at [468, 497] on select "00 01 02 03 04 05 06 07 08 09 10 11 12 13 14 15 16 17 18 19 20 21 22 23" at bounding box center [482, 508] width 27 height 25
type input "[DATE] 7:30 am"
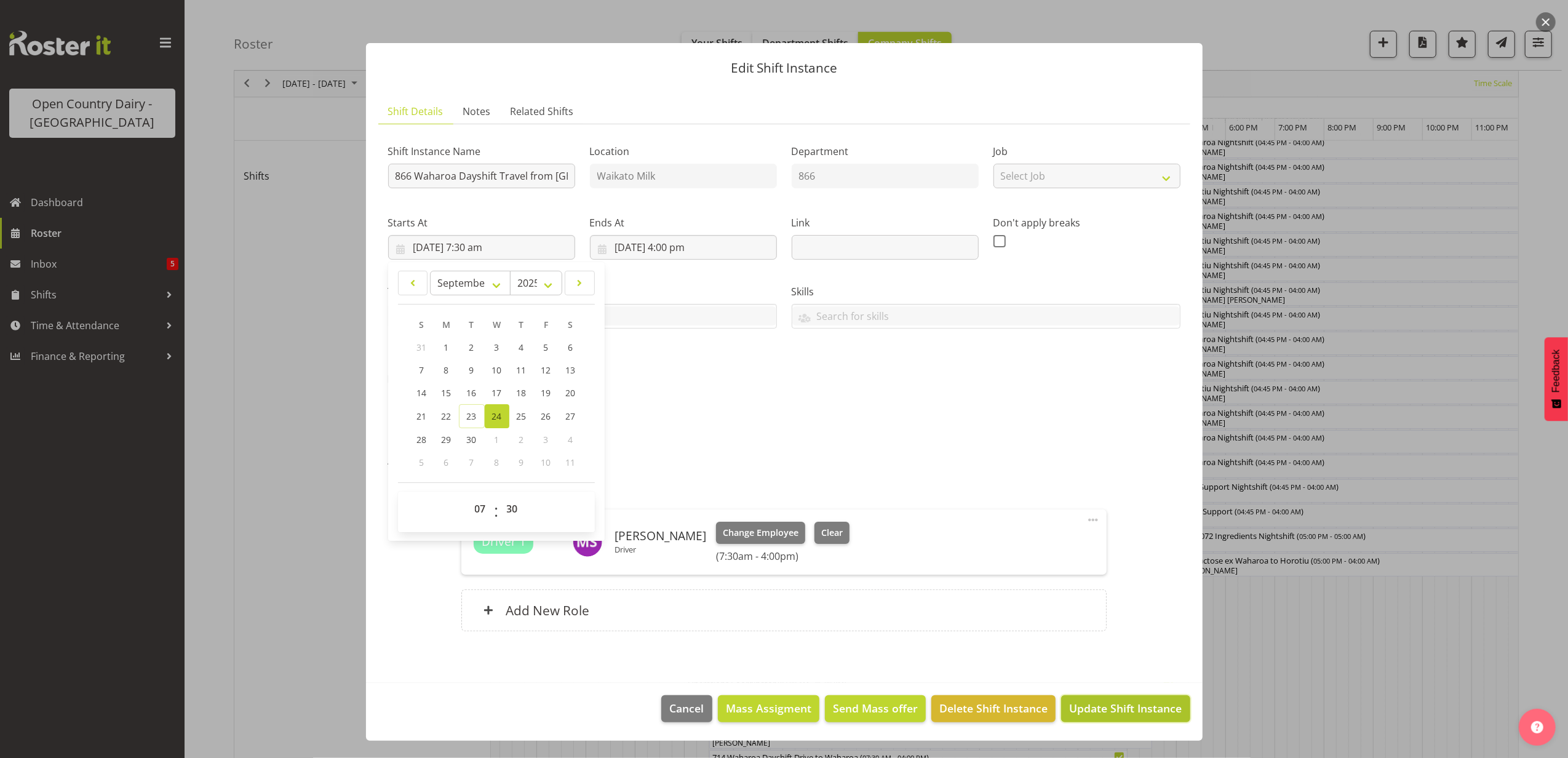
click at [1096, 714] on span "Update Shift Instance" at bounding box center [1126, 707] width 113 height 16
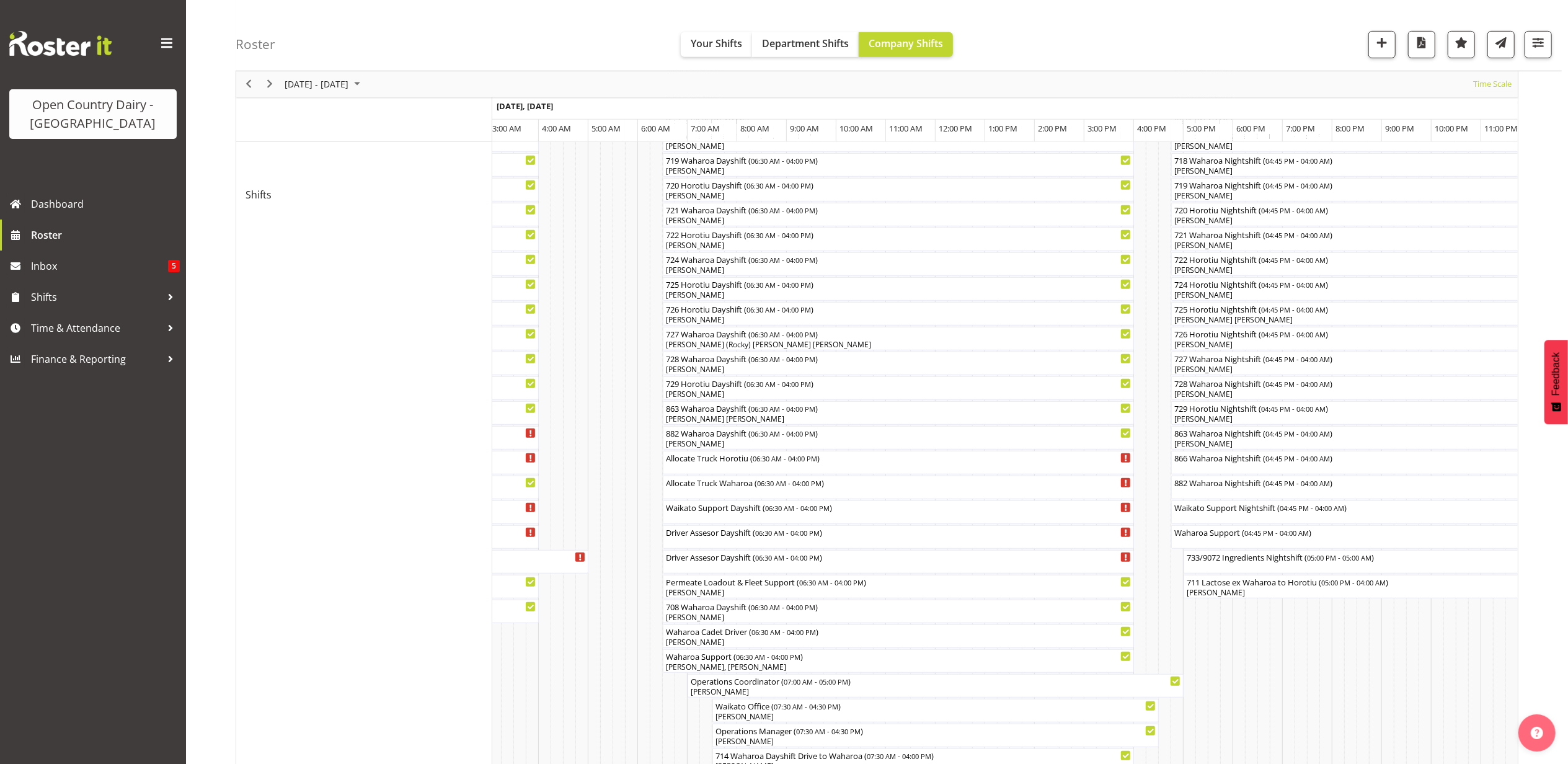
scroll to position [905, 0]
